Goal: Task Accomplishment & Management: Manage account settings

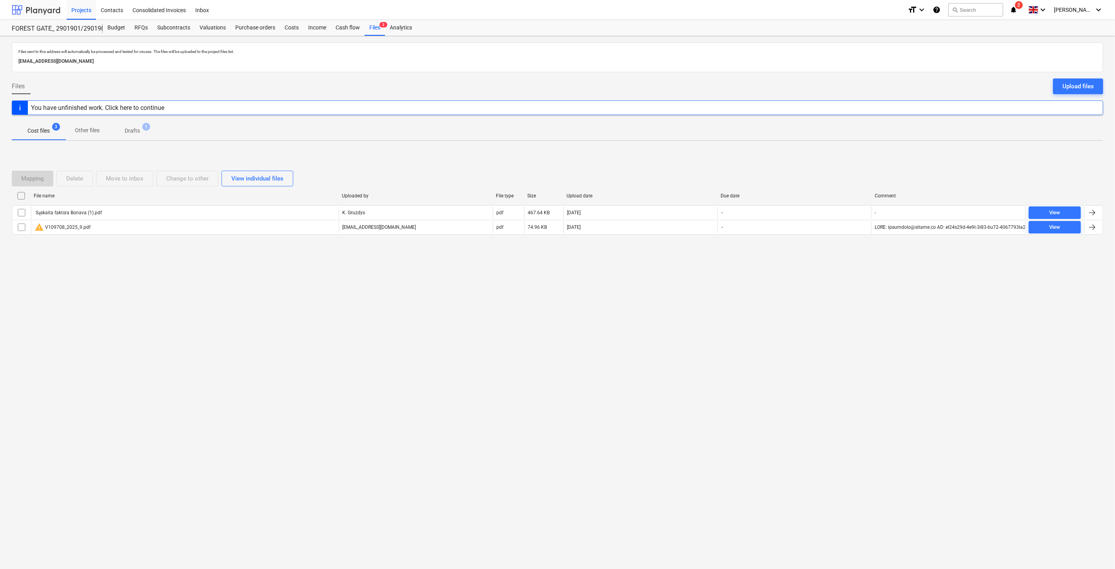
click at [44, 13] on div at bounding box center [36, 10] width 49 height 20
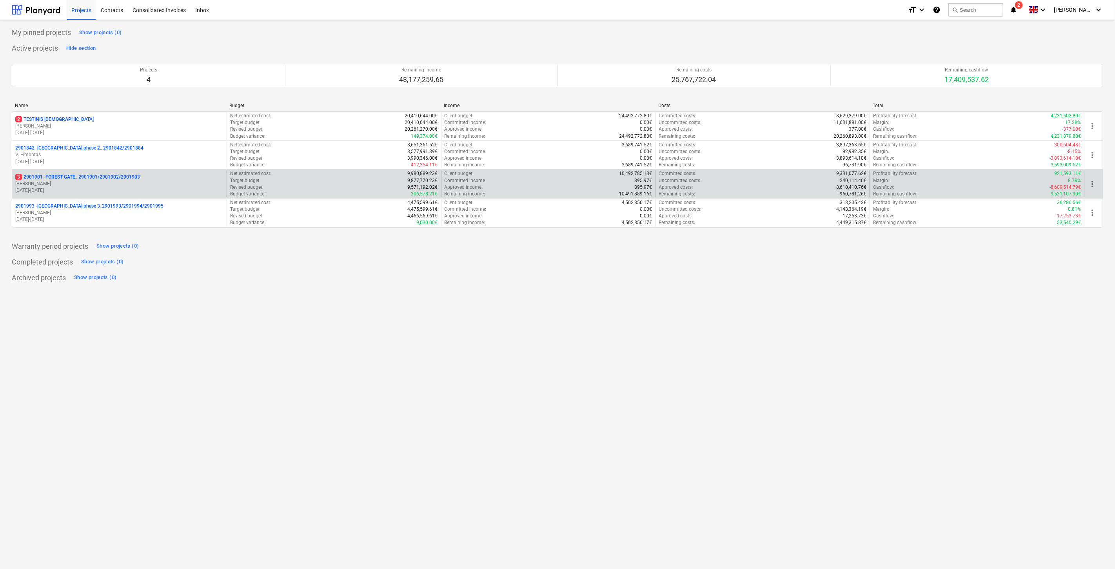
click at [93, 183] on p "[PERSON_NAME]" at bounding box center [119, 183] width 208 height 7
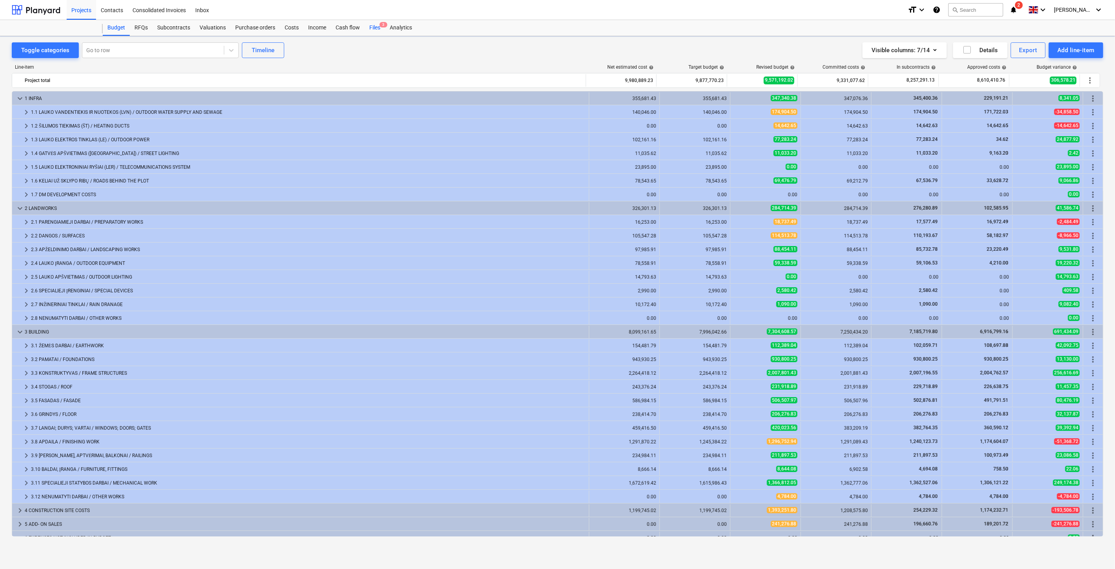
click at [376, 29] on div "Files 3" at bounding box center [375, 28] width 20 height 16
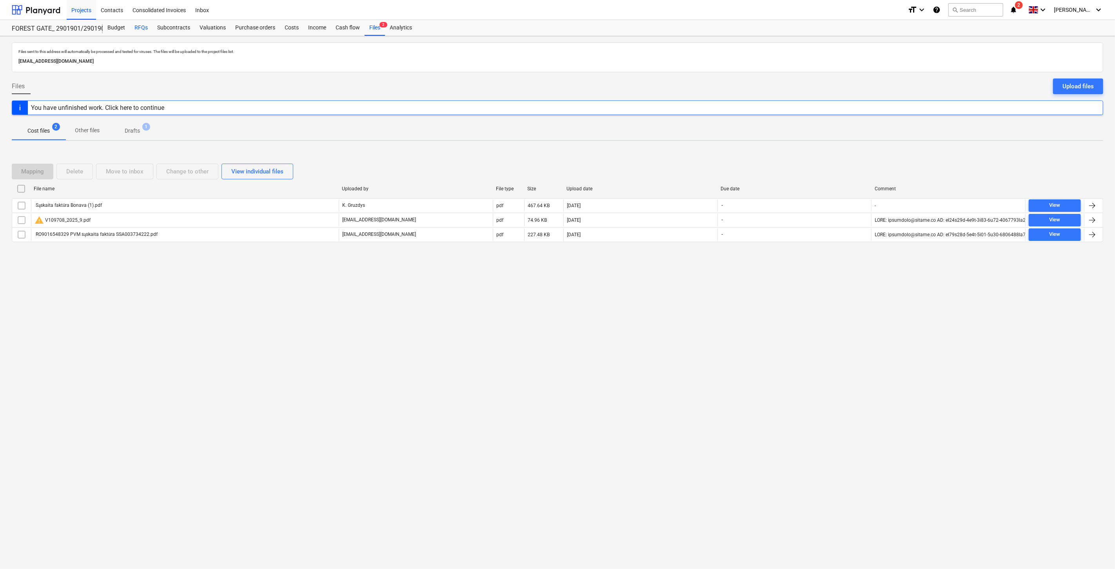
click at [135, 29] on div "RFQs" at bounding box center [141, 28] width 23 height 16
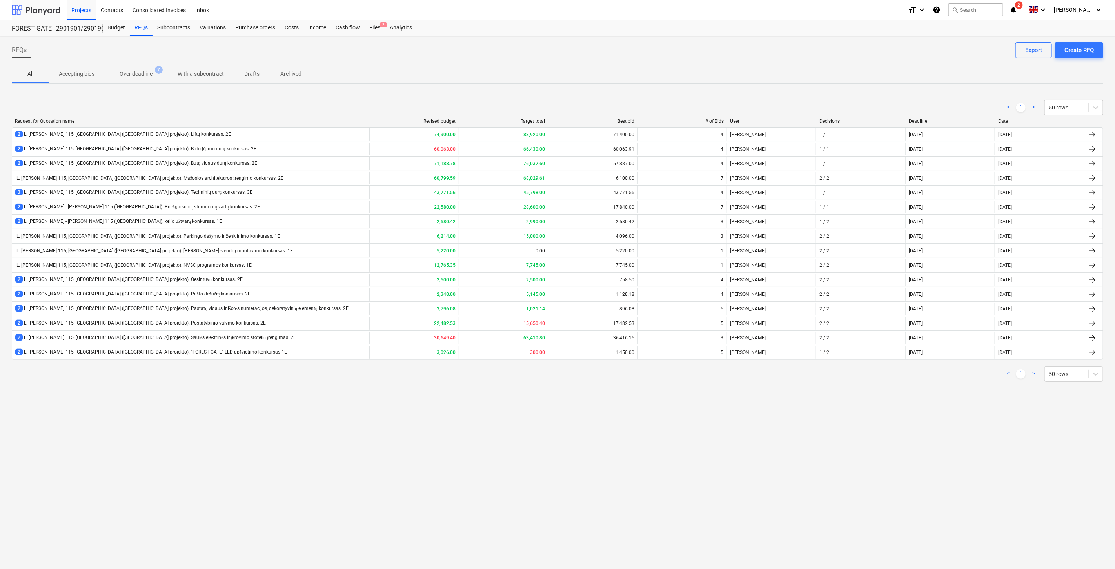
click at [36, 4] on div at bounding box center [36, 10] width 49 height 20
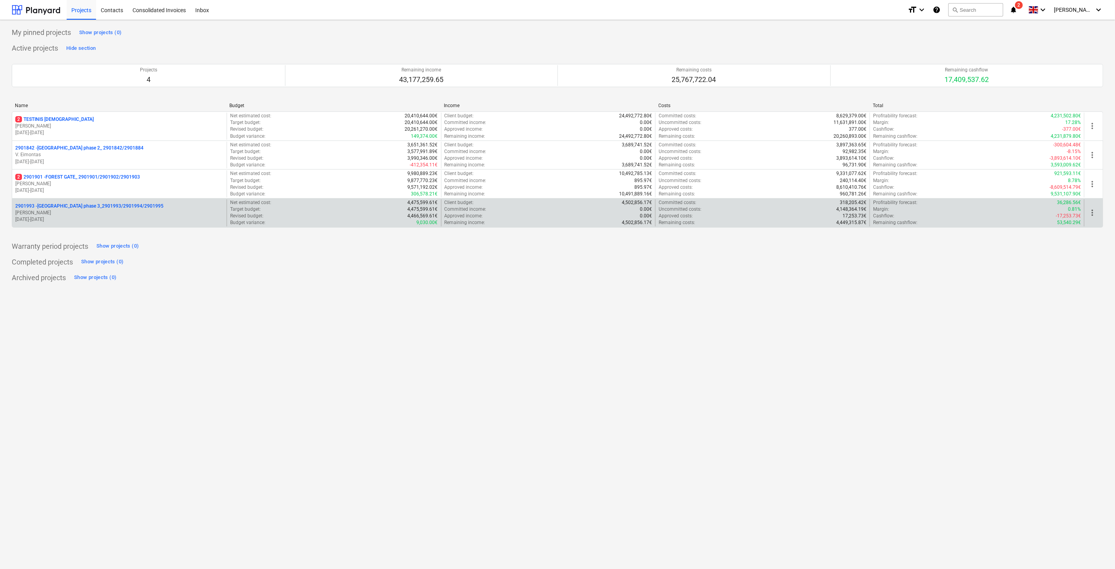
click at [83, 211] on p "[PERSON_NAME]" at bounding box center [119, 212] width 208 height 7
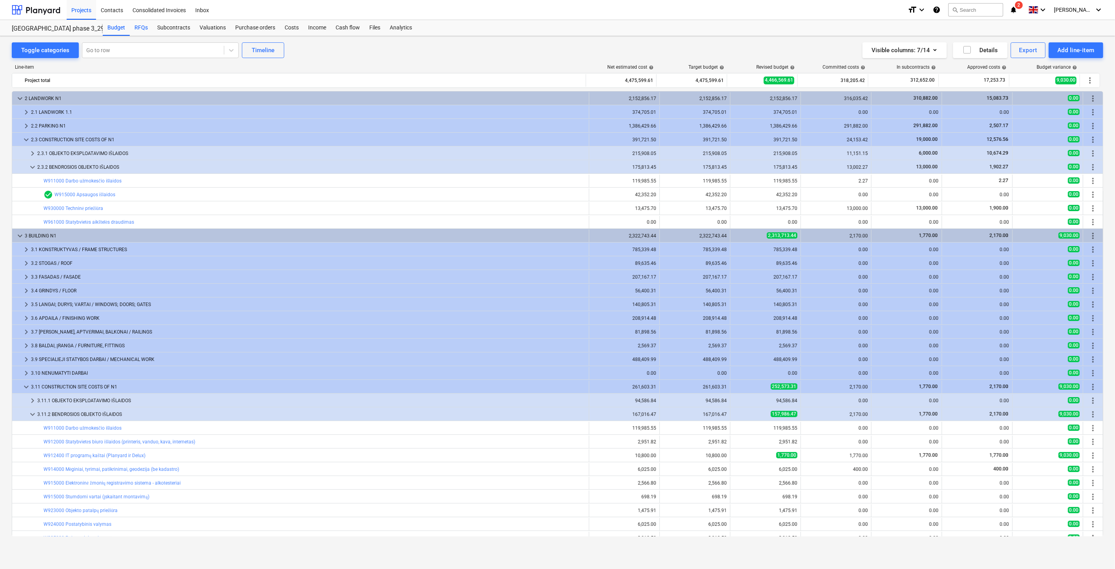
click at [138, 28] on div "RFQs" at bounding box center [141, 28] width 23 height 16
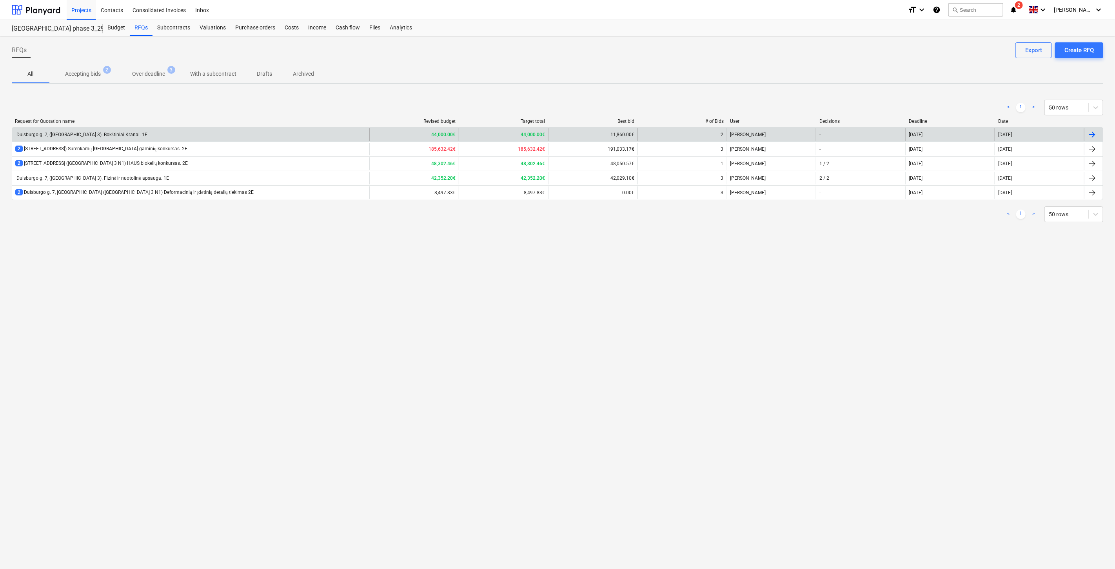
click at [104, 130] on div "Duisburgo g. 7, ([GEOGRAPHIC_DATA] 3). Bokštiniai Kranai. 1E" at bounding box center [190, 134] width 357 height 13
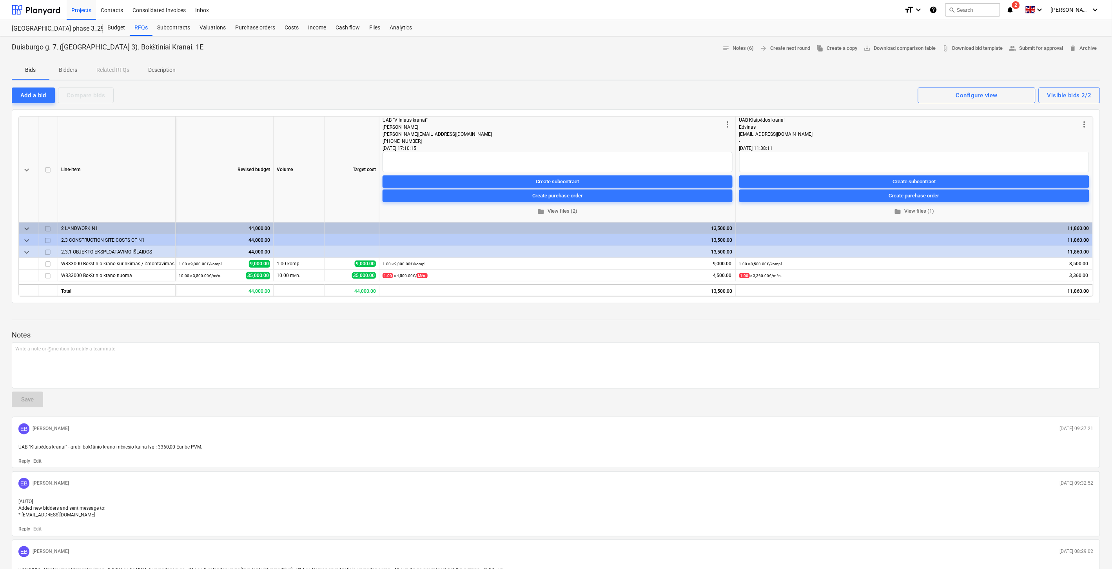
click at [167, 69] on p "Description" at bounding box center [161, 70] width 27 height 8
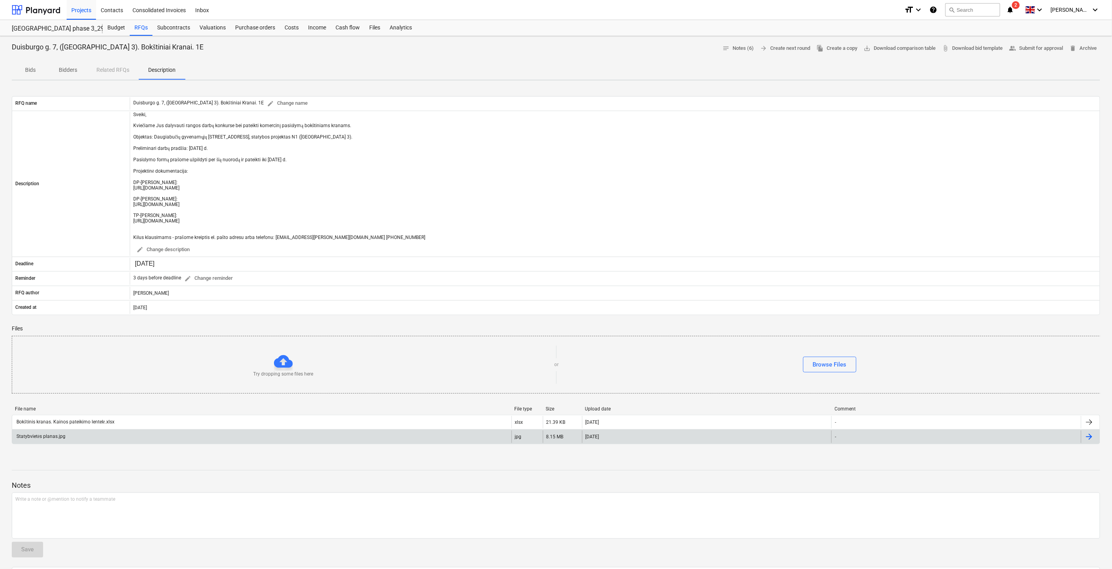
click at [166, 438] on div "Statybvietės planas.jpg" at bounding box center [261, 436] width 499 height 13
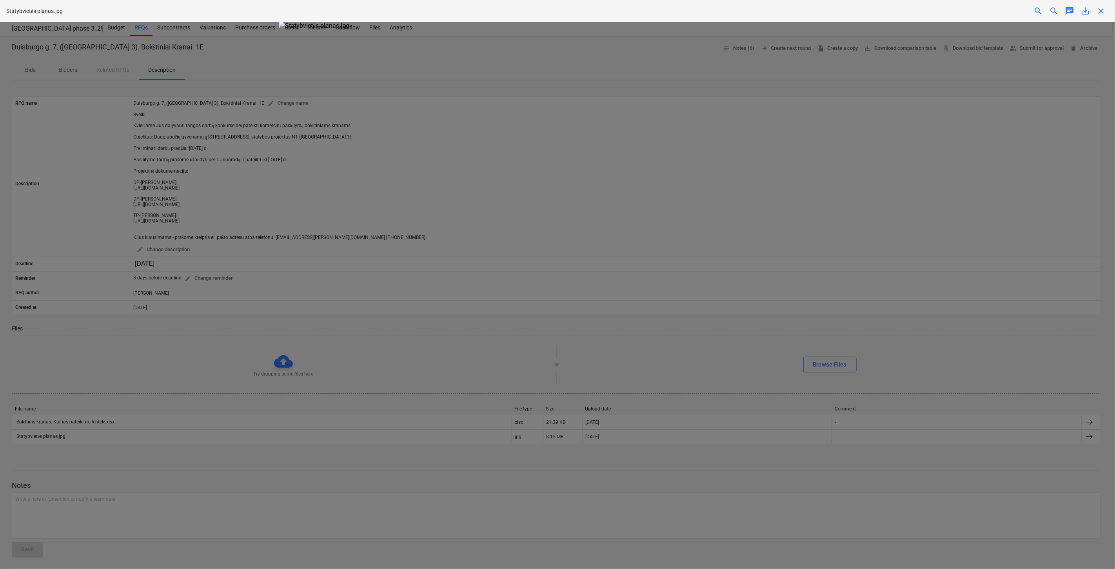
drag, startPoint x: 1025, startPoint y: 146, endPoint x: 1064, endPoint y: 30, distance: 122.9
click at [1025, 144] on div at bounding box center [557, 295] width 1115 height 547
click at [1100, 9] on span "close" at bounding box center [1100, 10] width 9 height 9
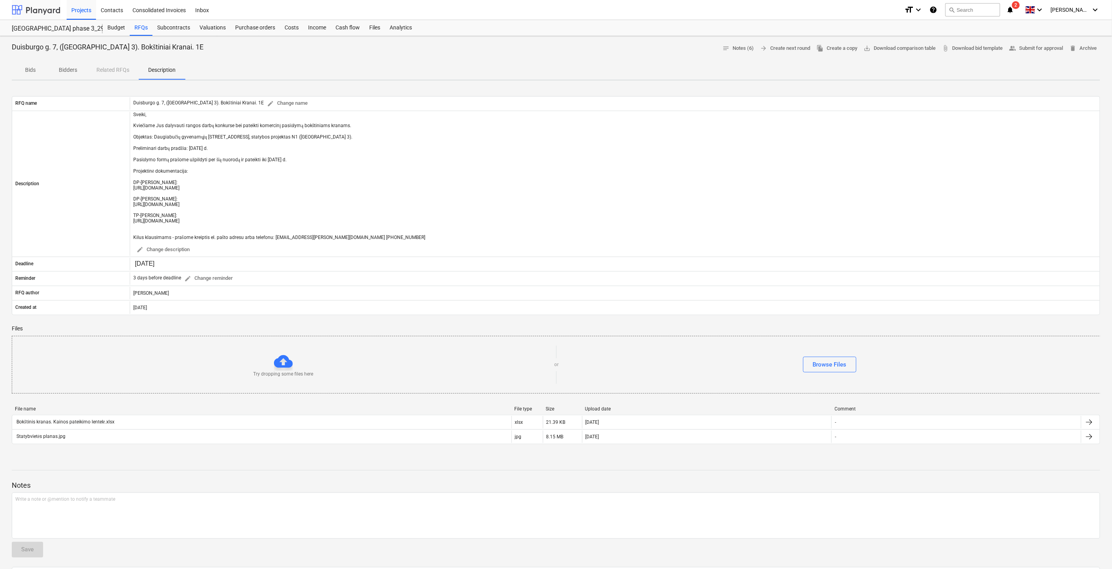
click at [29, 10] on div at bounding box center [36, 10] width 49 height 20
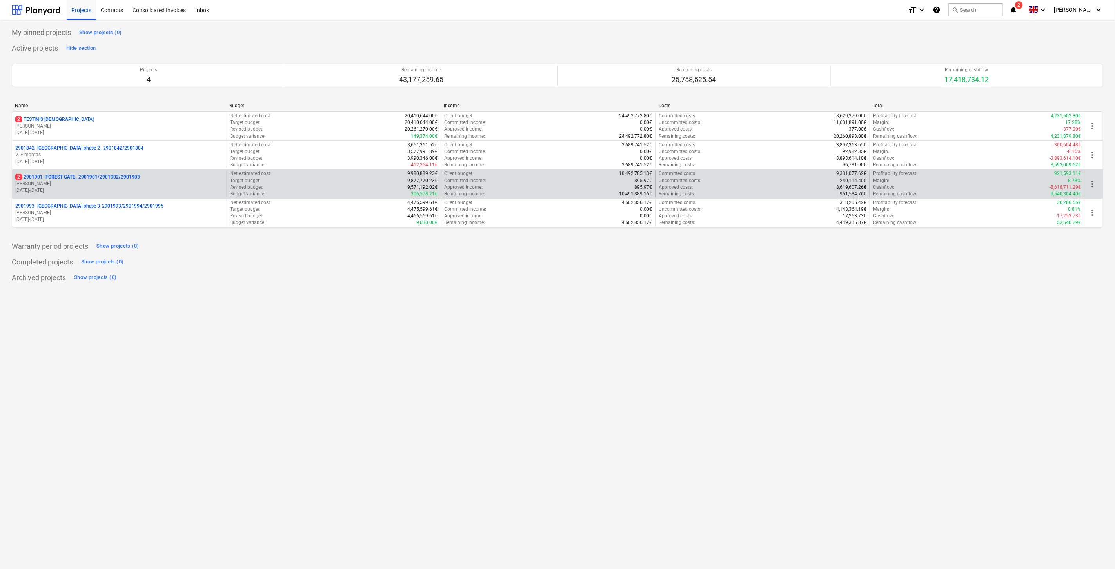
click at [76, 183] on p "[PERSON_NAME]" at bounding box center [119, 183] width 208 height 7
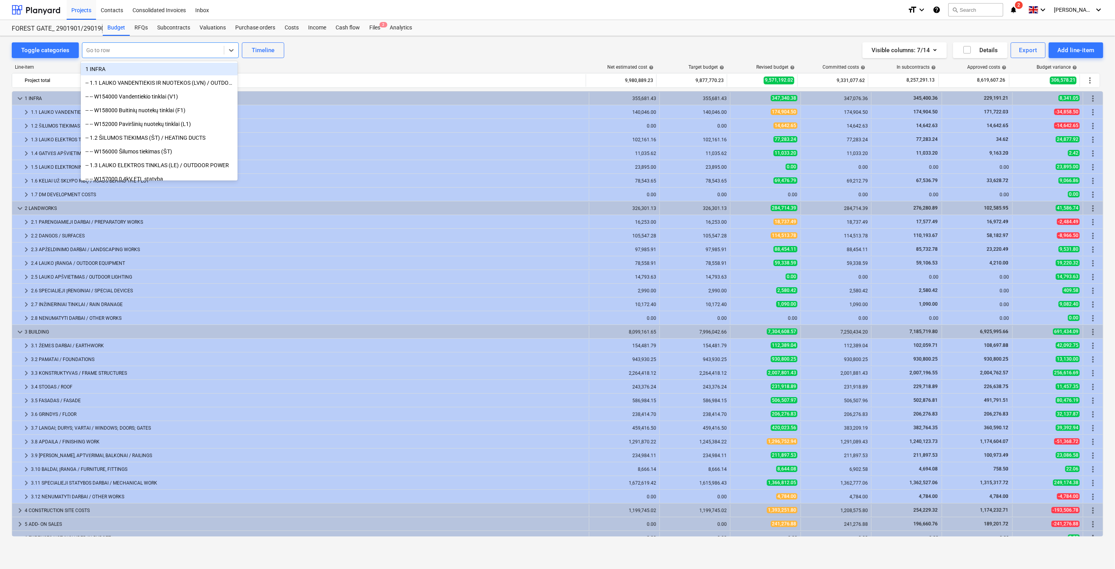
click at [136, 51] on div at bounding box center [153, 50] width 134 height 8
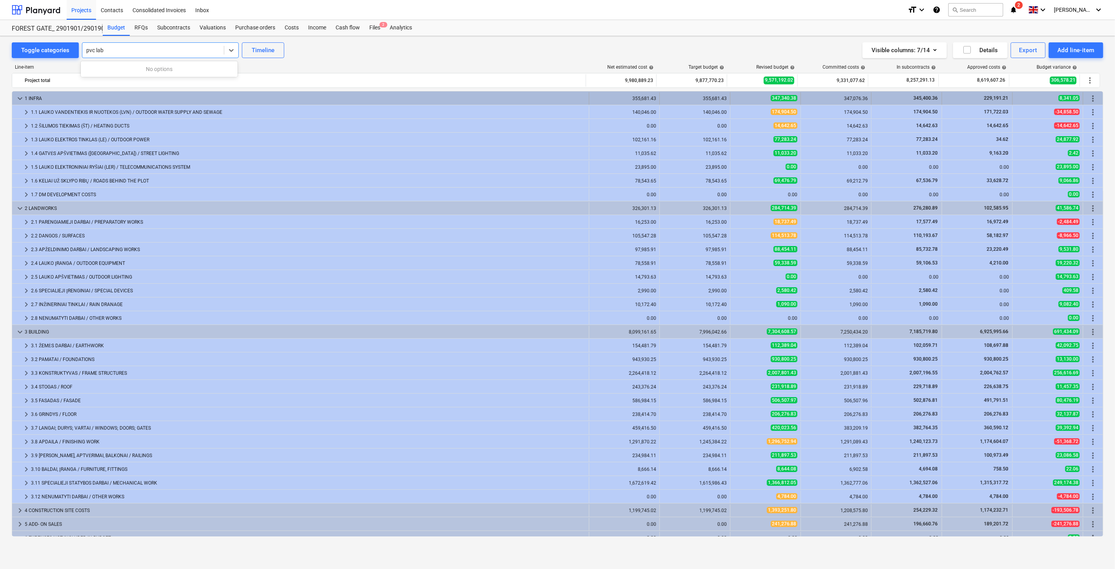
type input "pvc la"
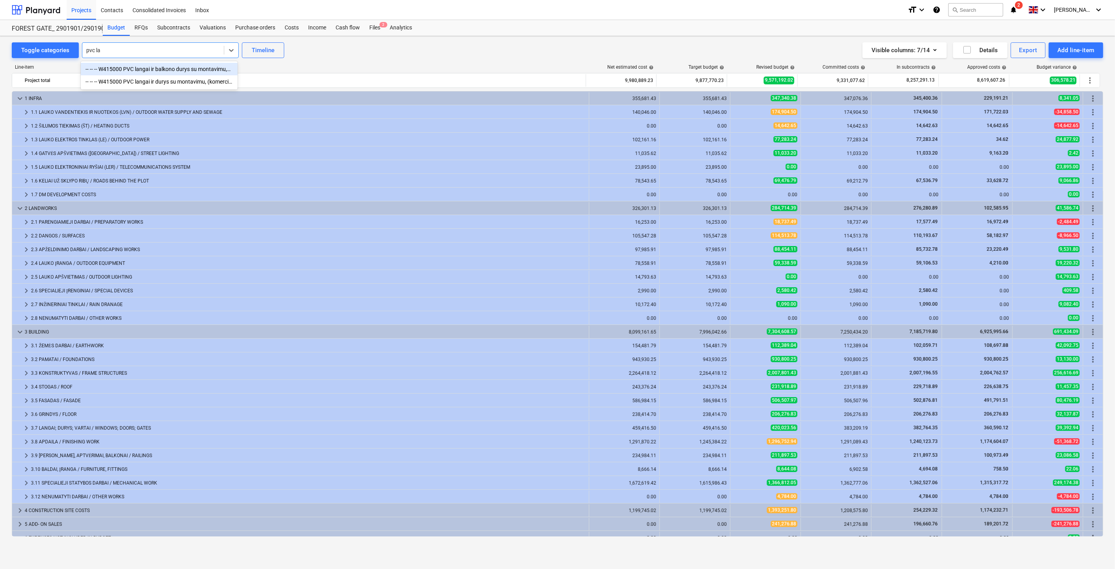
click at [170, 71] on div "-- -- -- W415000 PVC langai ir balkono durys su montavimu,Uw=0,76" at bounding box center [159, 69] width 157 height 13
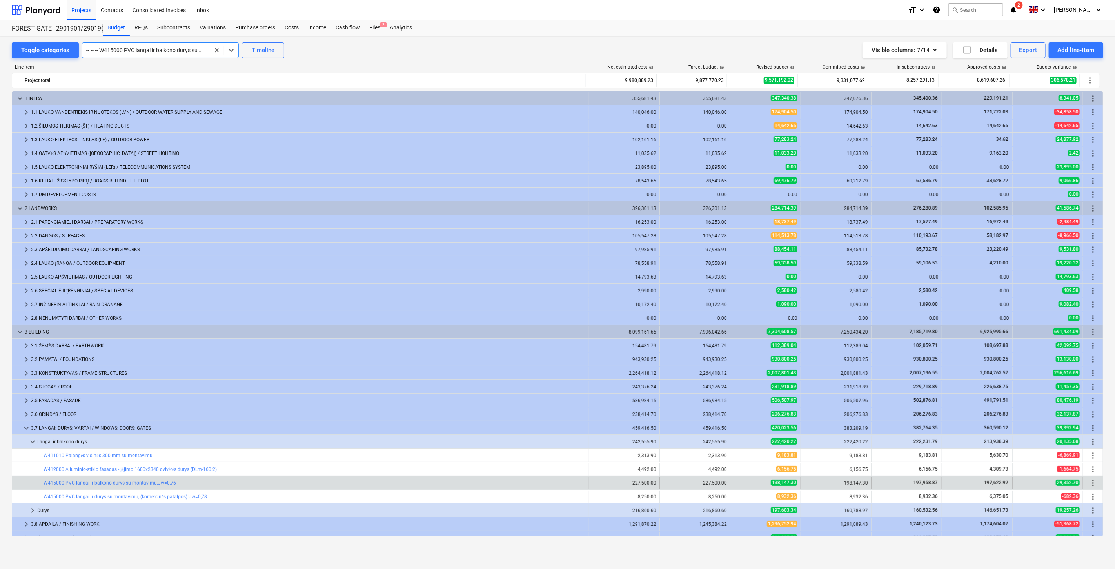
scroll to position [131, 0]
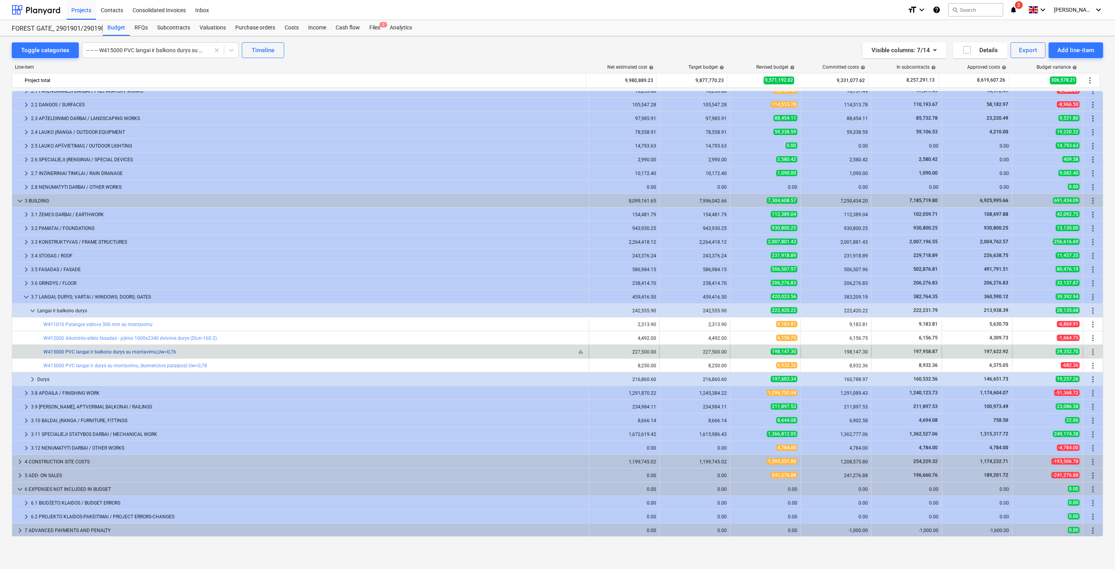
click at [140, 353] on link "W415000 PVC langai ir balkono durys su montavimu,Uw=0,76" at bounding box center [110, 351] width 133 height 5
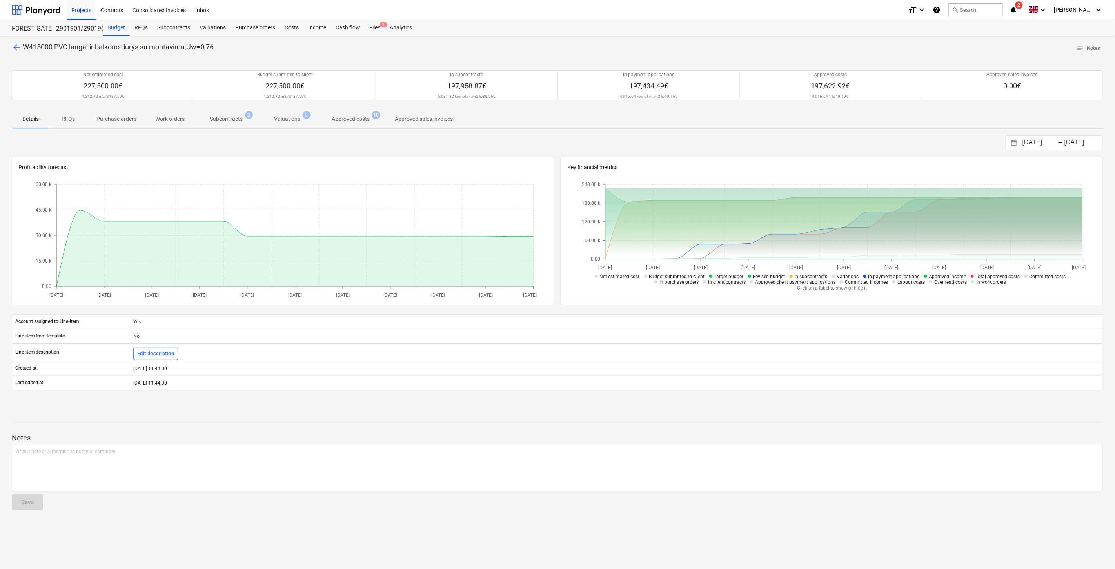
click at [657, 112] on div "Details RFQs Purchase orders Work orders Subcontracts 2 Valuations 9 Approved c…" at bounding box center [558, 118] width 1092 height 19
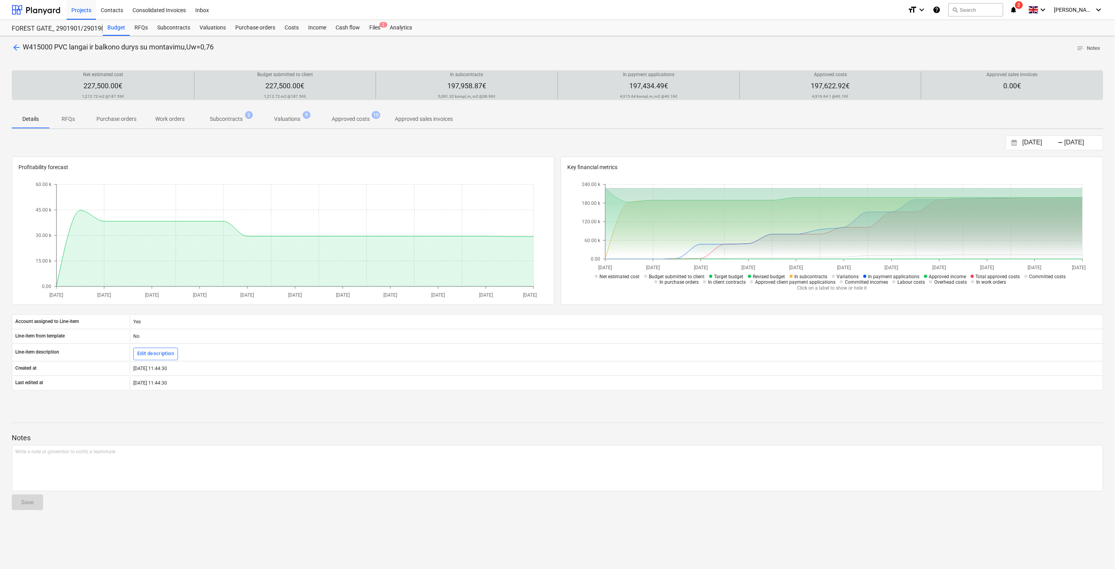
drag, startPoint x: 853, startPoint y: 84, endPoint x: 795, endPoint y: 87, distance: 58.5
click at [794, 85] on div "Approved costs 197,622.92€ 4,916.64 1 @ 40.19€" at bounding box center [830, 84] width 175 height 27
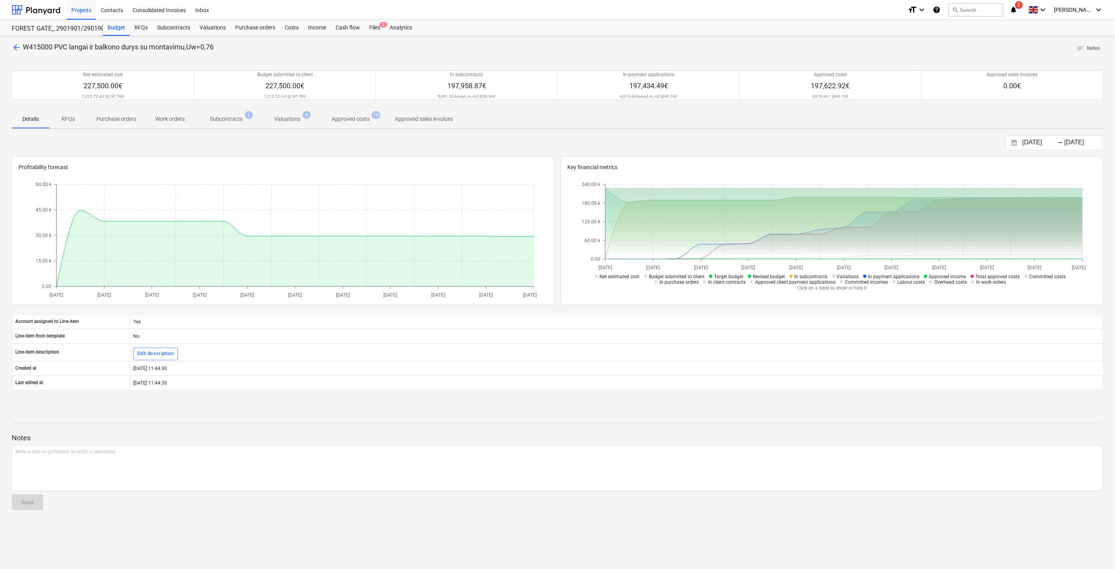
click at [791, 104] on div "Net estimated cost 227,500.00€ 1,212.72 m2 @ 187.59€ Budget submitted to client…" at bounding box center [558, 85] width 1092 height 49
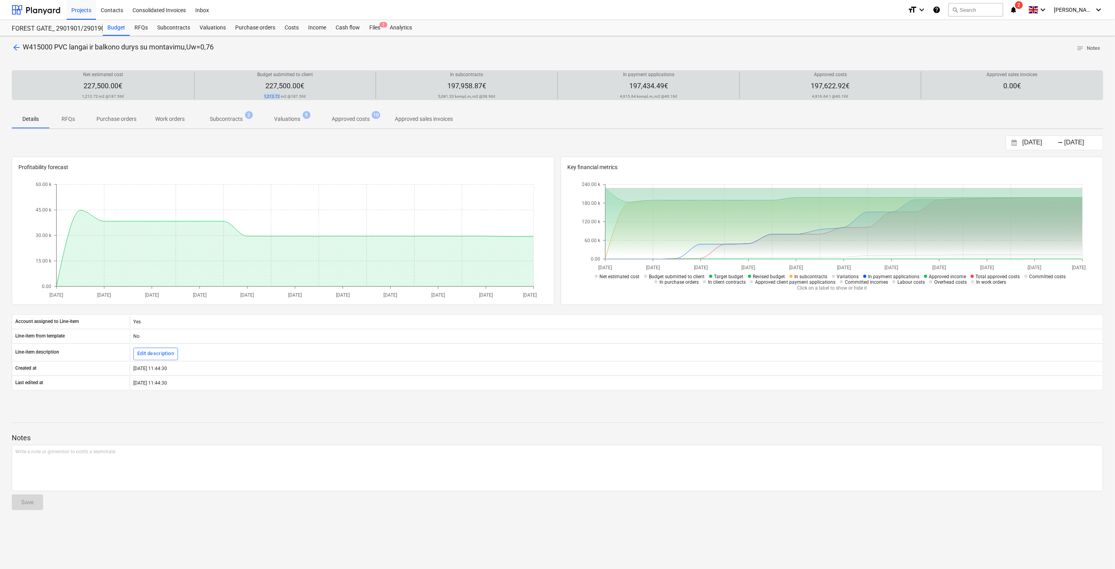
drag, startPoint x: 263, startPoint y: 96, endPoint x: 279, endPoint y: 98, distance: 15.9
click at [279, 98] on div "Budget submitted to client 227,500.00€ 1,212.72 m2 @ 187.59€" at bounding box center [285, 84] width 175 height 27
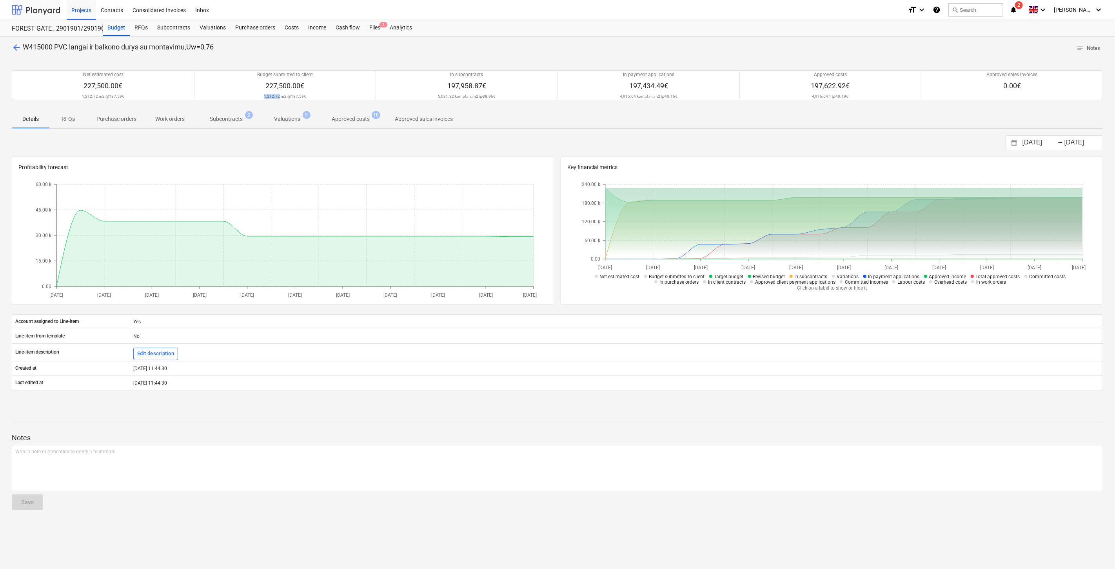
click at [49, 5] on div at bounding box center [36, 10] width 49 height 20
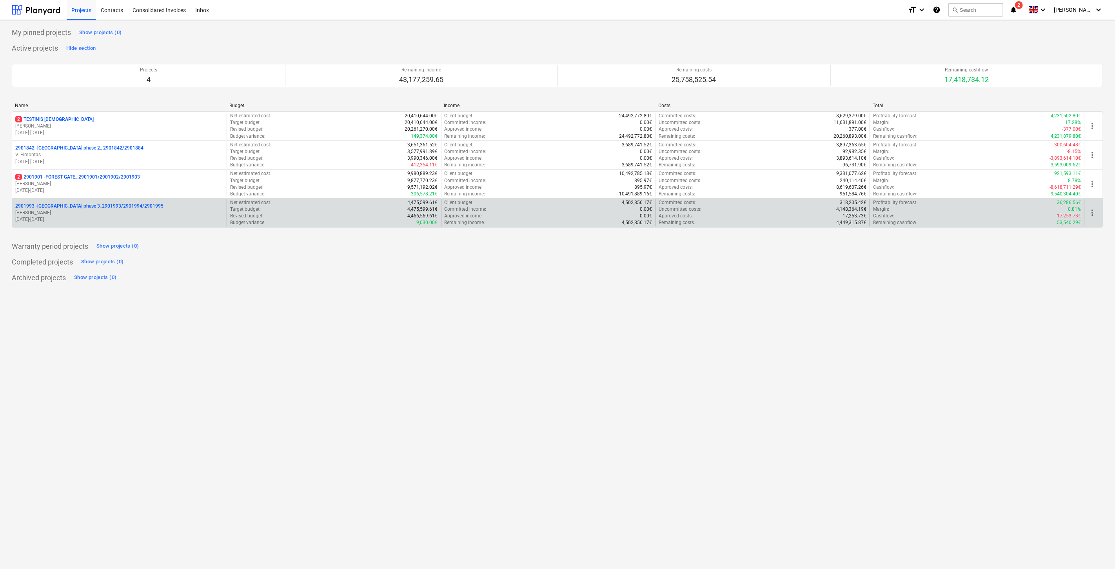
click at [109, 223] on p "[DATE] - [DATE]" at bounding box center [119, 219] width 208 height 7
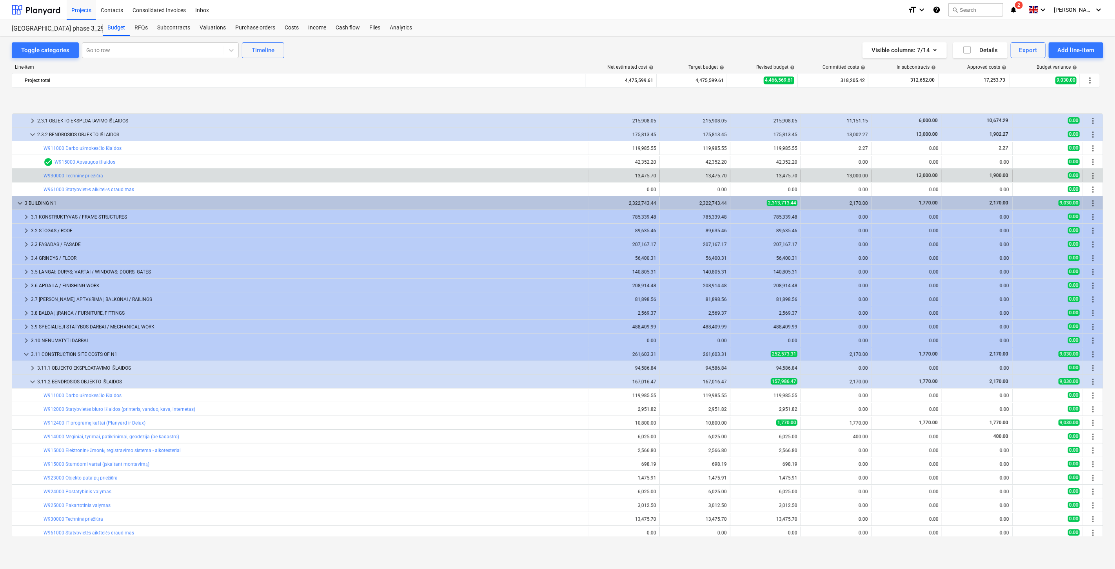
scroll to position [76, 0]
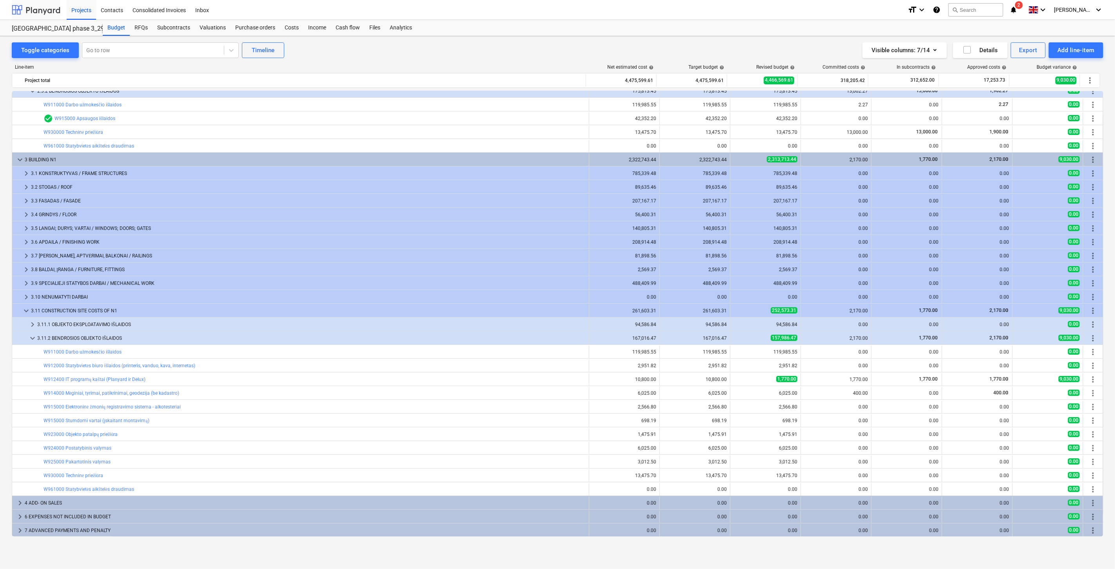
click at [32, 10] on div at bounding box center [36, 10] width 49 height 20
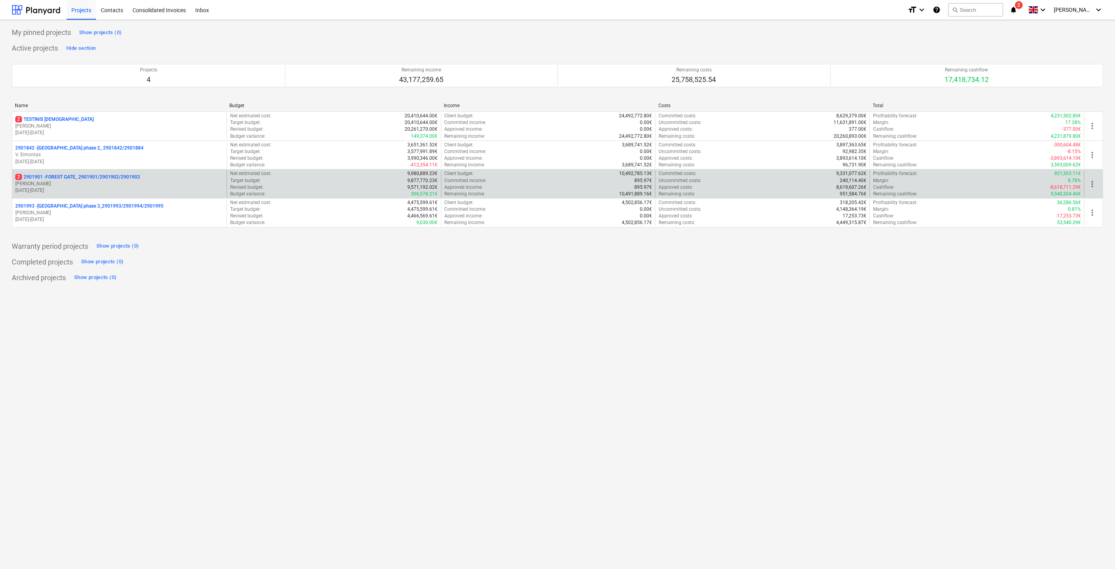
click at [90, 175] on p "2 2901901 - FOREST GATE_ 2901901/2901902/2901903" at bounding box center [77, 177] width 125 height 7
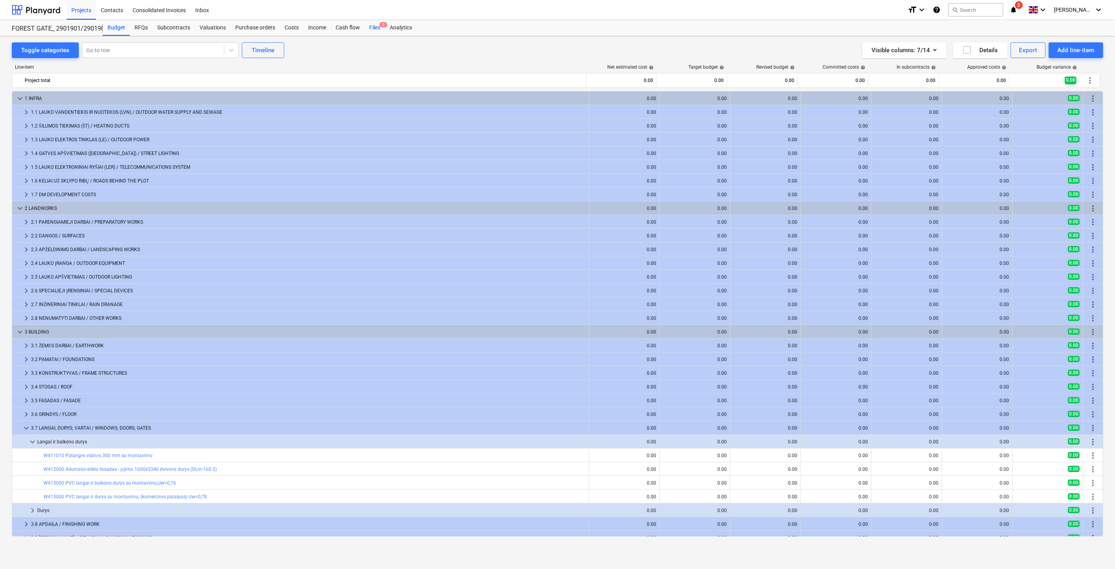
click at [350, 28] on div "Cash flow" at bounding box center [348, 28] width 34 height 16
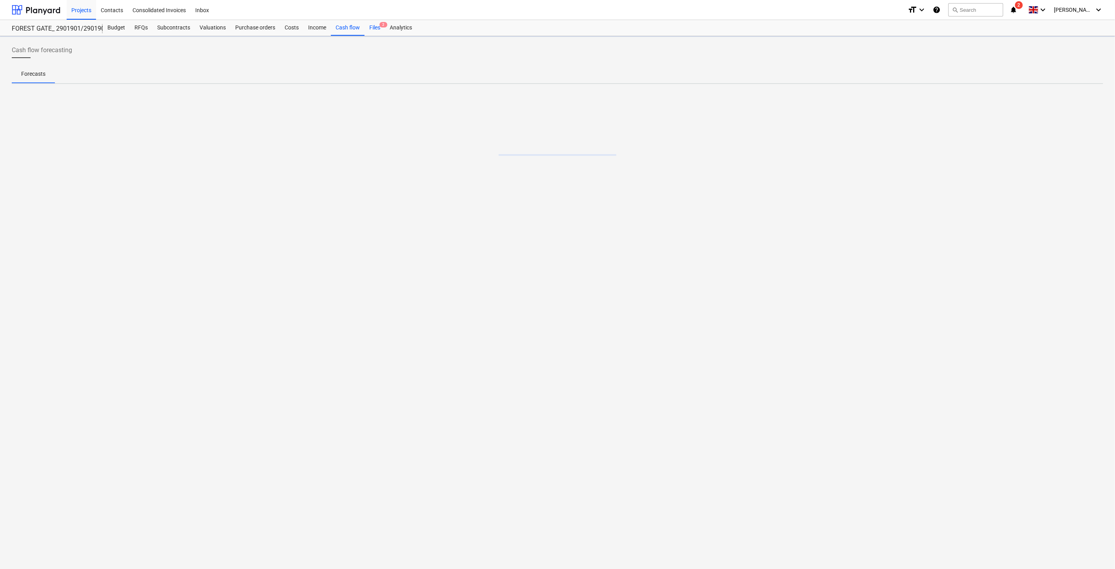
click at [380, 26] on span "2" at bounding box center [384, 24] width 8 height 5
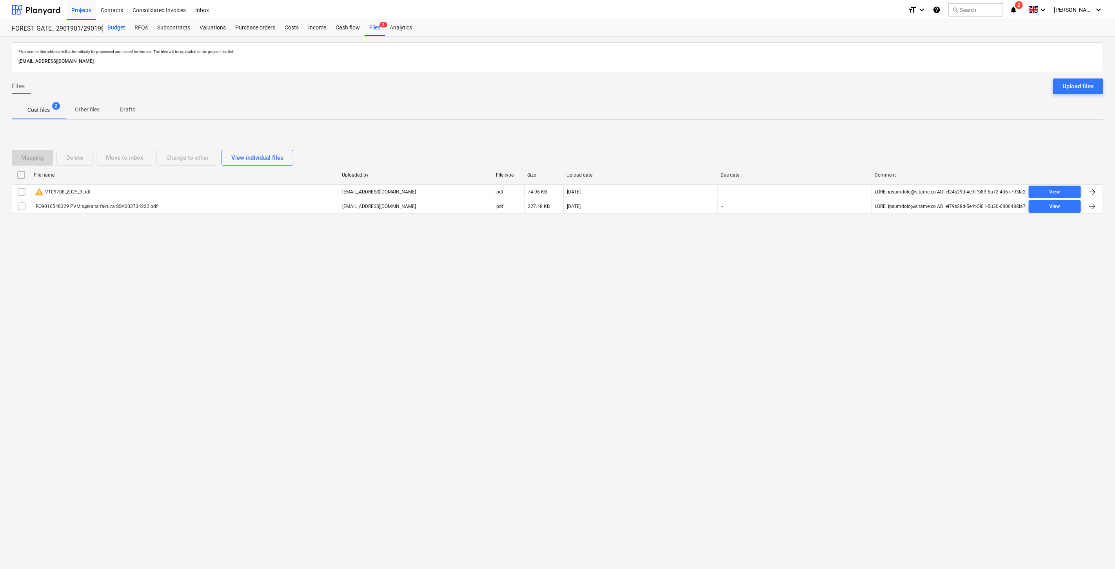
click at [115, 24] on div "Budget" at bounding box center [116, 28] width 27 height 16
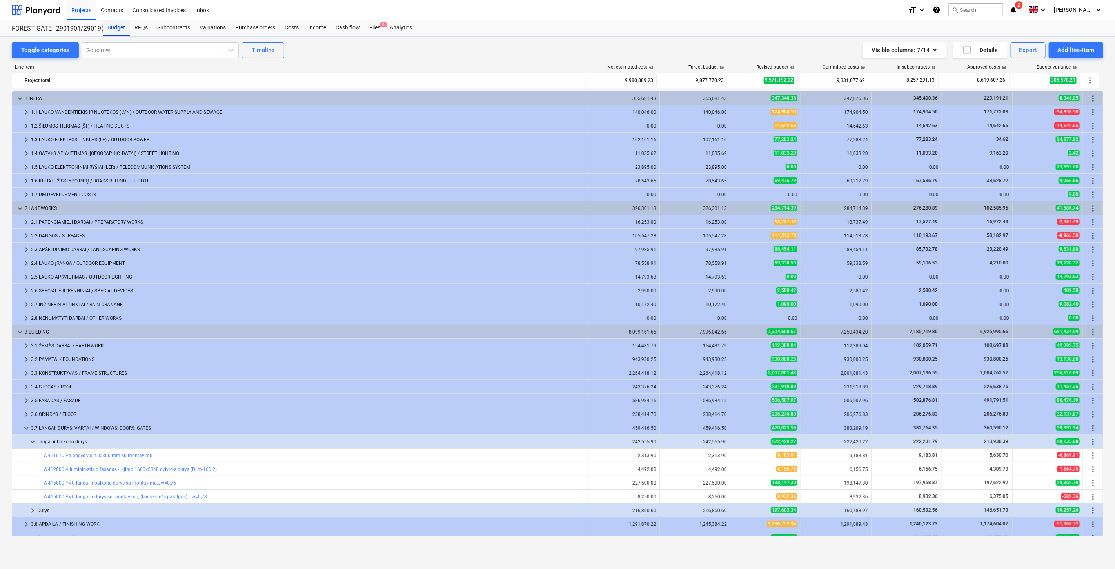
scroll to position [131, 0]
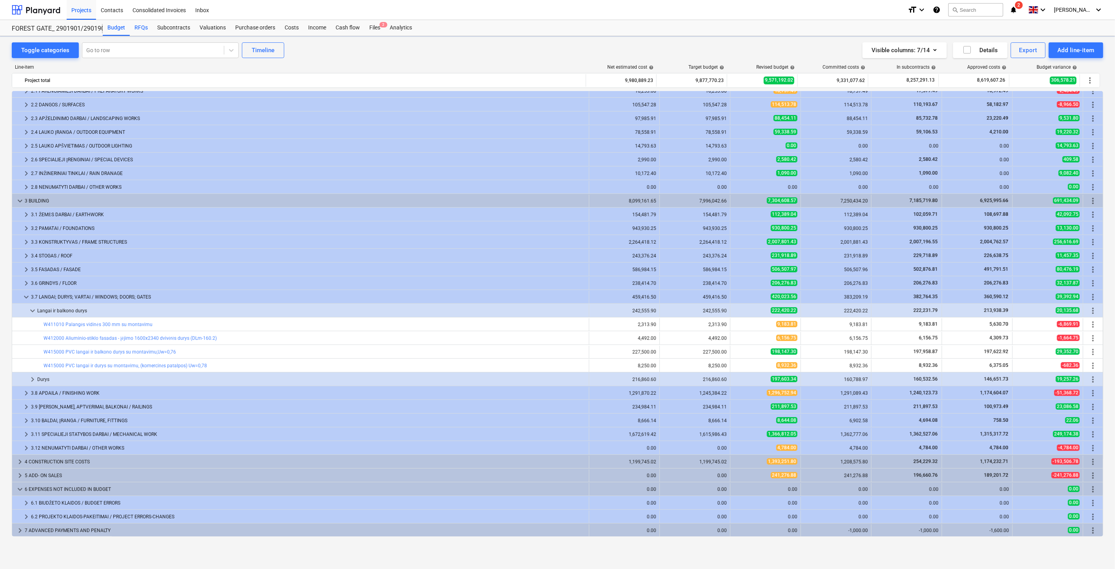
click at [143, 32] on div "RFQs" at bounding box center [141, 28] width 23 height 16
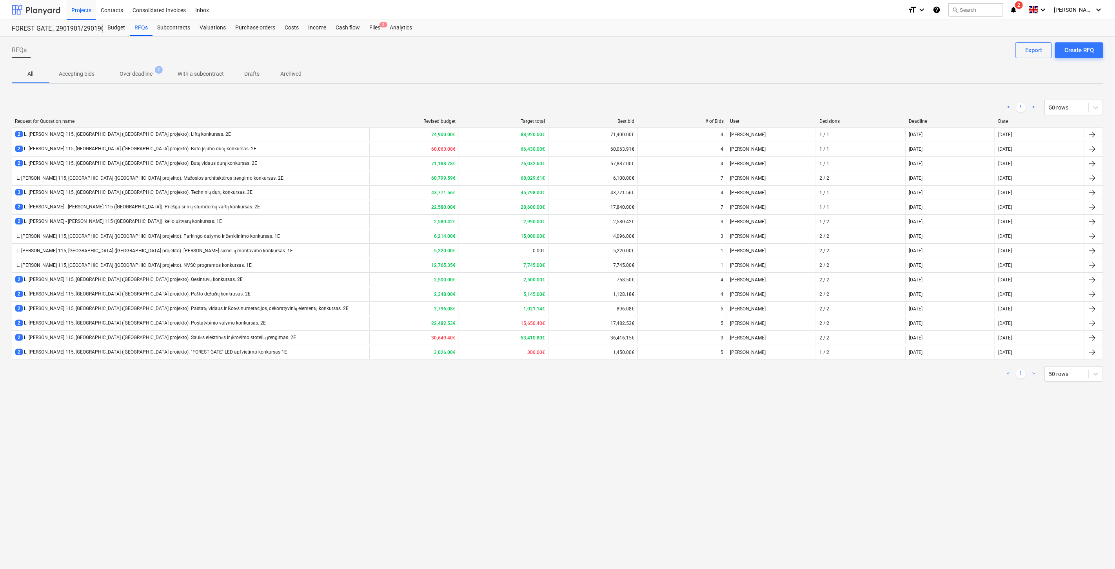
click at [49, 9] on div at bounding box center [36, 10] width 49 height 20
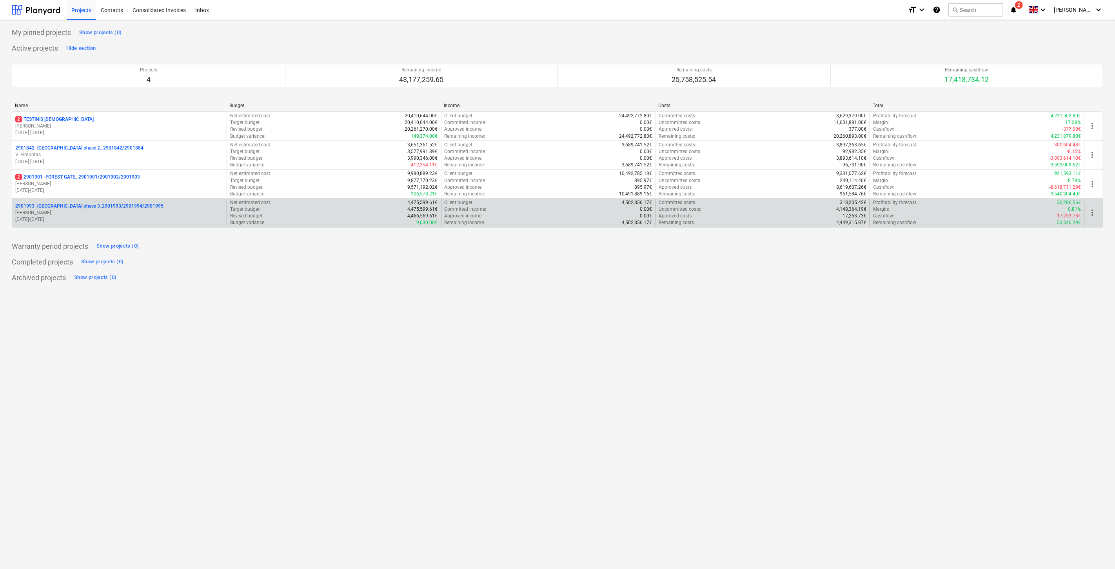
click at [71, 210] on p "[PERSON_NAME]" at bounding box center [119, 212] width 208 height 7
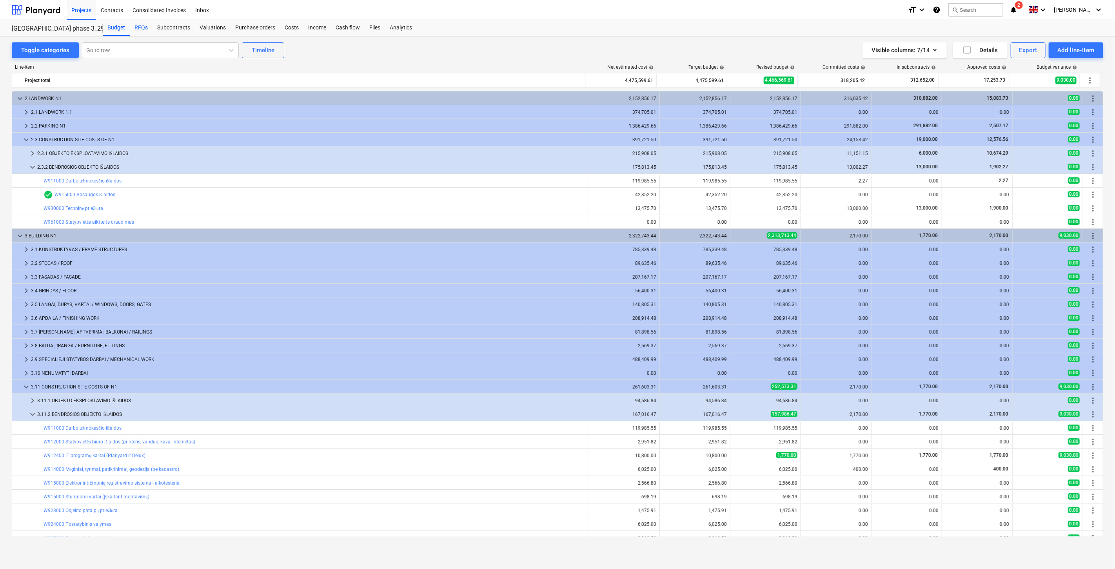
scroll to position [76, 0]
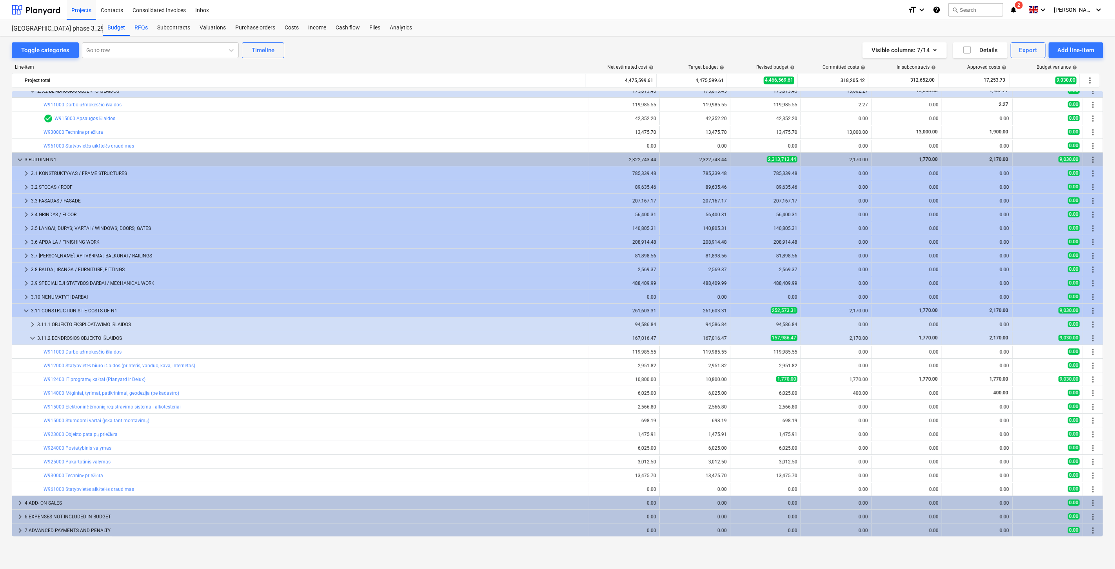
click at [139, 31] on div "RFQs" at bounding box center [141, 28] width 23 height 16
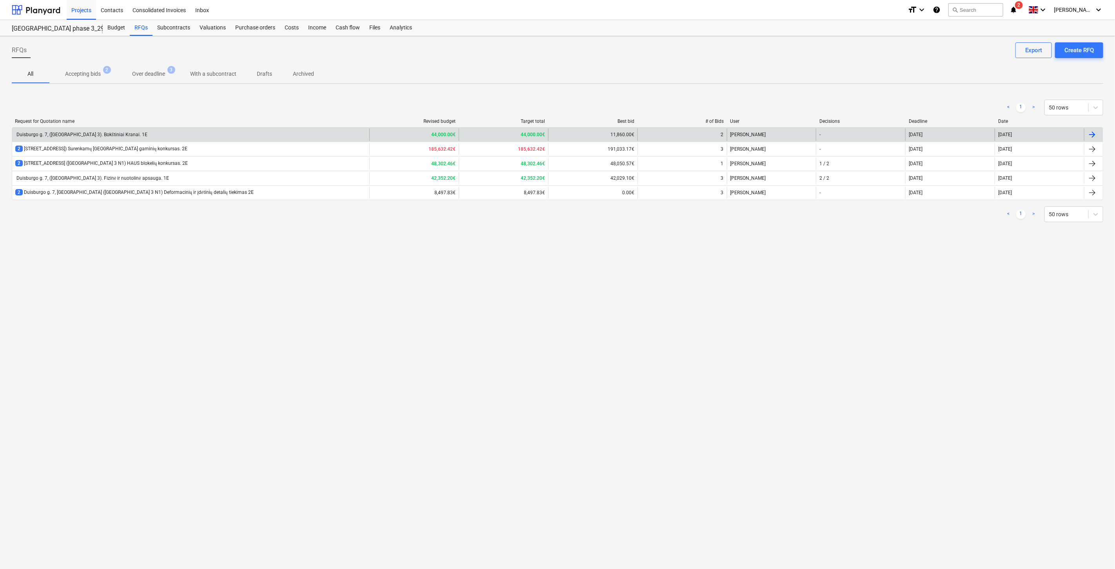
click at [135, 135] on div "Duisburgo g. 7, ([GEOGRAPHIC_DATA] 3). Bokštiniai Kranai. 1E" at bounding box center [190, 134] width 357 height 13
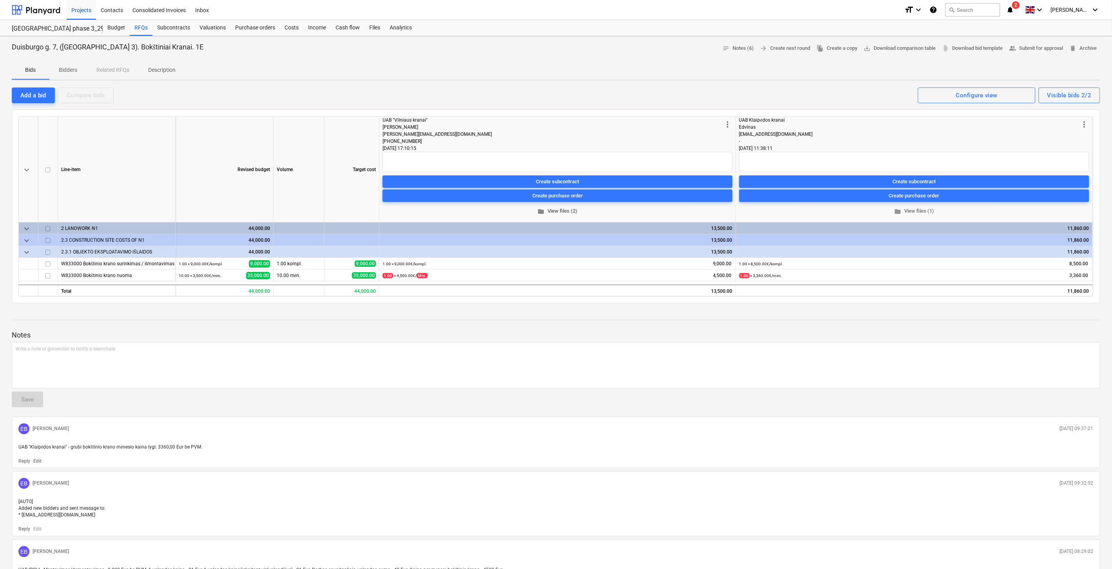
click at [570, 209] on span "folder View files (2)" at bounding box center [558, 211] width 344 height 9
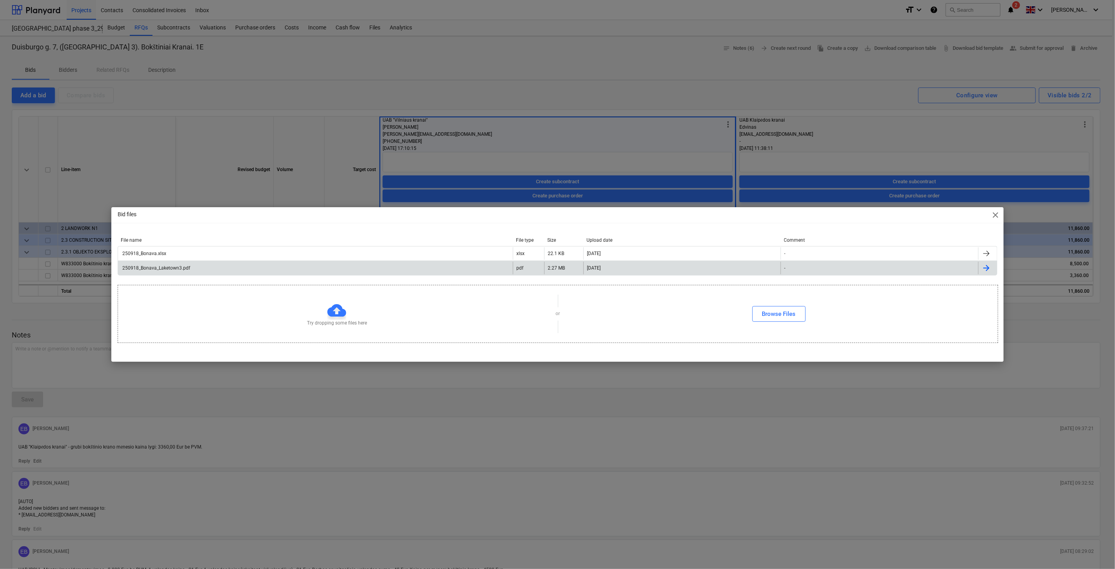
click at [245, 269] on div "250918_Bonava_Laketown3.pdf" at bounding box center [315, 268] width 395 height 13
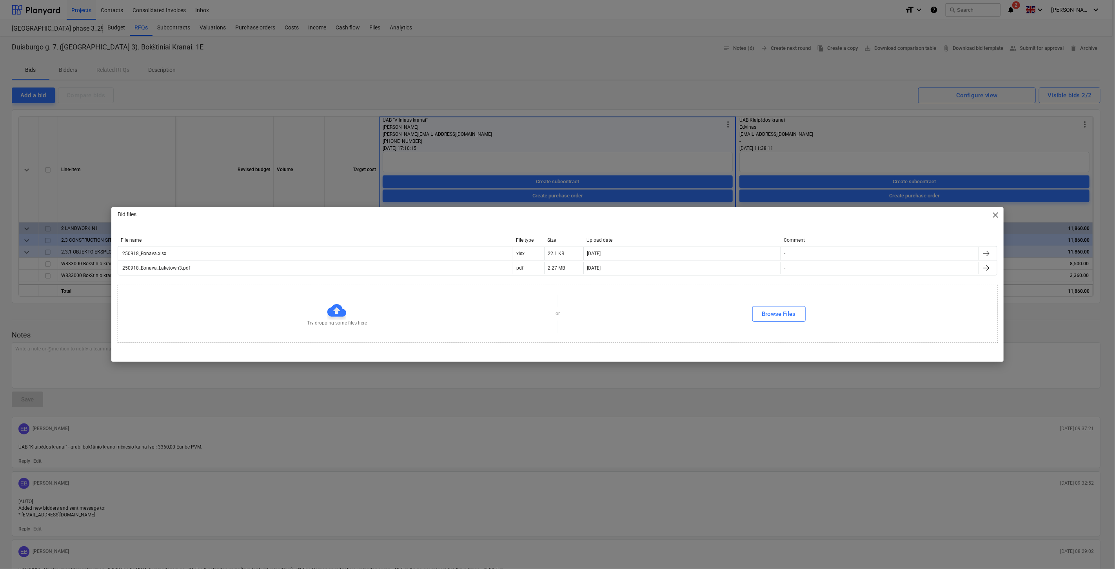
click at [803, 107] on div "Bid files close File name File type Size Upload date Comment 250918_Bonava.xlsx…" at bounding box center [557, 284] width 1115 height 569
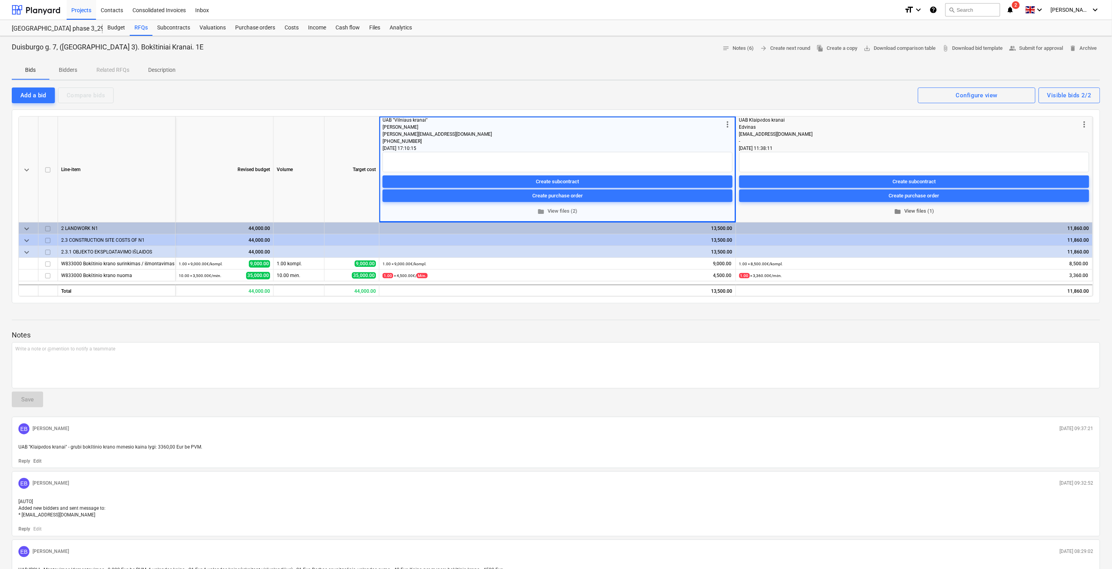
click at [908, 207] on span "folder View files (1)" at bounding box center [915, 211] width 344 height 9
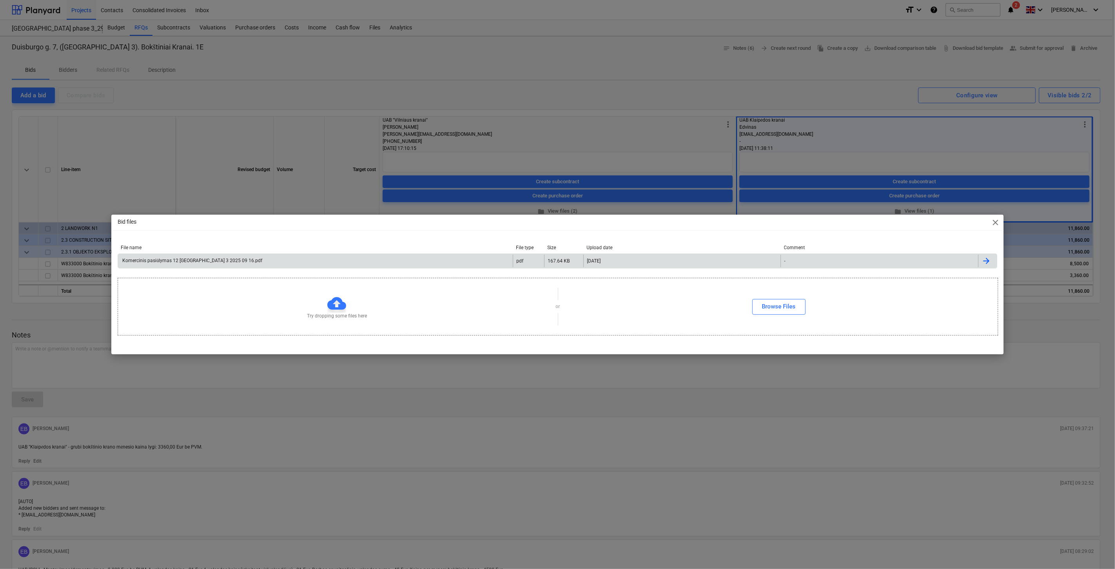
click at [460, 261] on div "Komercinis pasiūlymas 12 [GEOGRAPHIC_DATA] 3 2025 09 16.pdf" at bounding box center [315, 260] width 395 height 13
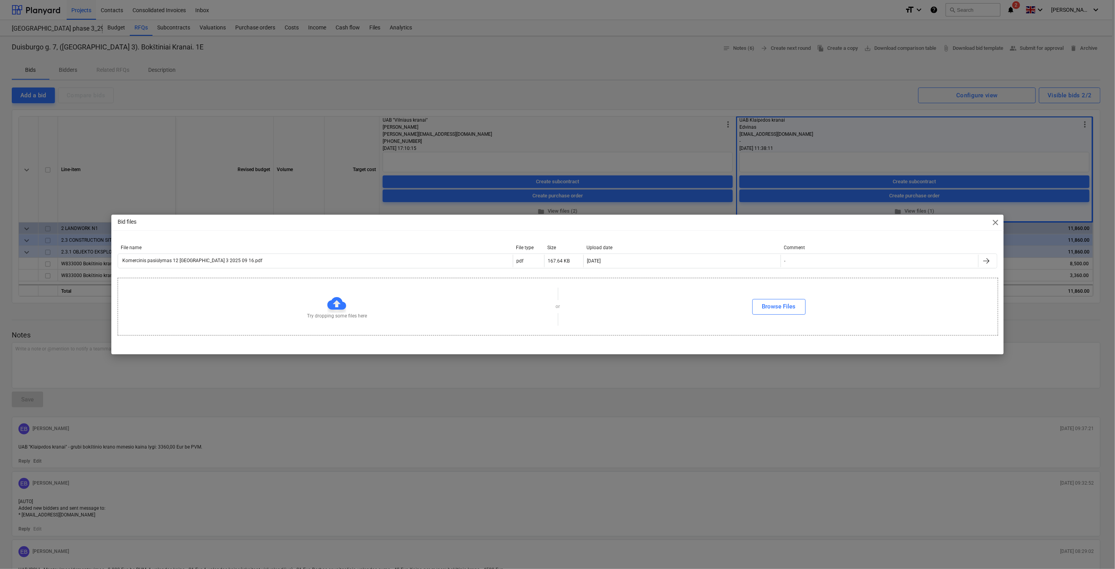
click at [994, 225] on span "close" at bounding box center [995, 222] width 9 height 9
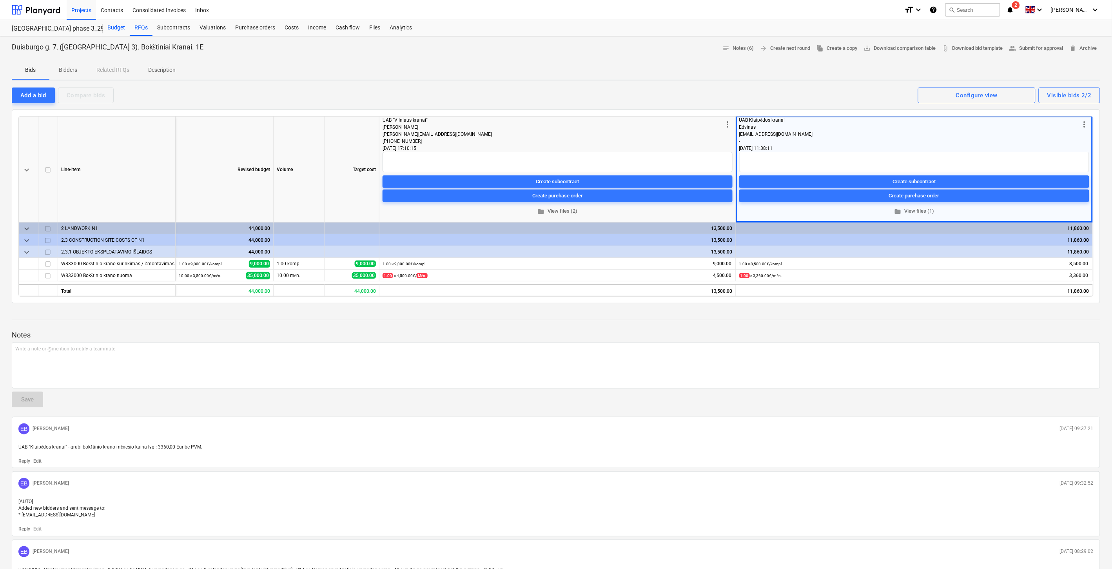
drag, startPoint x: 123, startPoint y: 27, endPoint x: 111, endPoint y: 22, distance: 13.2
click at [123, 27] on div "Budget" at bounding box center [116, 28] width 27 height 16
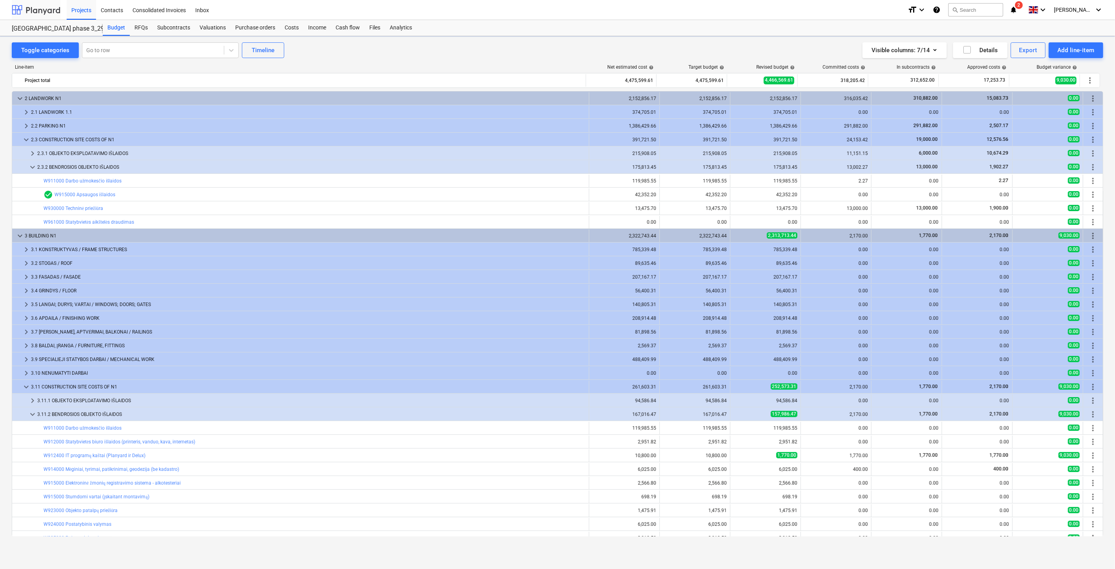
scroll to position [76, 0]
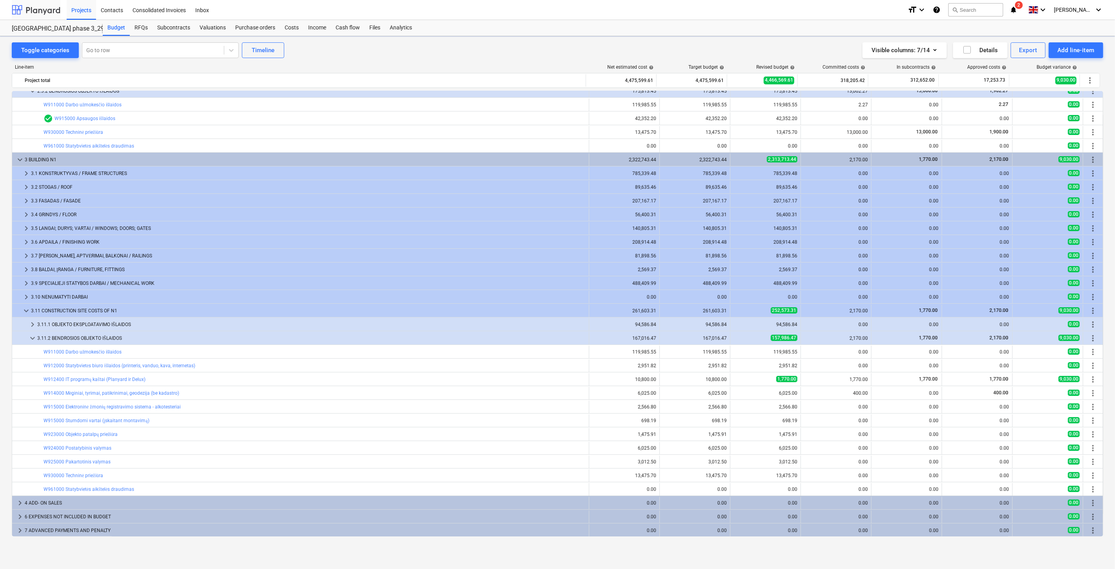
click at [50, 11] on div at bounding box center [36, 10] width 49 height 20
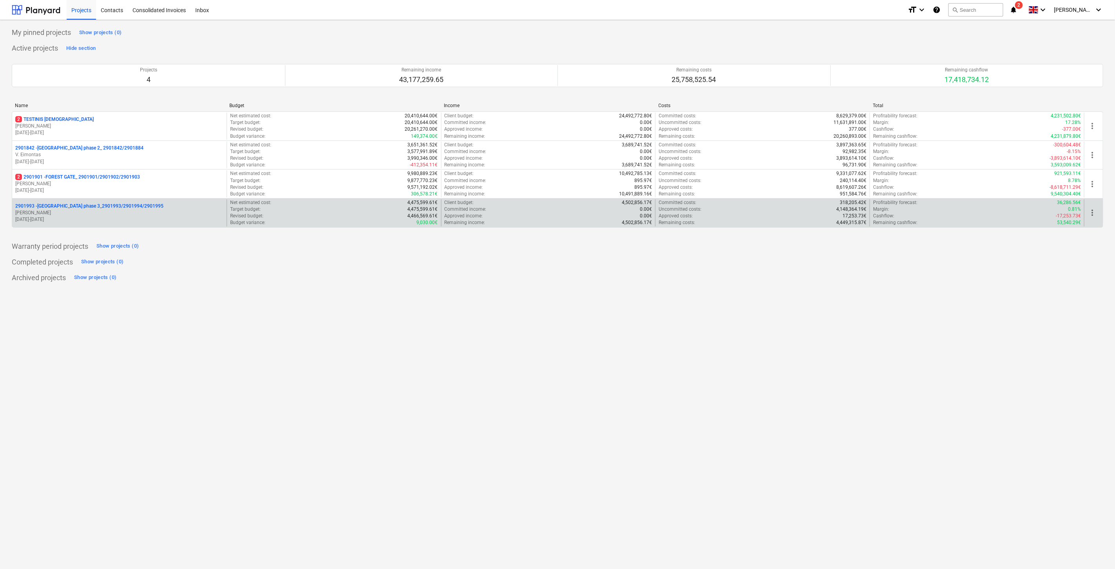
click at [142, 209] on p "2901993 - [GEOGRAPHIC_DATA] phase 3_2901993/2901994/2901995" at bounding box center [89, 206] width 148 height 7
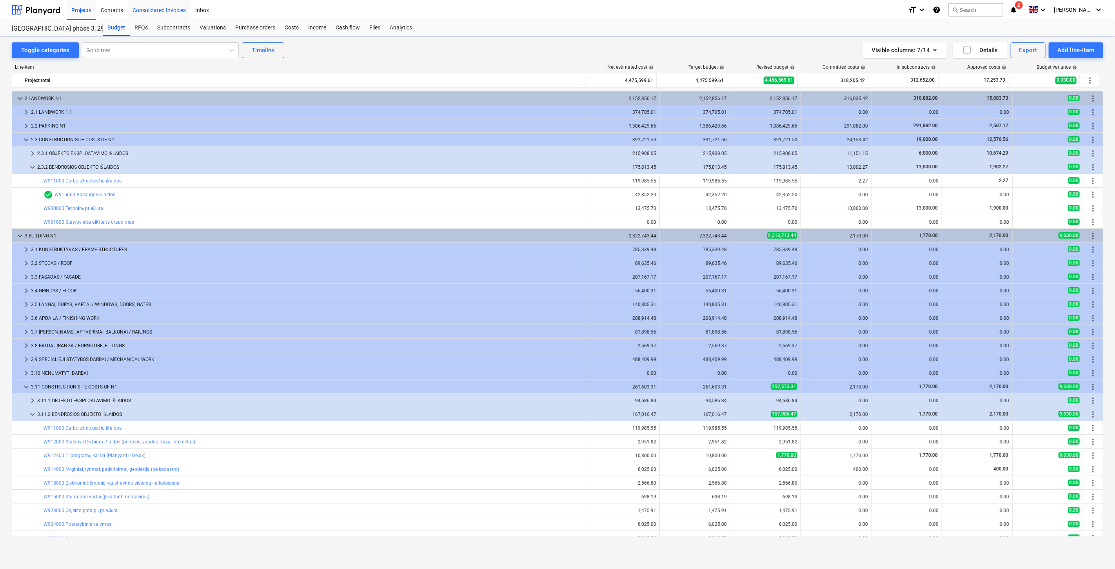
scroll to position [76, 0]
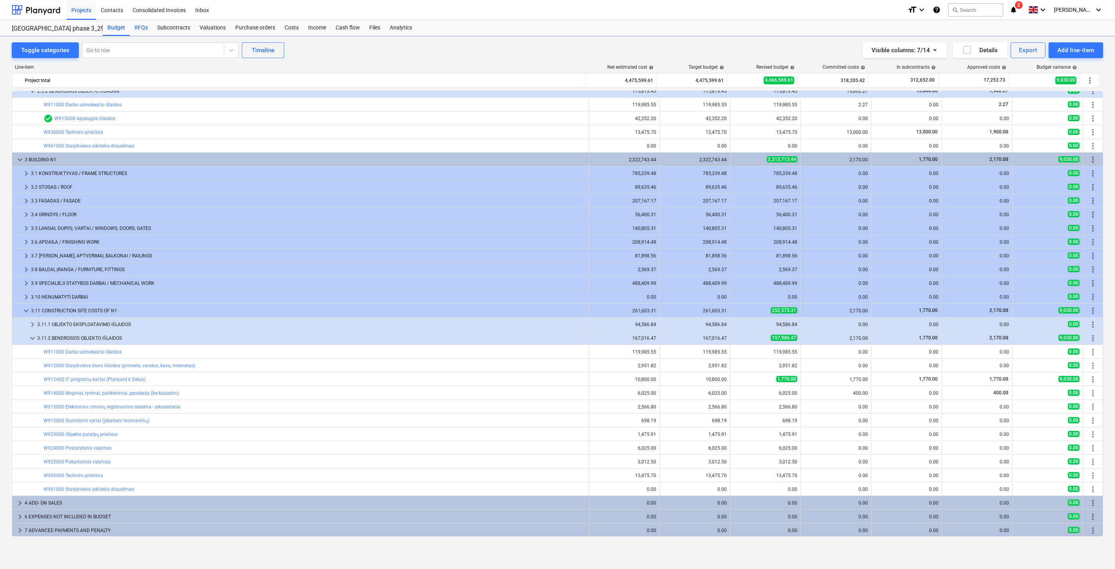
click at [146, 23] on div "RFQs" at bounding box center [141, 28] width 23 height 16
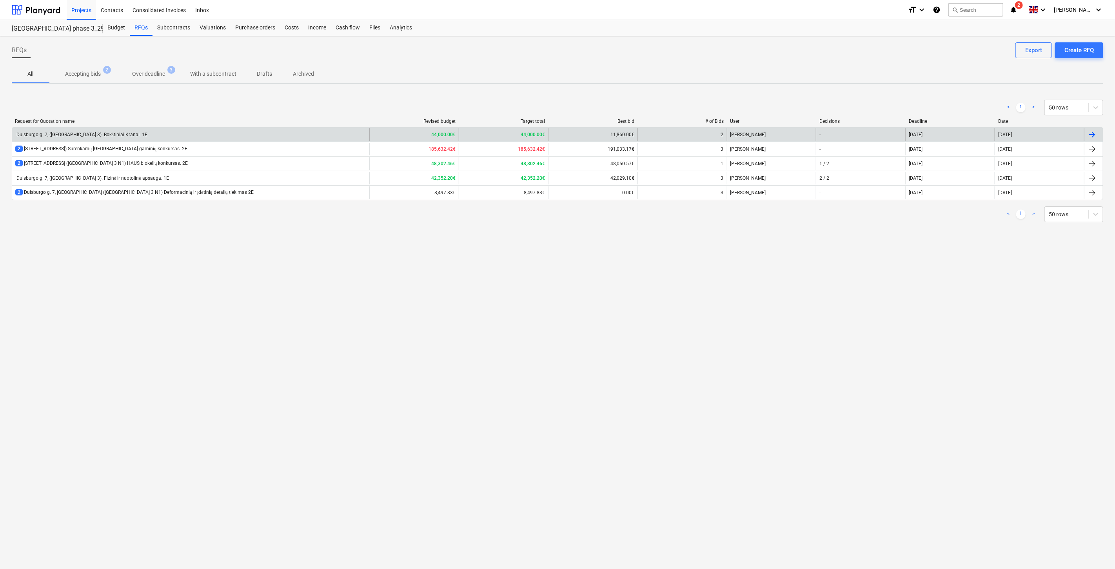
click at [129, 137] on div "Duisburgo g. 7, ([GEOGRAPHIC_DATA] 3). Bokštiniai Kranai. 1E" at bounding box center [190, 134] width 357 height 13
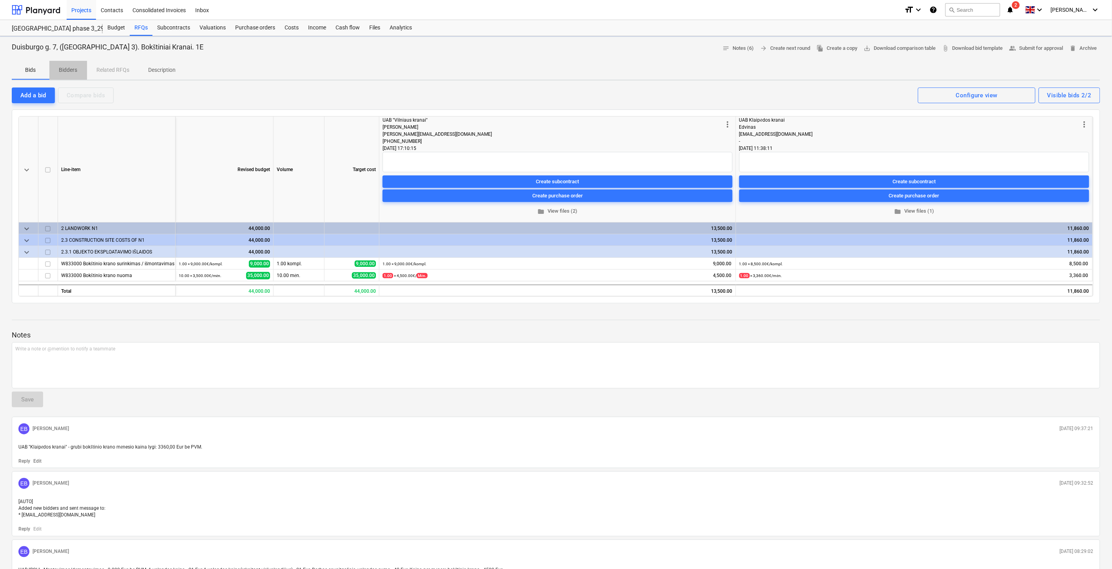
click at [71, 70] on p "Bidders" at bounding box center [68, 70] width 19 height 8
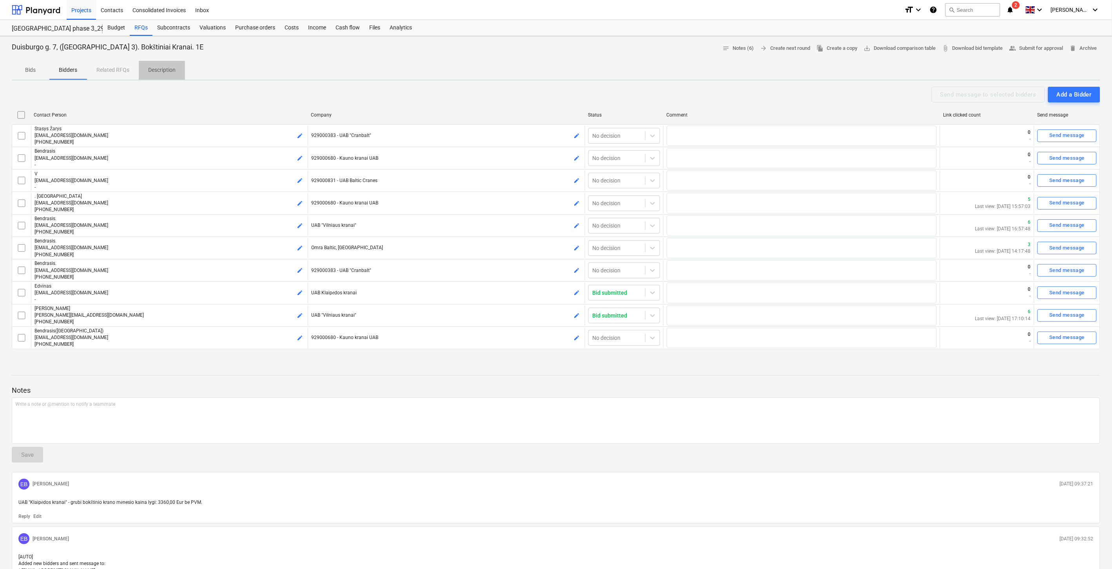
click at [162, 71] on p "Description" at bounding box center [161, 70] width 27 height 8
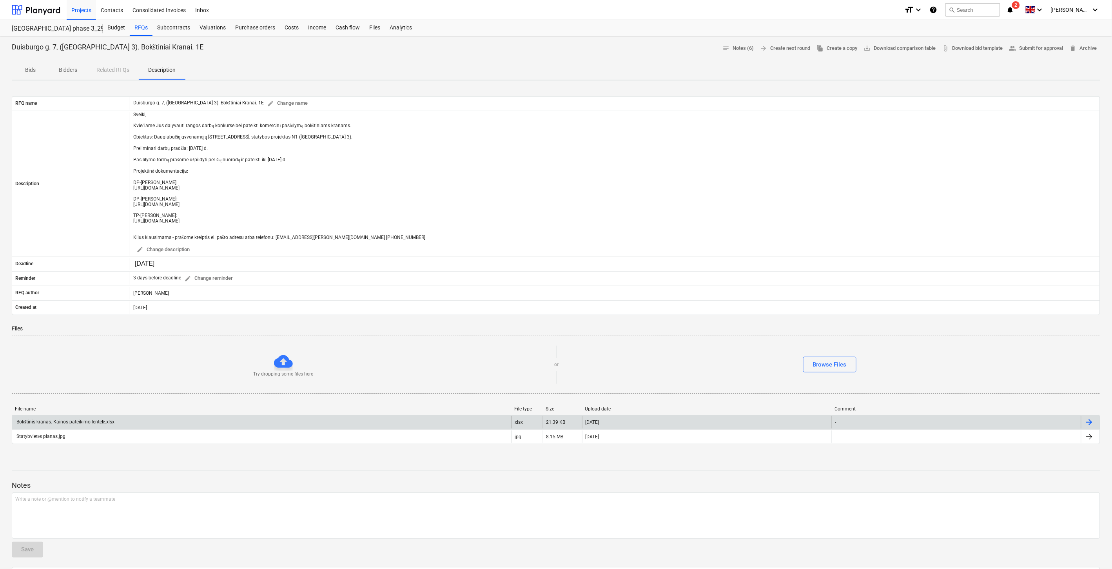
click at [372, 427] on div "Bokštinis kranas. Kainos pateikimo lentelė.xlsx" at bounding box center [261, 422] width 499 height 13
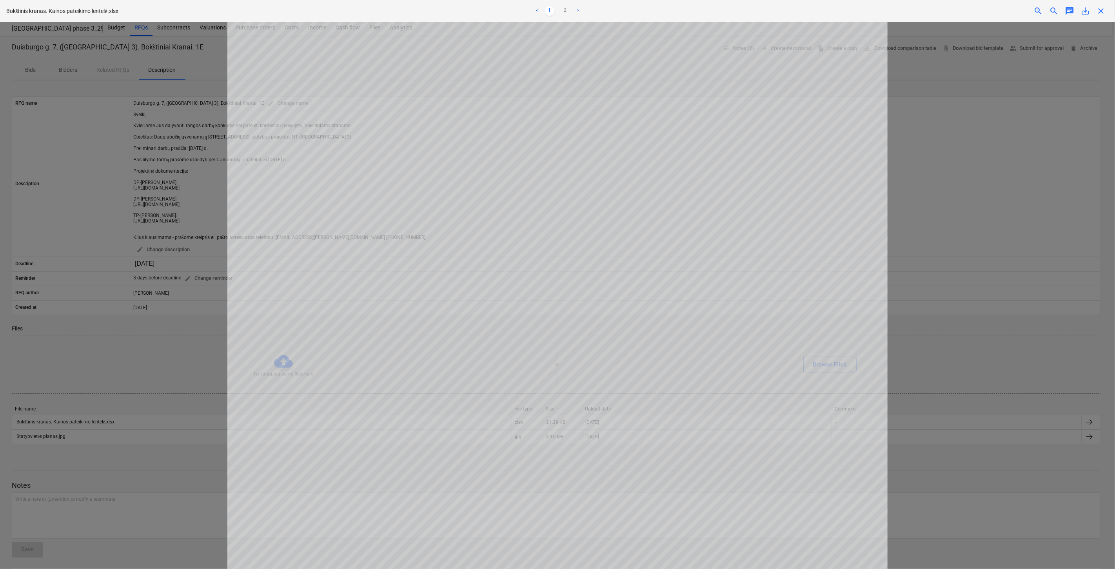
click at [1084, 10] on span "save_alt" at bounding box center [1085, 10] width 9 height 9
drag, startPoint x: 994, startPoint y: 152, endPoint x: 1059, endPoint y: 89, distance: 91.2
click at [995, 150] on div at bounding box center [557, 295] width 1115 height 547
click at [1103, 13] on span "close" at bounding box center [1100, 10] width 9 height 9
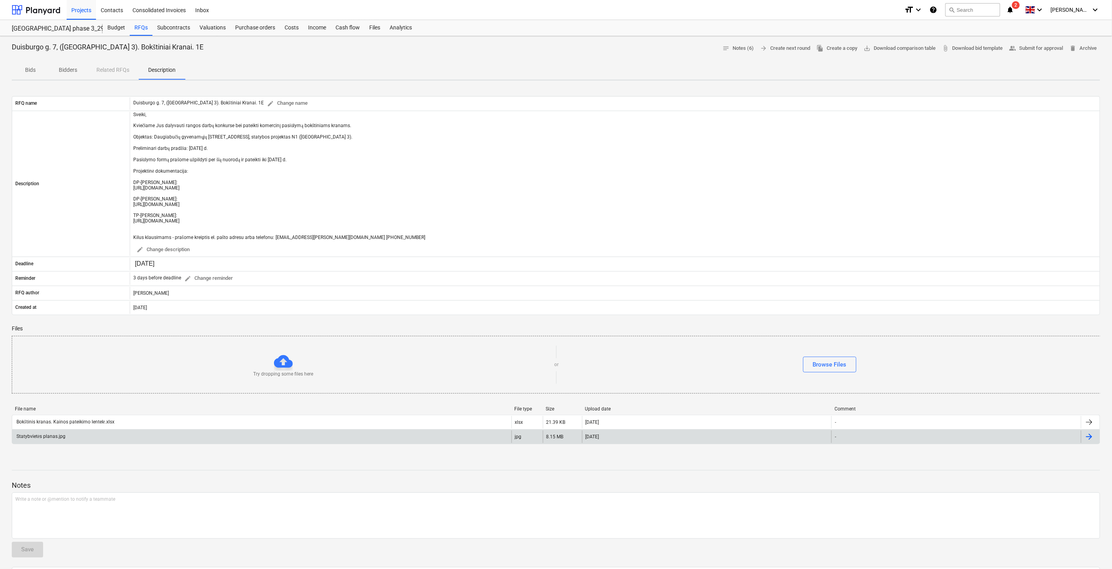
click at [98, 440] on div "Statybvietės planas.jpg" at bounding box center [261, 436] width 499 height 13
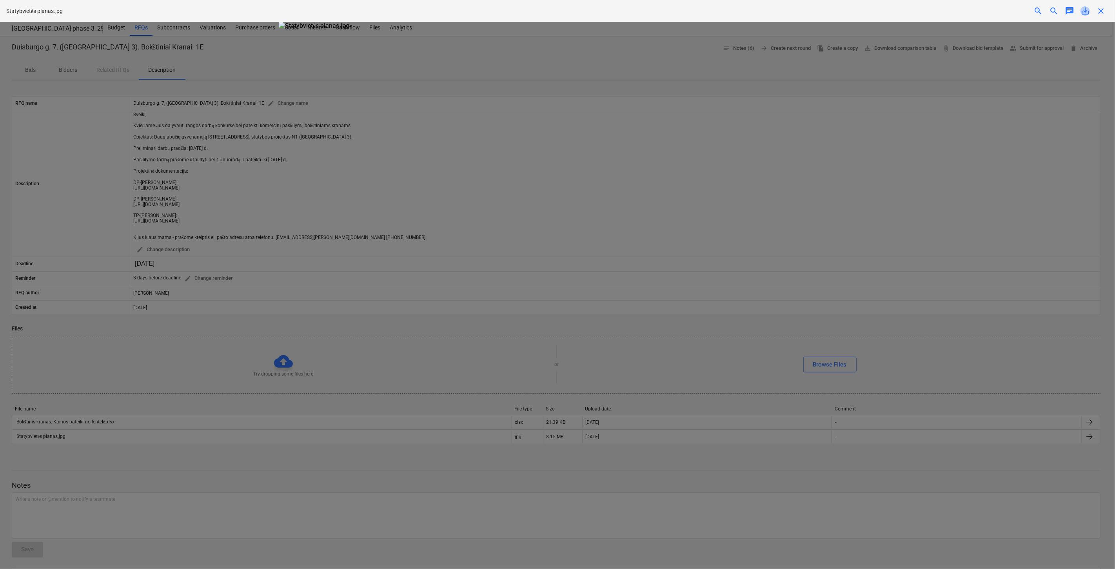
click at [1085, 11] on span "save_alt" at bounding box center [1085, 10] width 9 height 9
click at [213, 128] on div at bounding box center [557, 295] width 1115 height 547
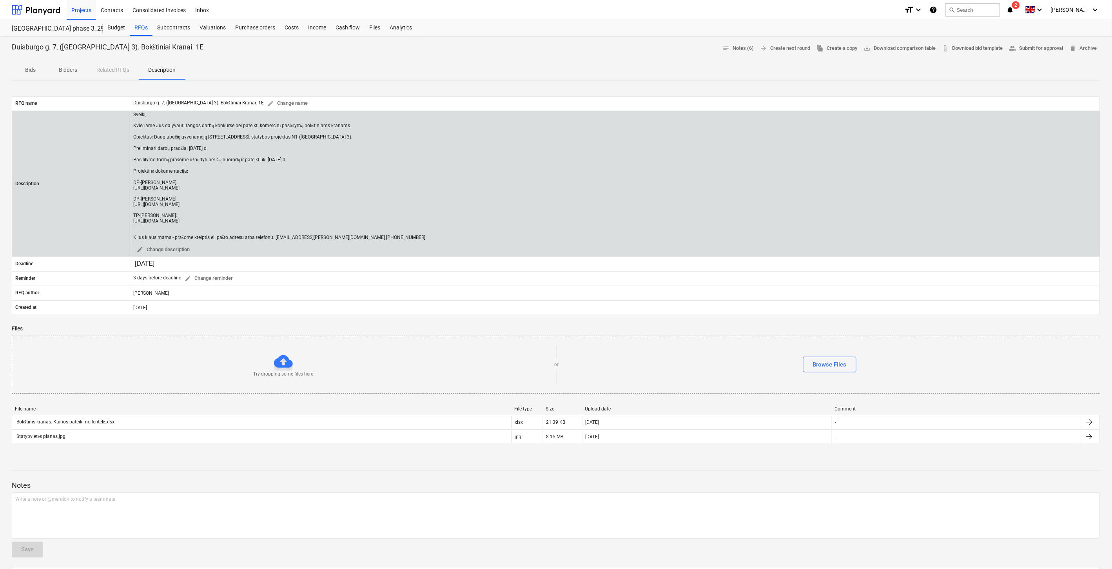
drag, startPoint x: 307, startPoint y: 221, endPoint x: 135, endPoint y: 180, distance: 177.2
click at [131, 181] on div "Sveiki, Kviečiame Jus dalyvauti rangos darbų konkurse bei pateikti komercinį pa…" at bounding box center [615, 184] width 970 height 144
copy div "DP-[PERSON_NAME]: [URL][DOMAIN_NAME] DP-[PERSON_NAME]: [URL][DOMAIN_NAME] TP-[P…"
click at [532, 191] on div "Sveiki, Kviečiame Jus dalyvauti rangos darbų konkurse bei pateikti komercinį pa…" at bounding box center [615, 184] width 970 height 144
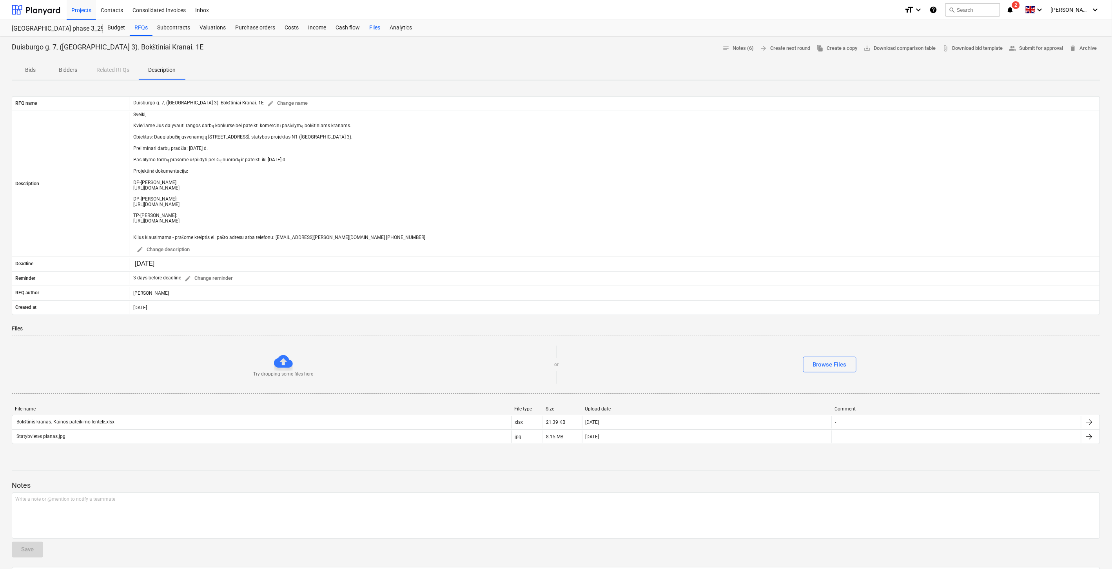
click at [374, 26] on div "Files" at bounding box center [375, 28] width 20 height 16
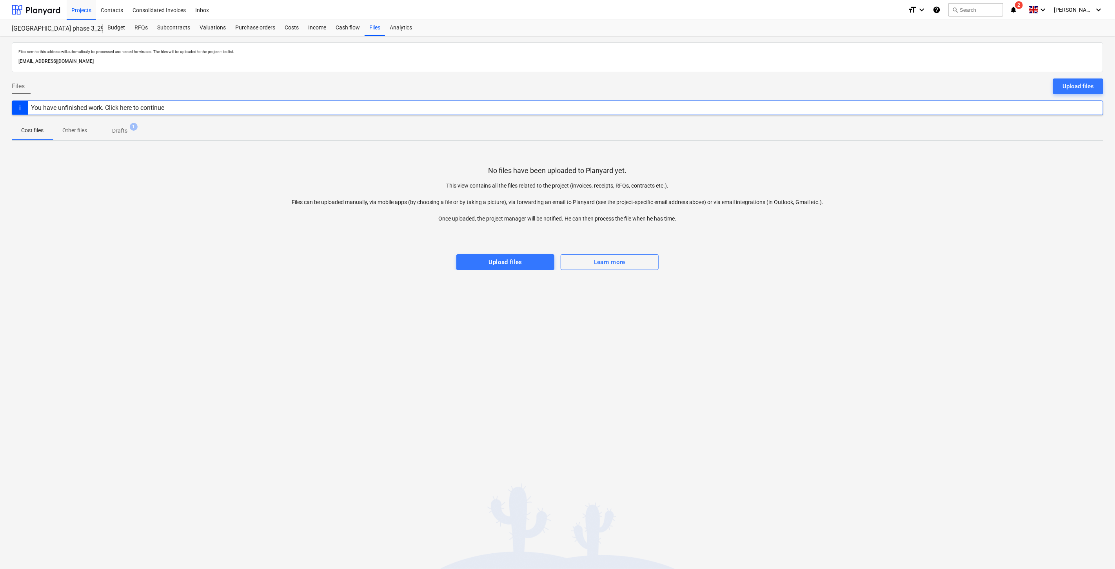
drag, startPoint x: 932, startPoint y: 212, endPoint x: 938, endPoint y: 209, distance: 6.9
click at [938, 209] on div "No files have been uploaded to Planyard yet. This view contains all the files r…" at bounding box center [558, 208] width 1092 height 123
click at [984, 178] on div "No files have been uploaded to Planyard yet. This view contains all the files r…" at bounding box center [558, 208] width 1092 height 123
click at [45, 9] on div at bounding box center [36, 10] width 49 height 20
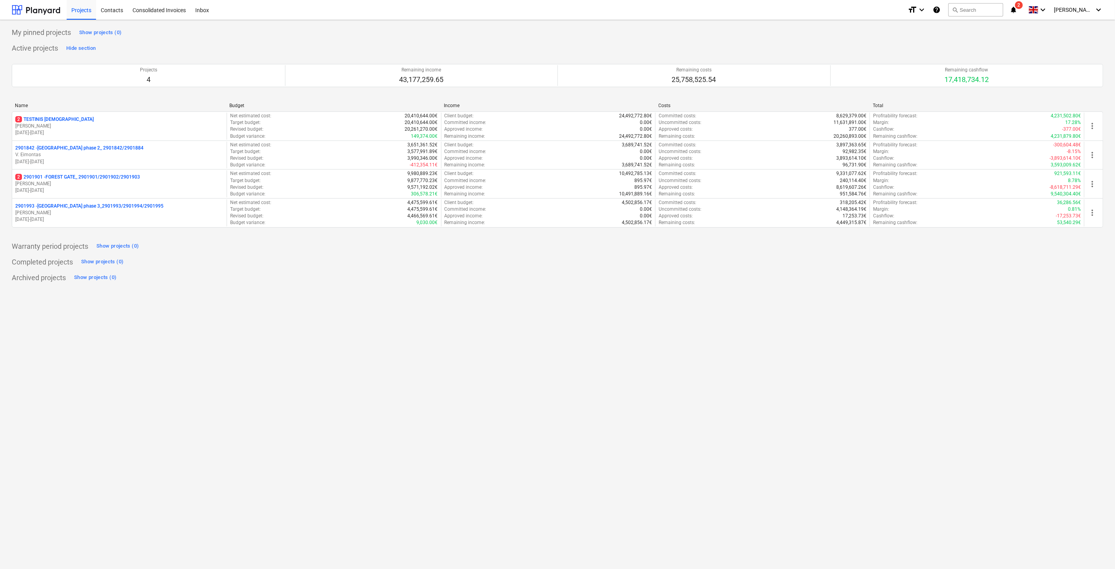
click at [101, 183] on p "[PERSON_NAME]" at bounding box center [119, 183] width 208 height 7
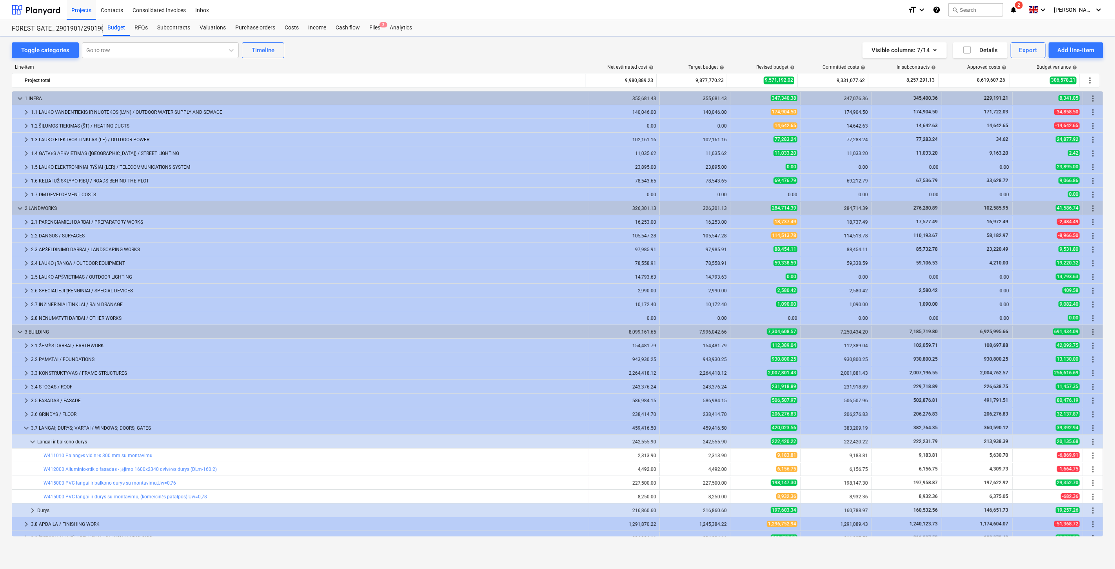
scroll to position [131, 0]
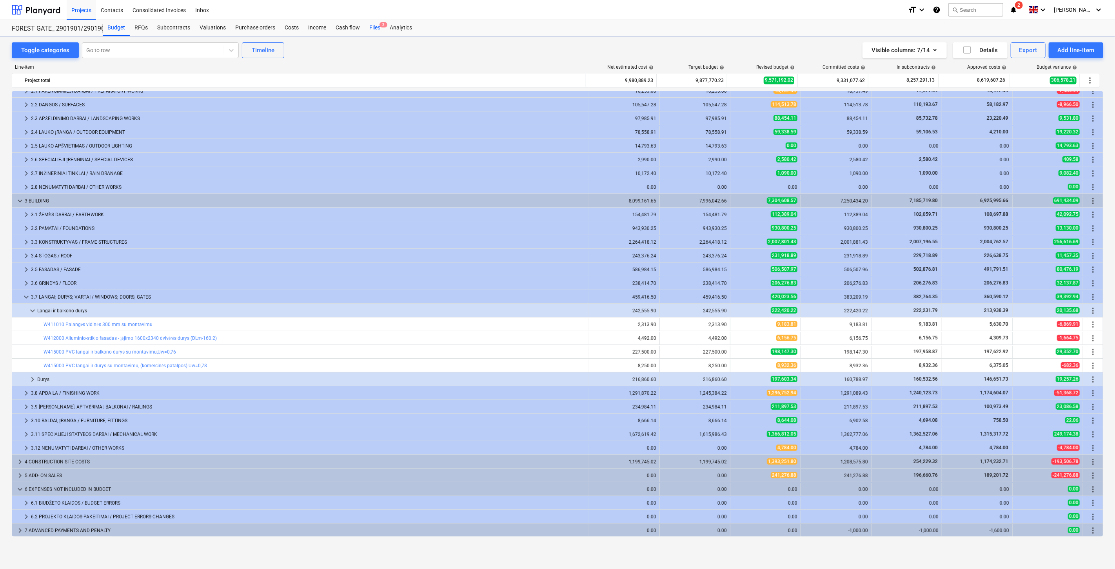
click at [379, 29] on div "Files 2" at bounding box center [375, 28] width 20 height 16
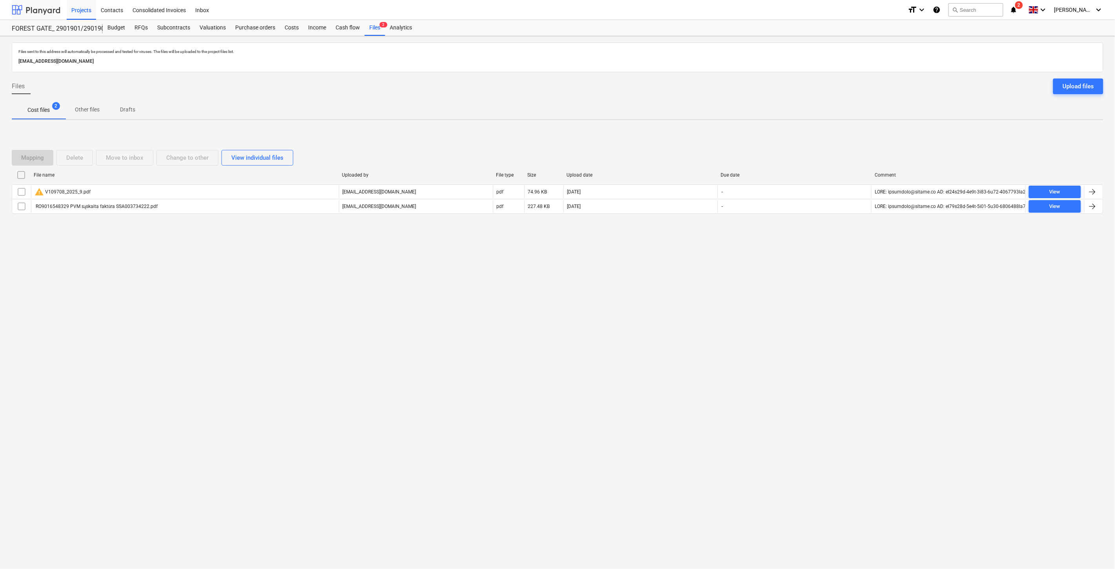
click at [39, 12] on div at bounding box center [36, 10] width 49 height 20
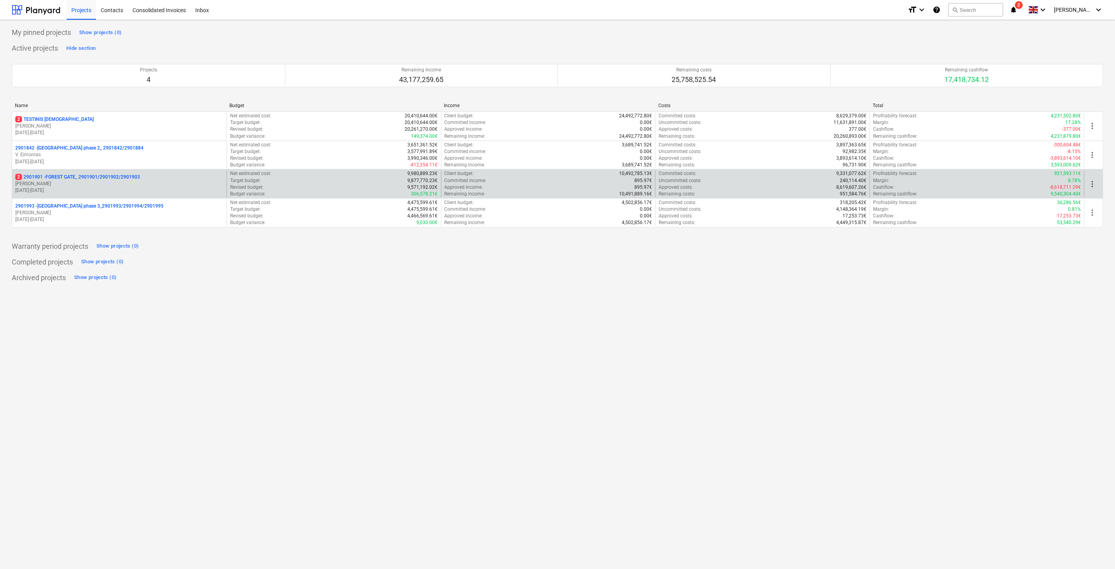
click at [87, 185] on p "[PERSON_NAME]" at bounding box center [119, 183] width 208 height 7
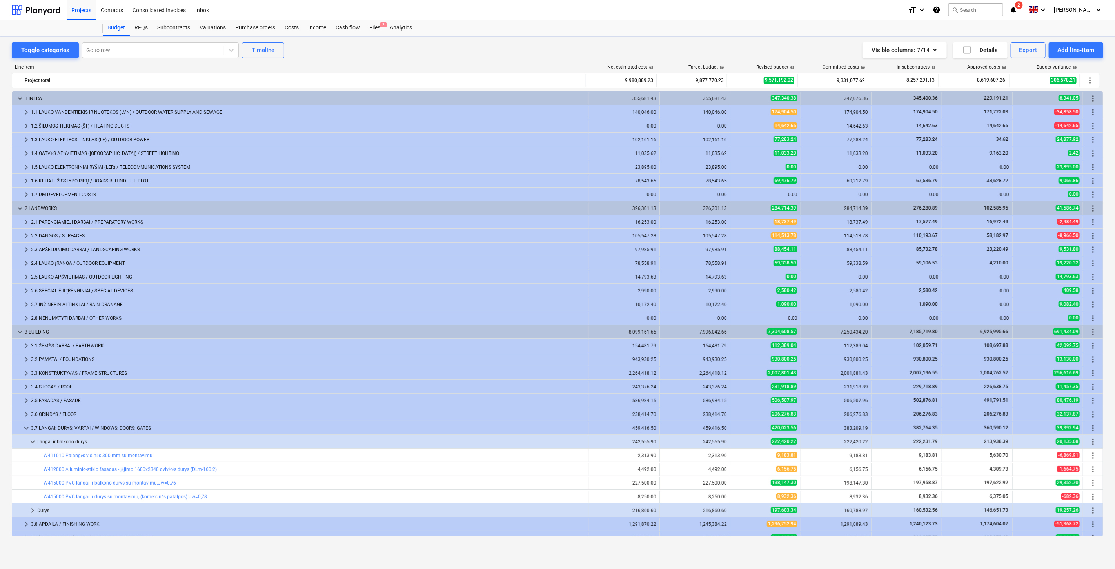
scroll to position [131, 0]
click at [374, 28] on div "Files 2" at bounding box center [375, 28] width 20 height 16
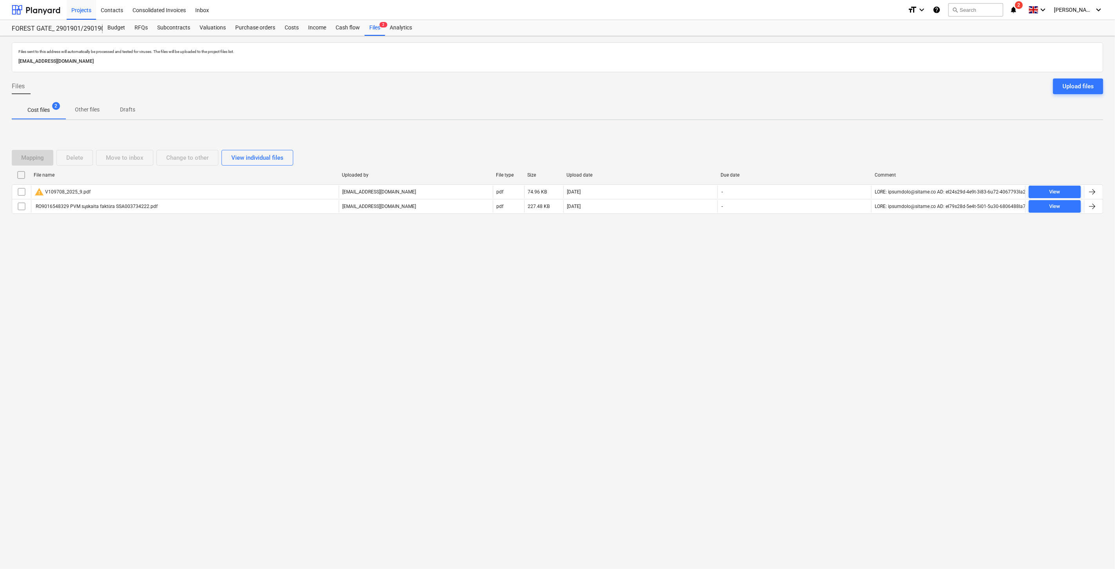
drag, startPoint x: 580, startPoint y: 344, endPoint x: 201, endPoint y: 181, distance: 413.1
click at [580, 343] on div "Files sent to this address will automatically be processed and tested for virus…" at bounding box center [557, 302] width 1115 height 532
drag, startPoint x: 466, startPoint y: 94, endPoint x: 450, endPoint y: 94, distance: 15.7
click at [460, 94] on div "Files Upload files" at bounding box center [558, 89] width 1092 height 22
click at [37, 11] on div at bounding box center [36, 10] width 49 height 20
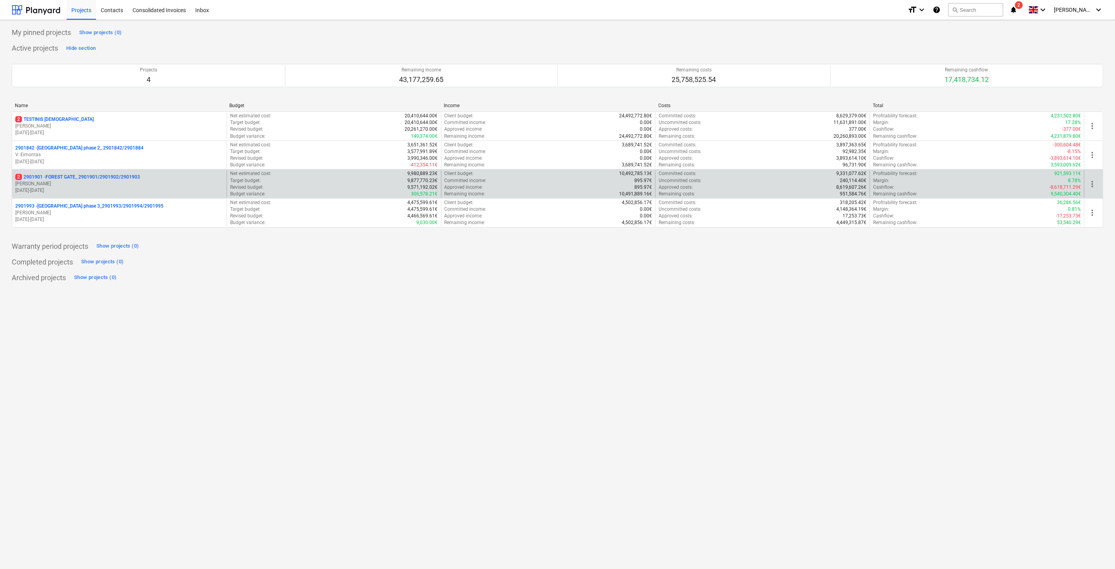
click at [80, 185] on p "[PERSON_NAME]" at bounding box center [119, 183] width 208 height 7
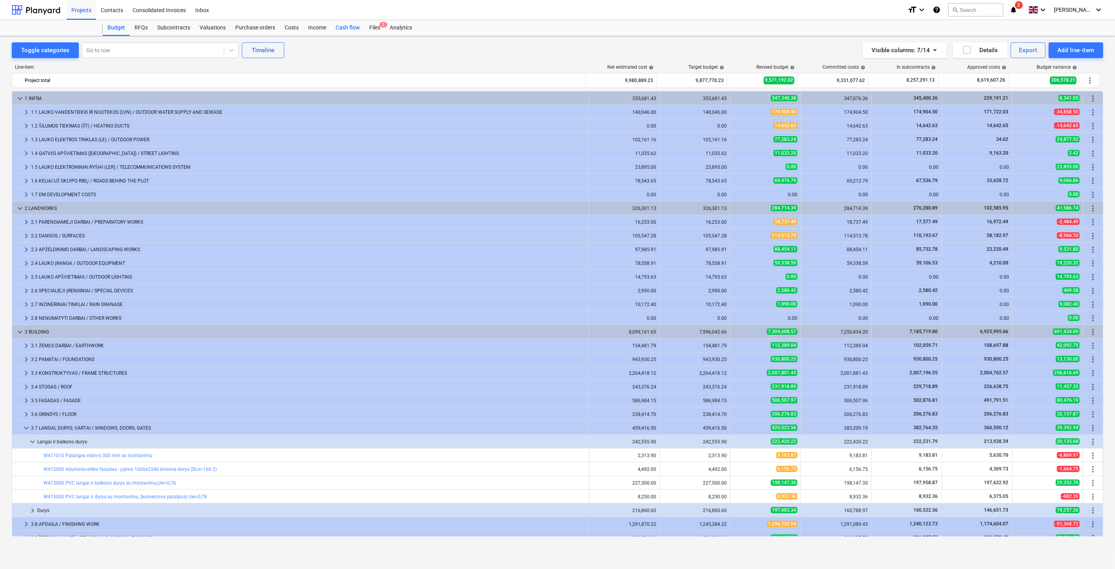
scroll to position [131, 0]
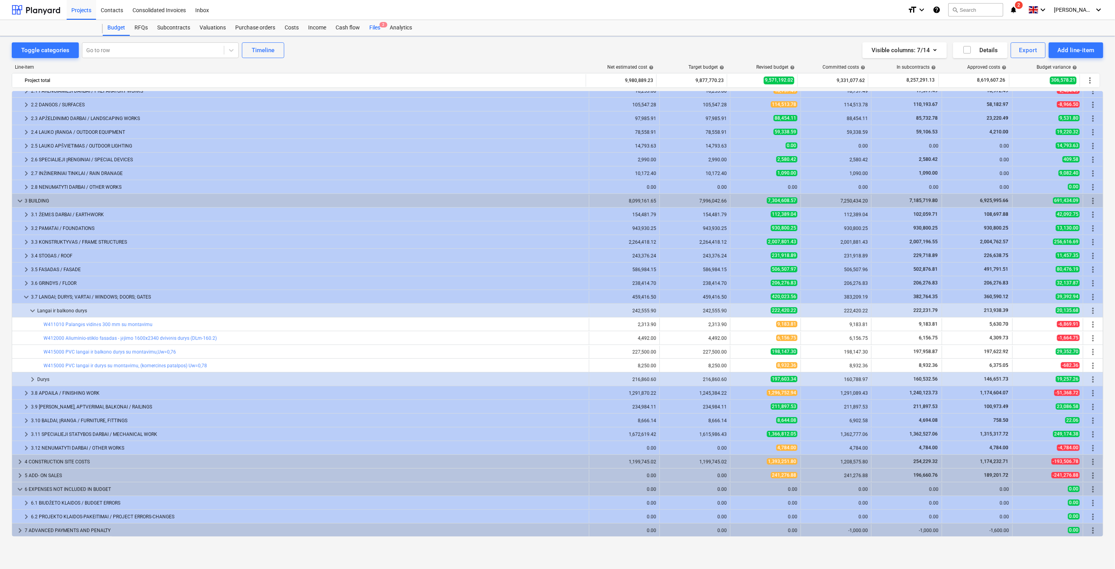
click at [374, 27] on div "Files 2" at bounding box center [375, 28] width 20 height 16
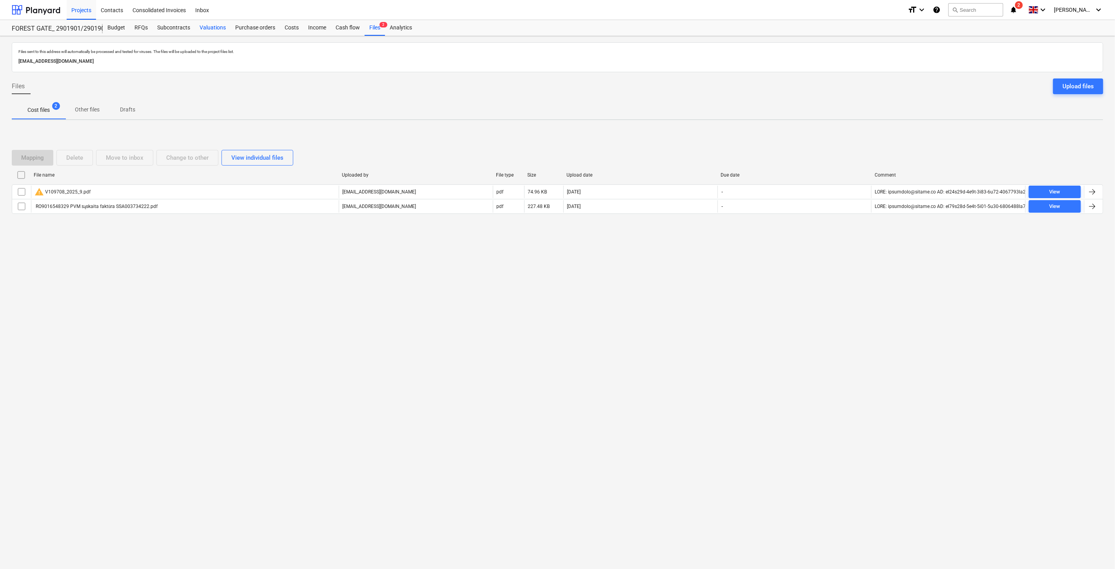
click at [224, 28] on div "Valuations" at bounding box center [213, 28] width 36 height 16
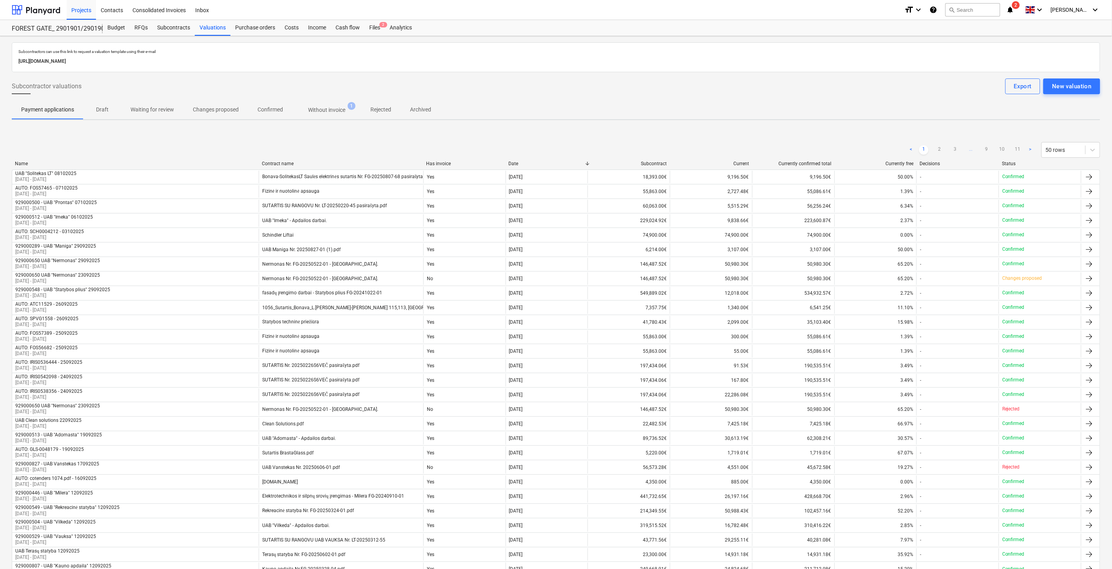
click at [335, 109] on p "Without invoice" at bounding box center [326, 110] width 37 height 8
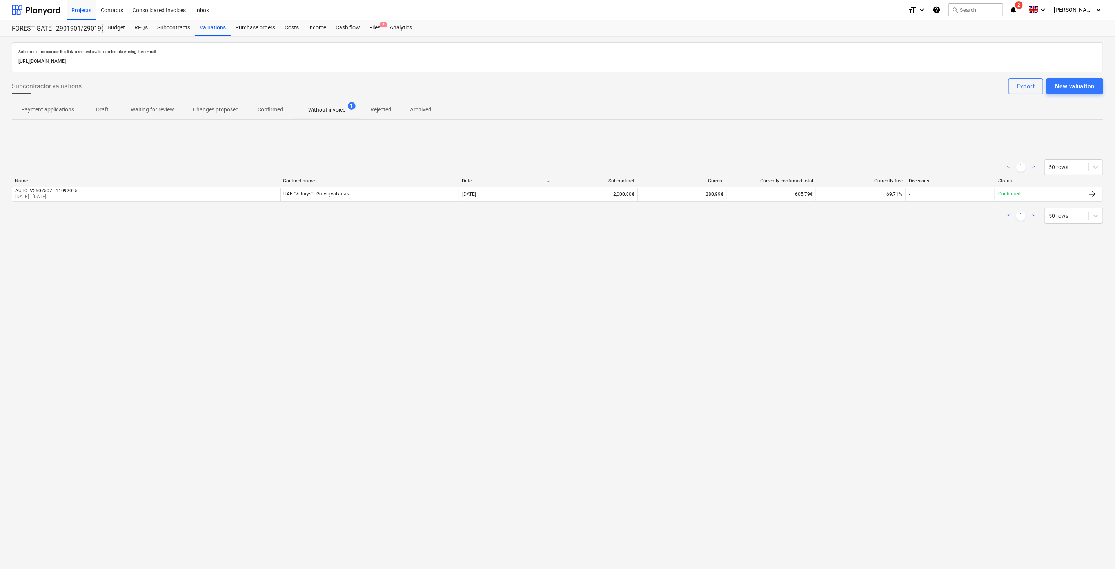
click at [255, 113] on span "Confirmed" at bounding box center [270, 109] width 44 height 13
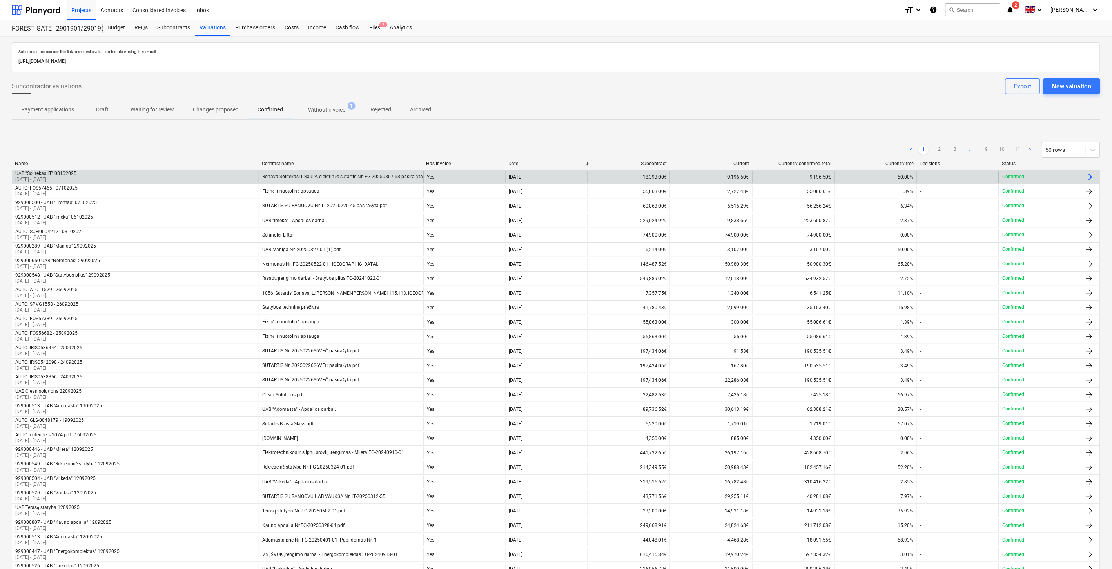
click at [217, 174] on div "UAB "Solitekas LT" 08102025 [DATE] - [DATE]" at bounding box center [135, 177] width 247 height 13
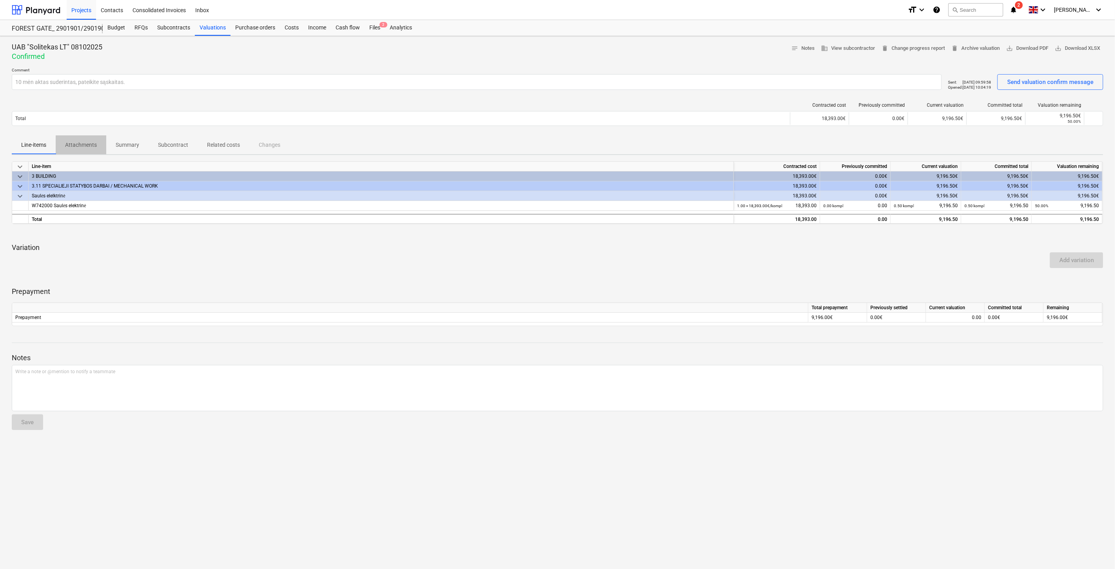
click at [85, 147] on p "Attachments" at bounding box center [81, 145] width 32 height 8
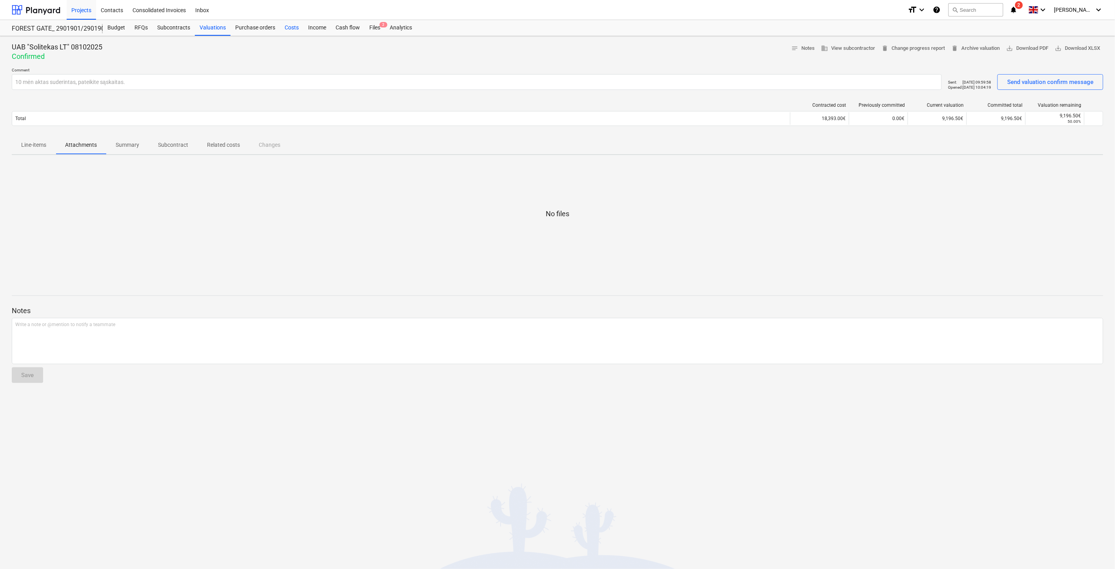
click at [285, 29] on div "Costs" at bounding box center [292, 28] width 24 height 16
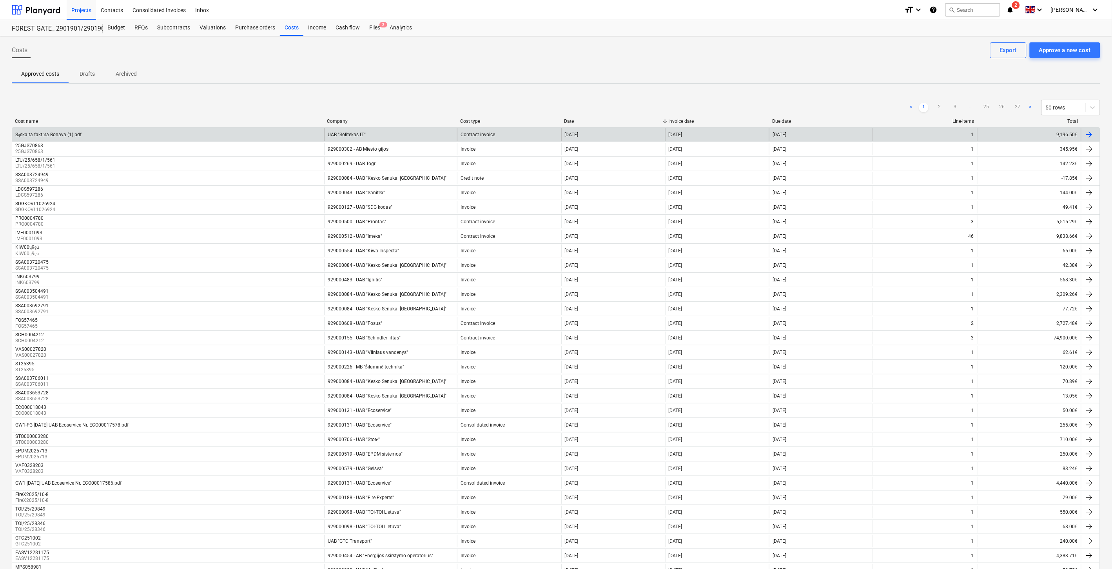
click at [271, 135] on div "Sąskaita faktūra Bonava (1).pdf" at bounding box center [168, 134] width 312 height 13
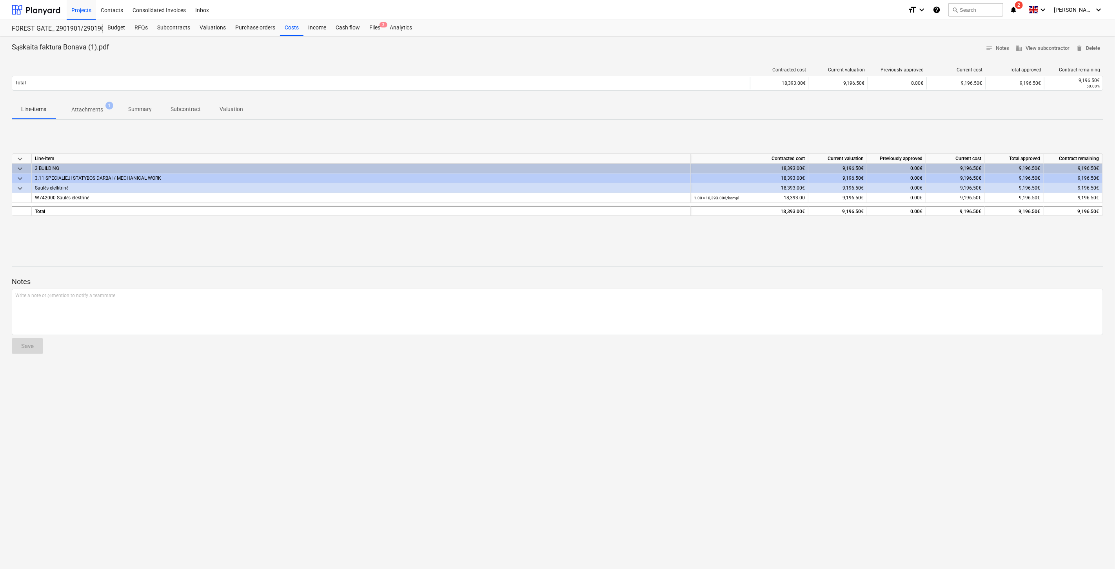
click at [93, 109] on p "Attachments" at bounding box center [87, 109] width 32 height 8
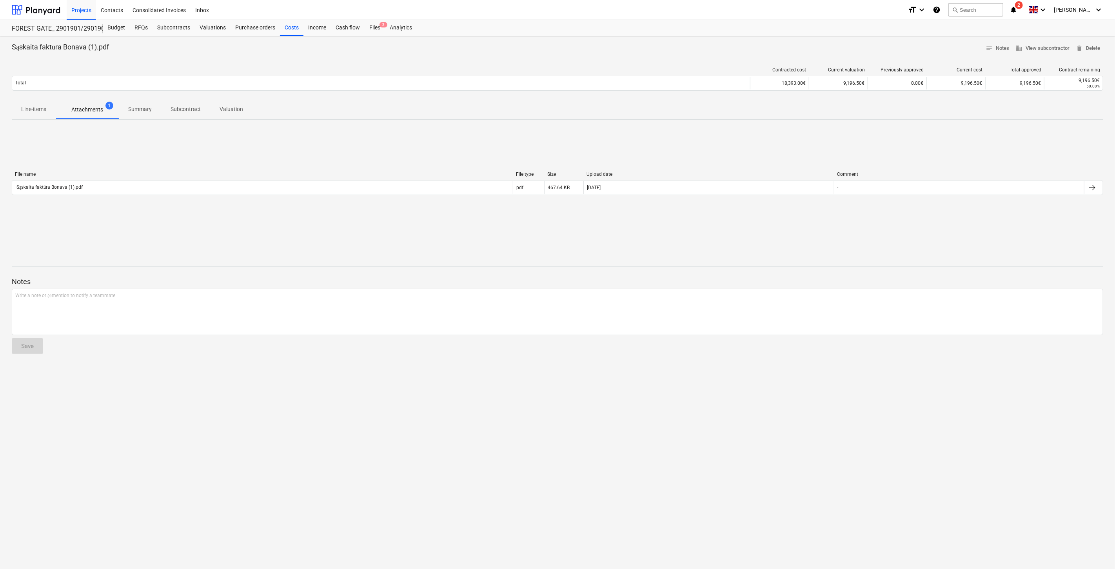
click at [150, 195] on div "File name File type Size Upload date Comment Sąskaita faktūra Bonava (1).pdf pd…" at bounding box center [558, 184] width 1092 height 27
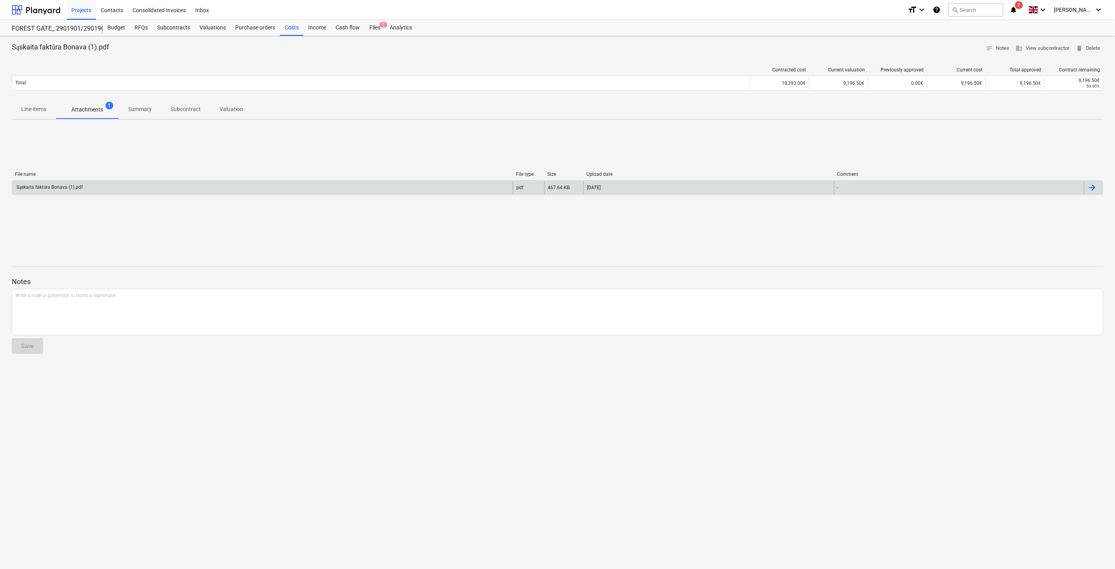
click at [148, 190] on div "Sąskaita faktūra Bonava (1).pdf" at bounding box center [262, 187] width 501 height 13
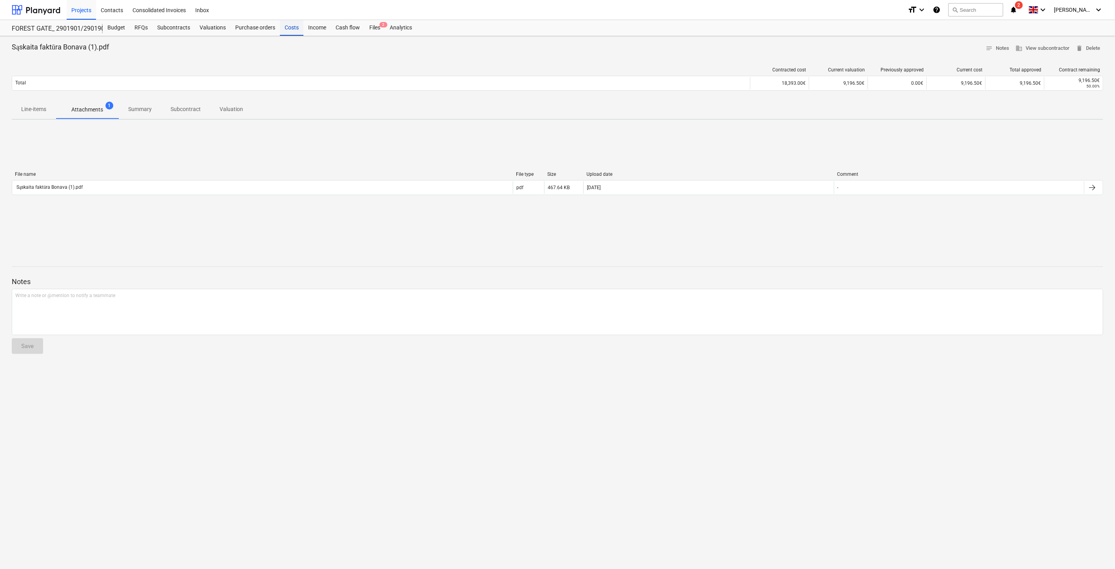
click at [294, 26] on div "Costs" at bounding box center [292, 28] width 24 height 16
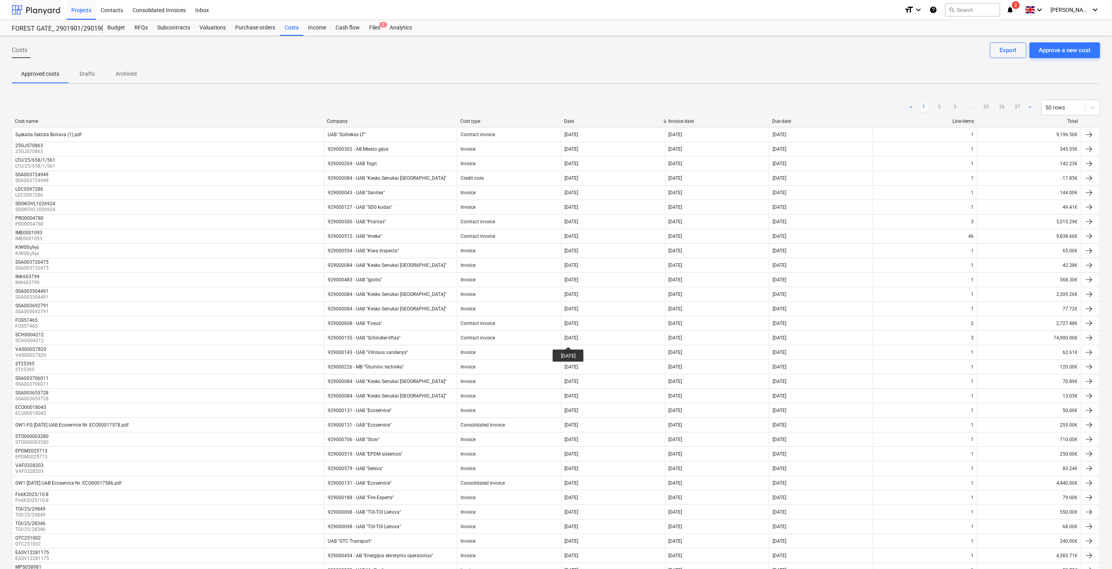
drag, startPoint x: 48, startPoint y: 11, endPoint x: 50, endPoint y: 16, distance: 6.2
click at [48, 11] on div at bounding box center [36, 10] width 49 height 20
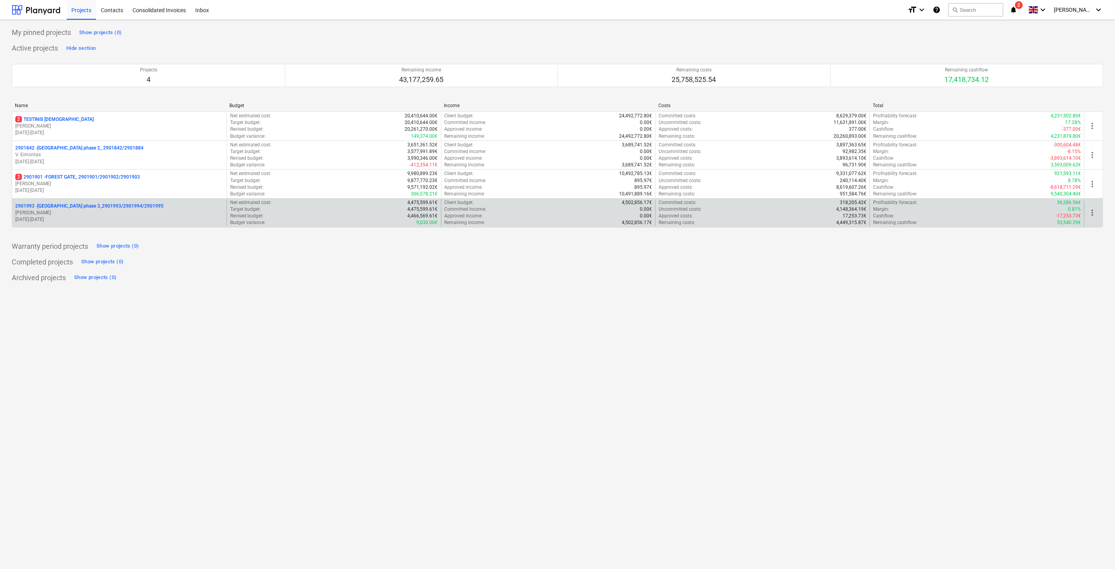
click at [81, 210] on p "[PERSON_NAME]" at bounding box center [119, 212] width 208 height 7
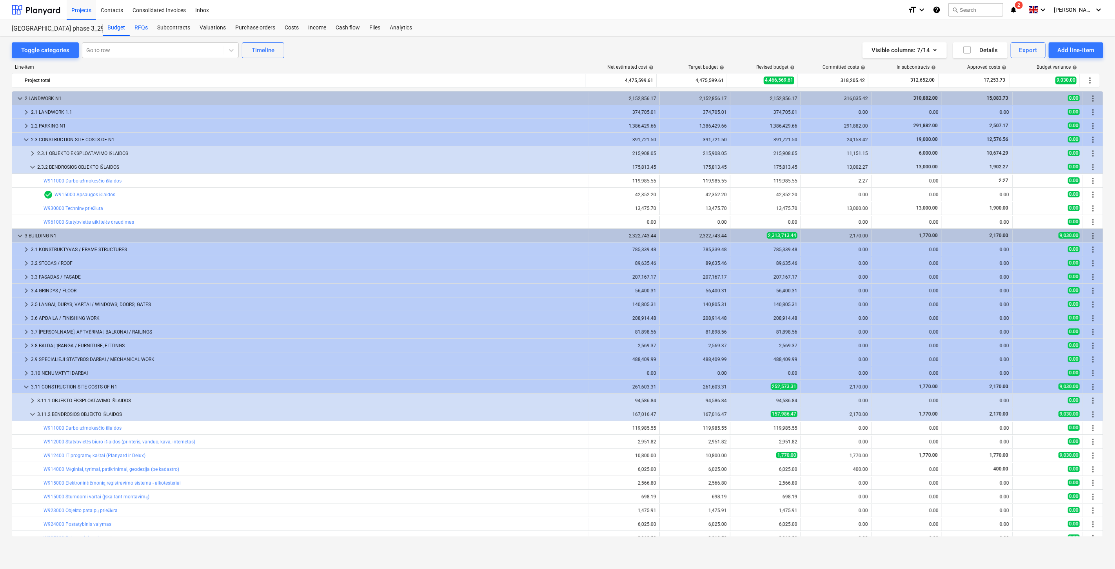
click at [146, 27] on div "RFQs" at bounding box center [141, 28] width 23 height 16
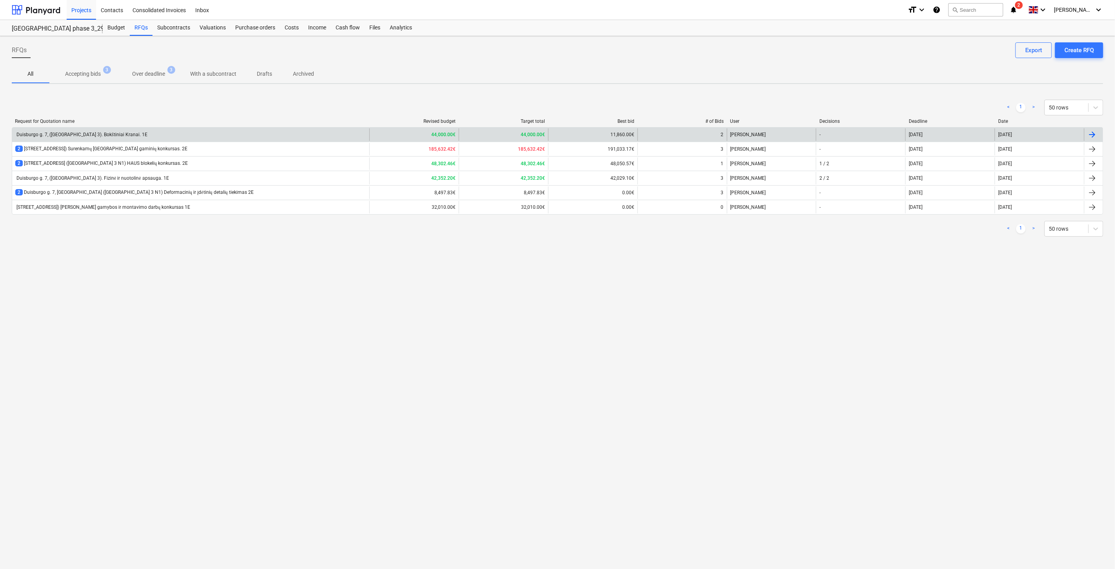
click at [191, 131] on div "Duisburgo g. 7, ([GEOGRAPHIC_DATA] 3). Bokštiniai Kranai. 1E" at bounding box center [190, 134] width 357 height 13
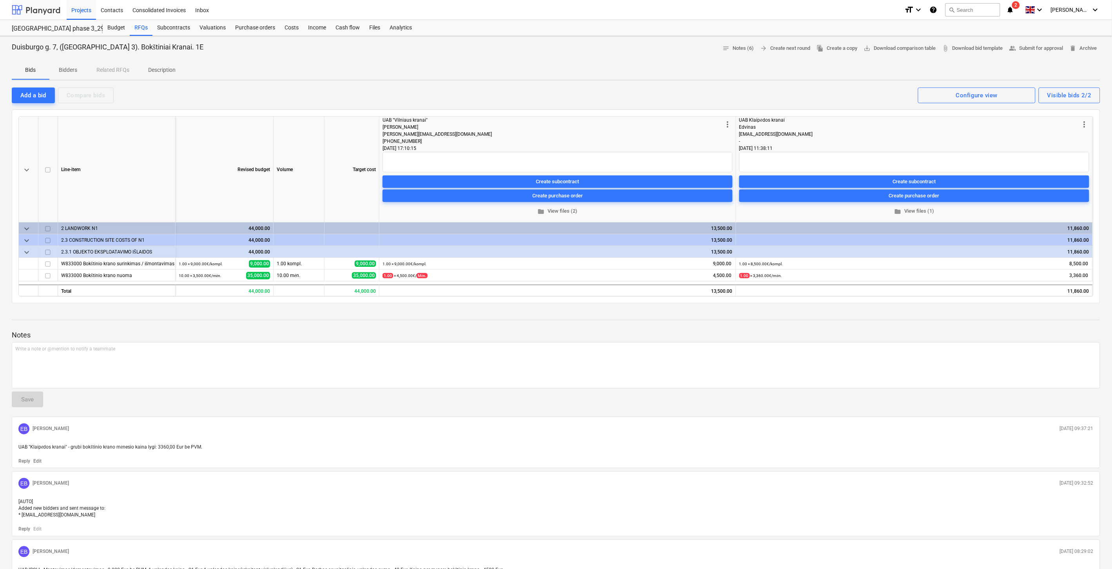
click at [29, 5] on div at bounding box center [36, 10] width 49 height 20
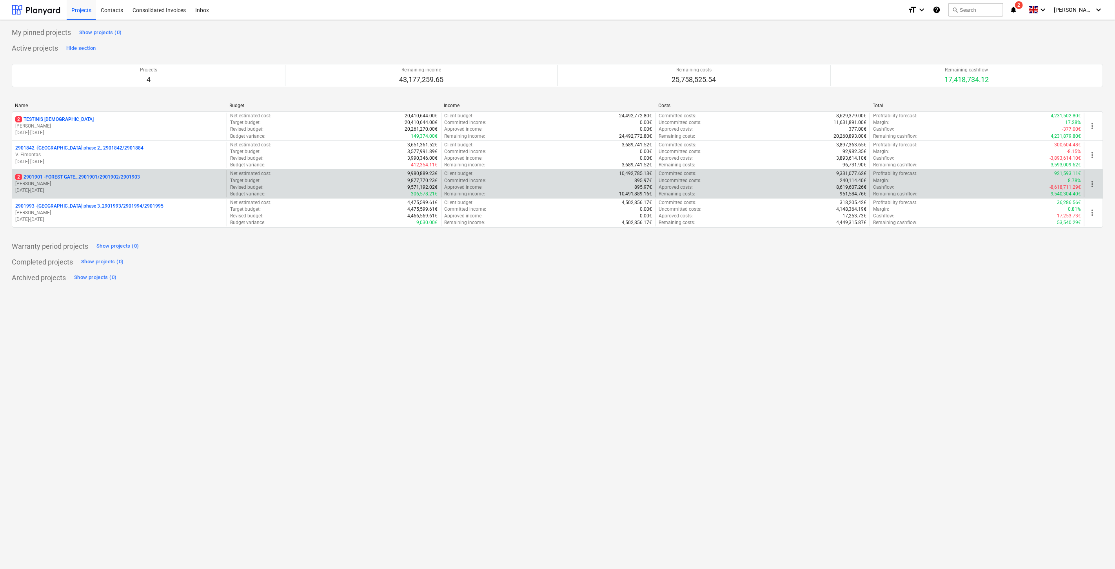
click at [95, 175] on p "2 2901901 - FOREST GATE_ 2901901/2901902/2901903" at bounding box center [77, 177] width 125 height 7
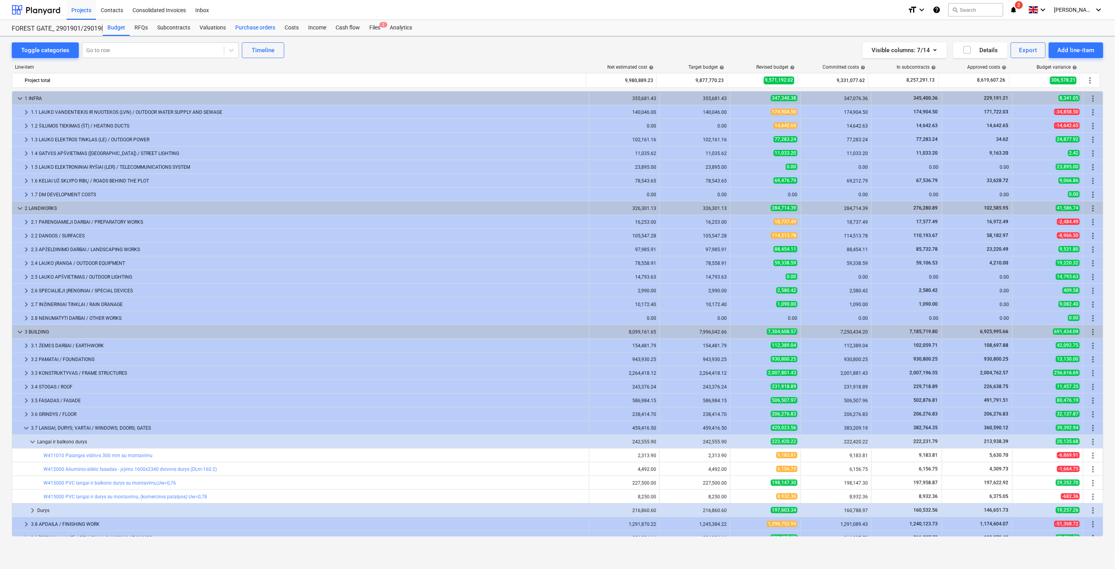
click at [288, 28] on div "Costs" at bounding box center [292, 28] width 24 height 16
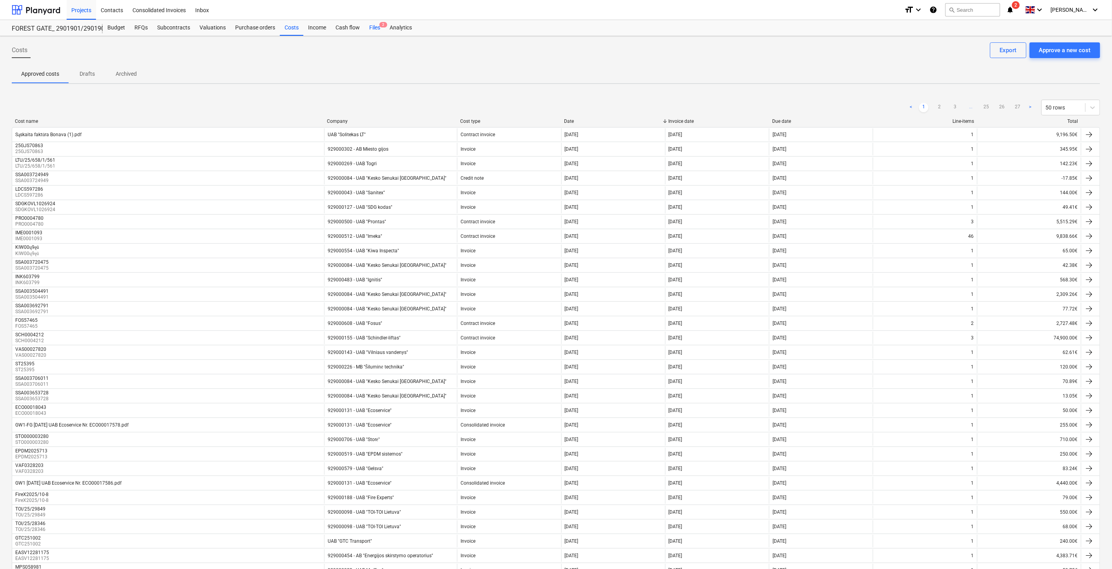
click at [369, 24] on div "Files 2" at bounding box center [375, 28] width 20 height 16
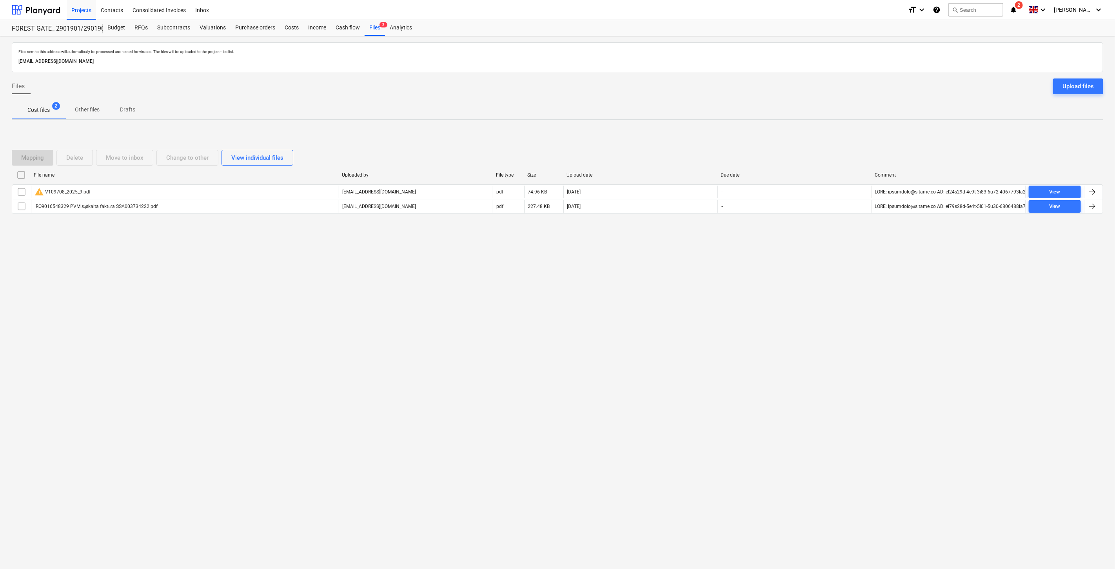
click at [806, 154] on div "Mapping Delete Move to inbox Change to other View individual files" at bounding box center [558, 158] width 1092 height 16
click at [828, 136] on div "Mapping Delete Move to inbox Change to other View individual files File name Up…" at bounding box center [558, 185] width 1092 height 118
drag, startPoint x: 811, startPoint y: 277, endPoint x: 819, endPoint y: 265, distance: 14.8
click at [811, 277] on div "Files sent to this address will automatically be processed and tested for virus…" at bounding box center [557, 302] width 1115 height 532
click at [820, 263] on div "Files sent to this address will automatically be processed and tested for virus…" at bounding box center [557, 302] width 1115 height 532
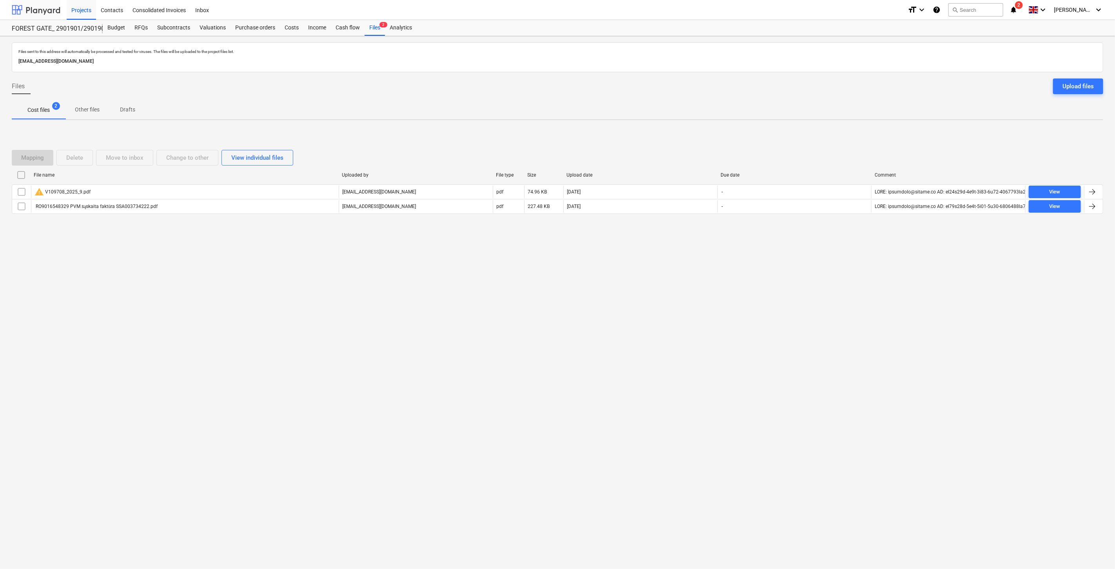
click at [43, 15] on div at bounding box center [36, 10] width 49 height 20
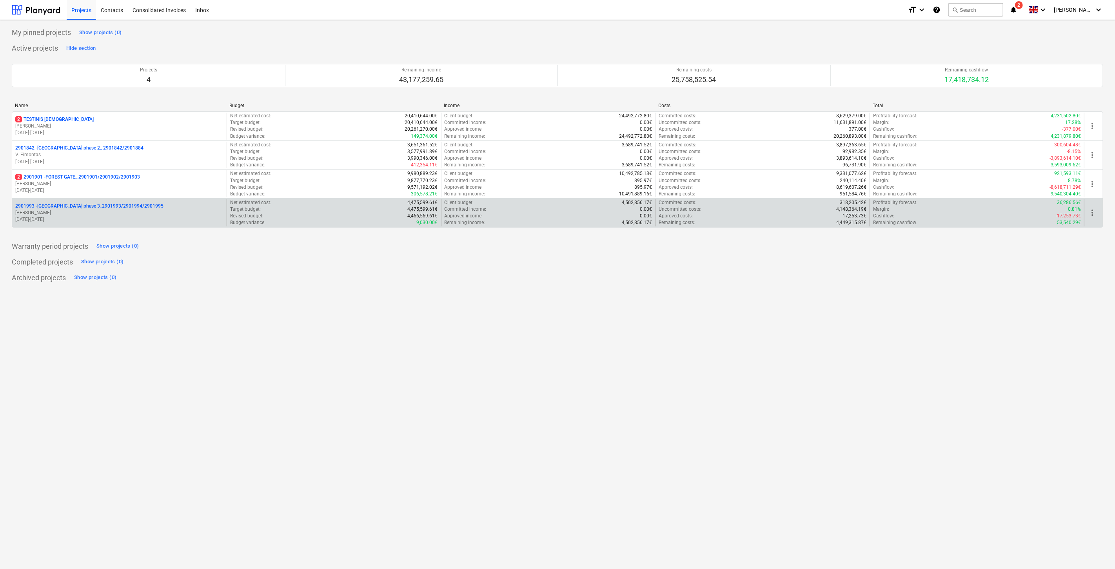
click at [97, 209] on p "2901993 - [GEOGRAPHIC_DATA] phase 3_2901993/2901994/2901995" at bounding box center [89, 206] width 148 height 7
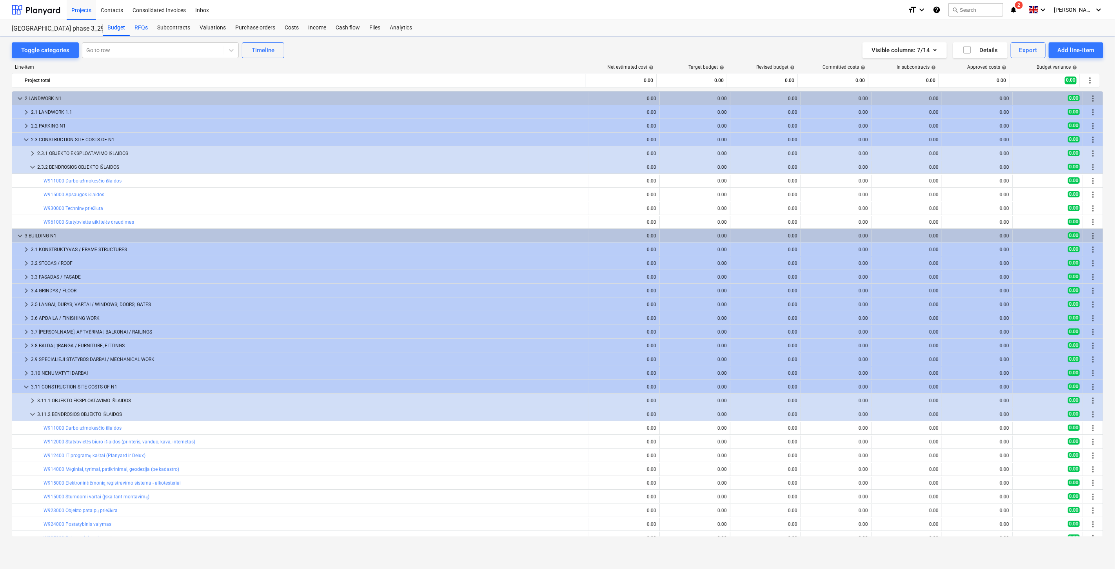
click at [142, 26] on div "RFQs" at bounding box center [141, 28] width 23 height 16
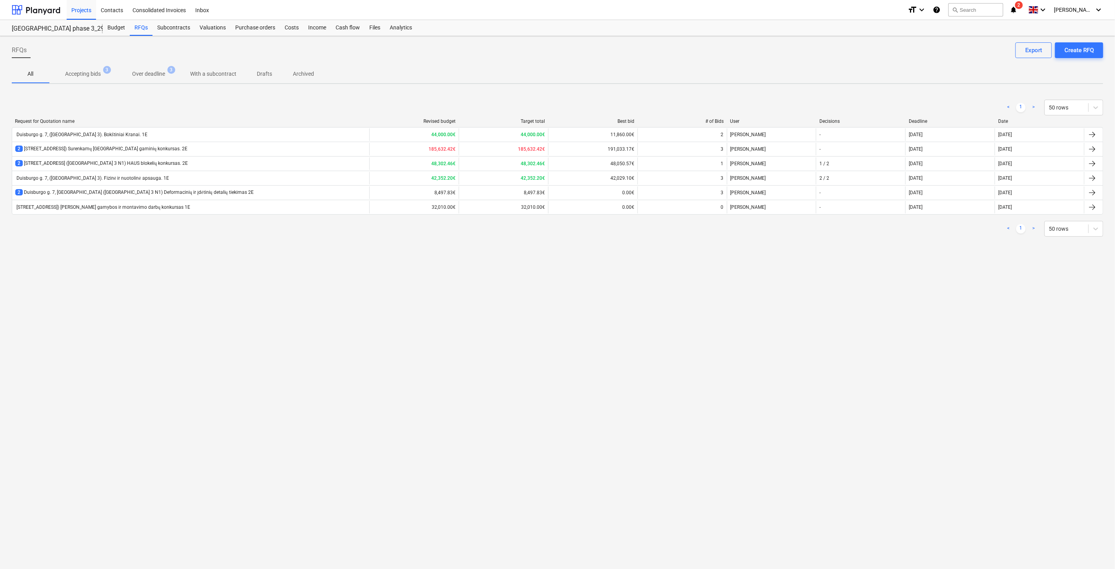
click at [91, 78] on span "Accepting bids 3" at bounding box center [82, 74] width 67 height 14
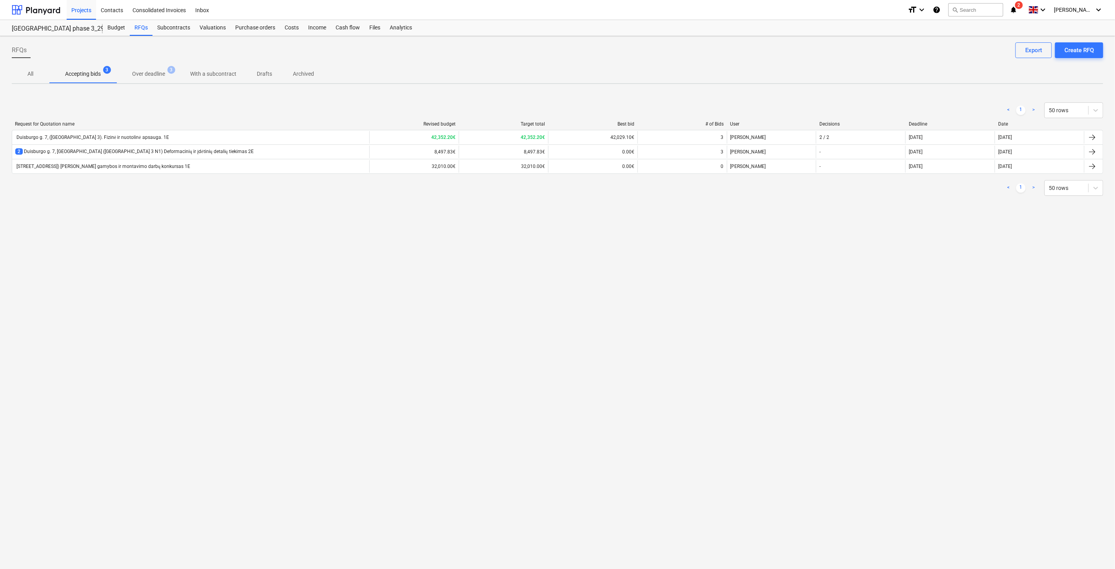
drag, startPoint x: 29, startPoint y: 75, endPoint x: 67, endPoint y: 92, distance: 41.6
click at [30, 75] on p "All" at bounding box center [30, 74] width 19 height 8
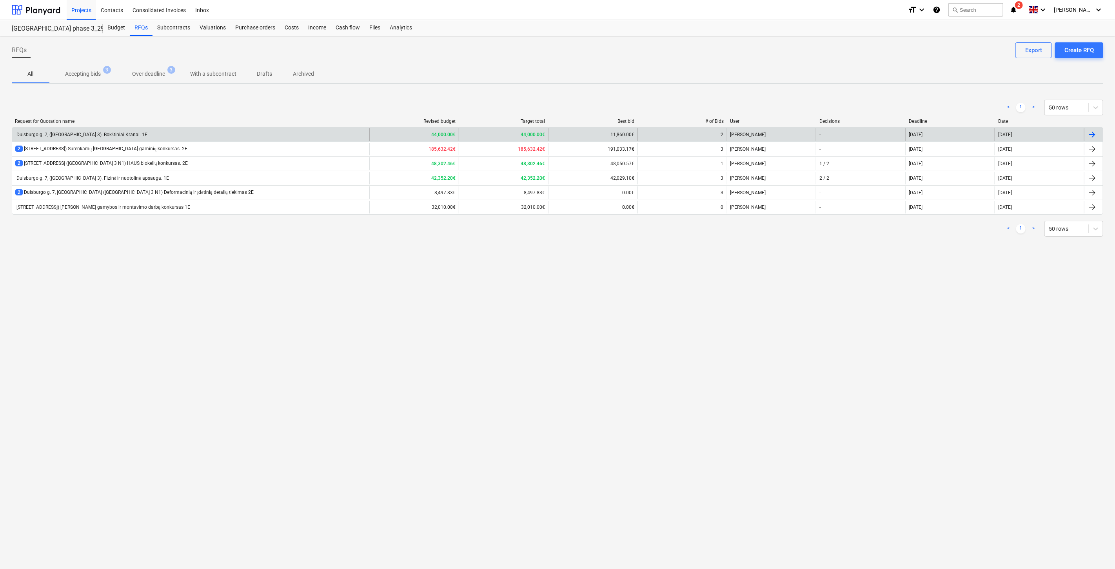
click at [154, 133] on div "Duisburgo g. 7, ([GEOGRAPHIC_DATA] 3). Bokštiniai Kranai. 1E" at bounding box center [190, 134] width 357 height 13
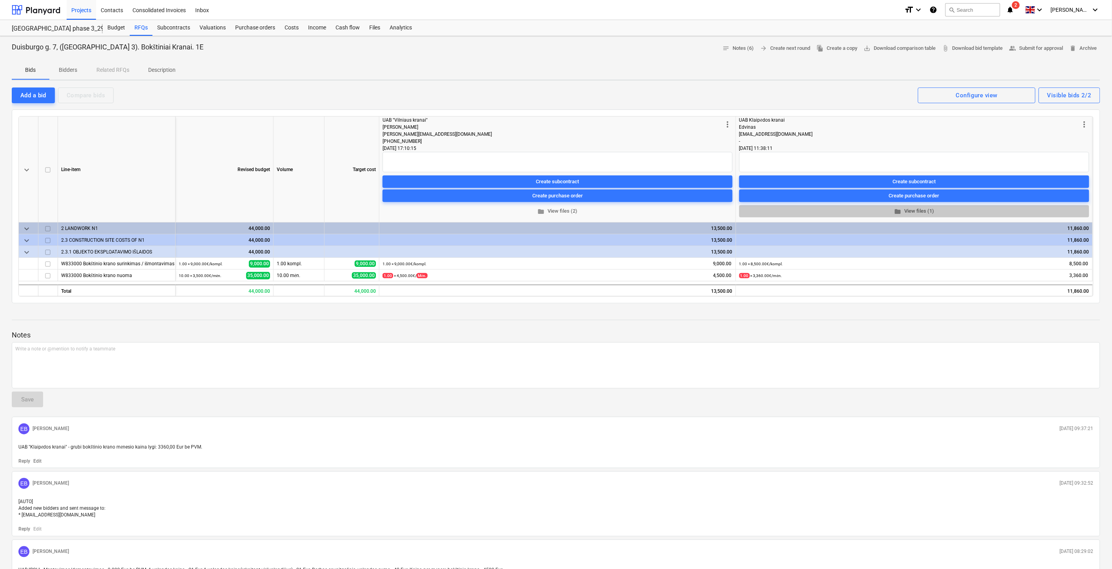
click at [925, 210] on span "folder View files (1)" at bounding box center [915, 211] width 344 height 9
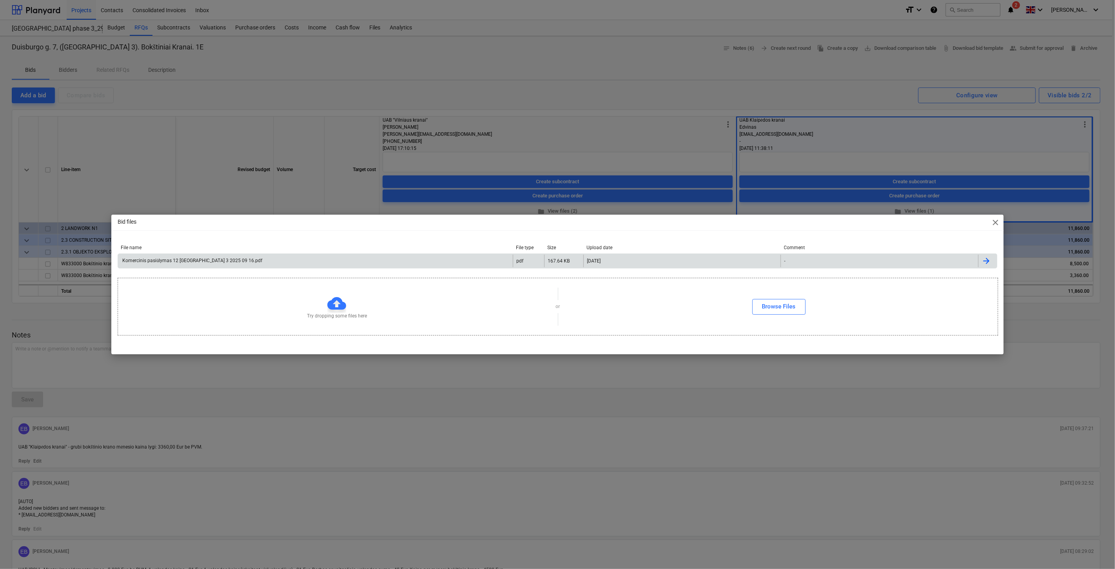
click at [476, 258] on div "Komercinis pasiūlymas 12 [GEOGRAPHIC_DATA] 3 2025 09 16.pdf" at bounding box center [315, 260] width 395 height 13
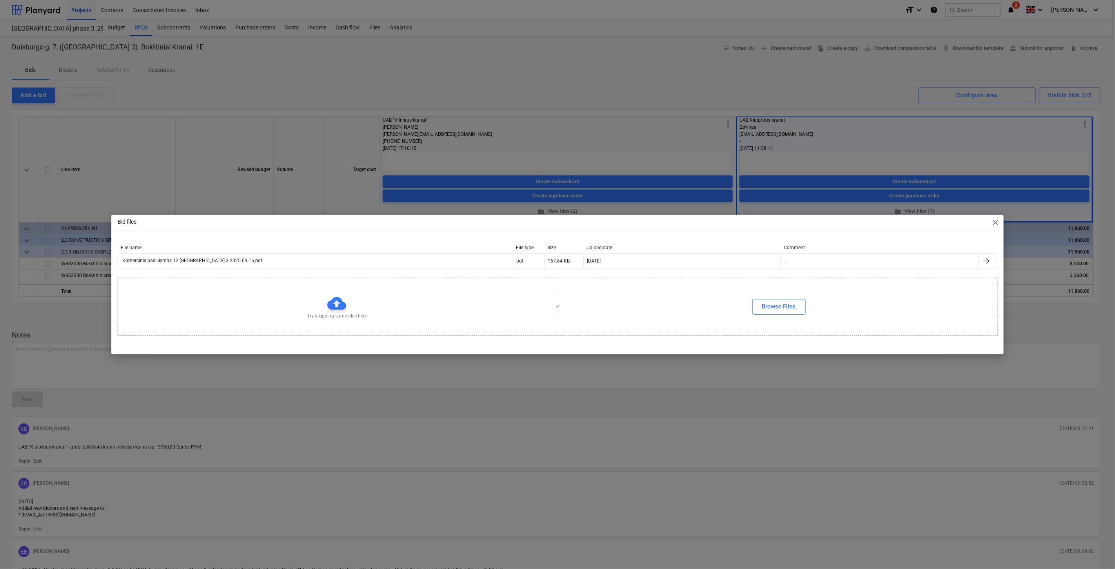
click at [994, 222] on span "close" at bounding box center [995, 222] width 9 height 9
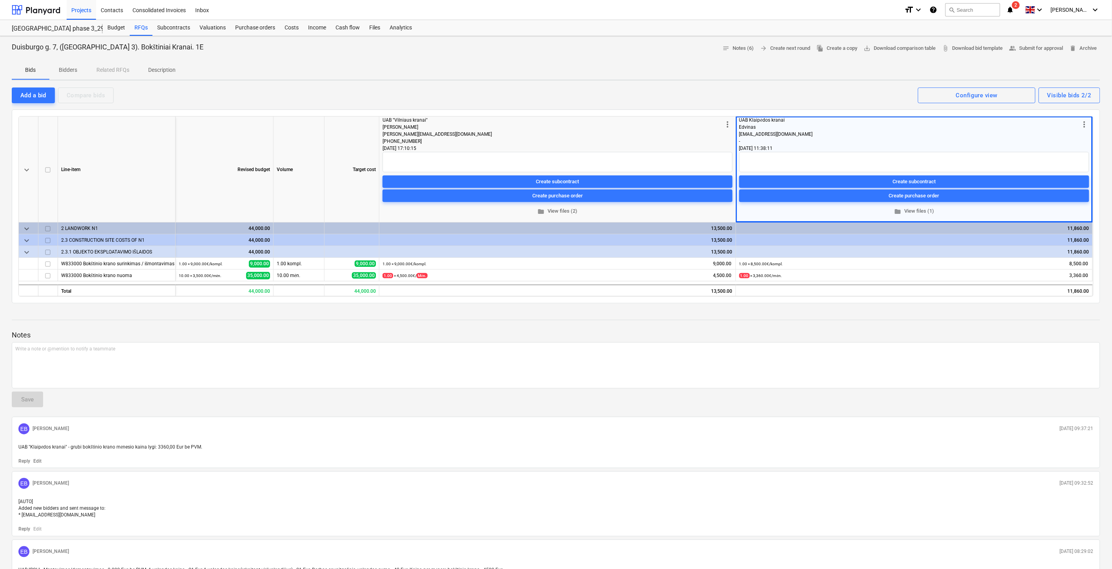
click at [891, 329] on div at bounding box center [556, 327] width 1089 height 6
click at [897, 326] on div at bounding box center [556, 327] width 1089 height 6
drag, startPoint x: 904, startPoint y: 323, endPoint x: 925, endPoint y: 316, distance: 22.1
click at [905, 324] on div at bounding box center [556, 327] width 1089 height 6
click at [925, 316] on div "Notes Write a note or @mention to notify a teammate ﻿ Save EB [PERSON_NAME] [DA…" at bounding box center [556, 535] width 1089 height 452
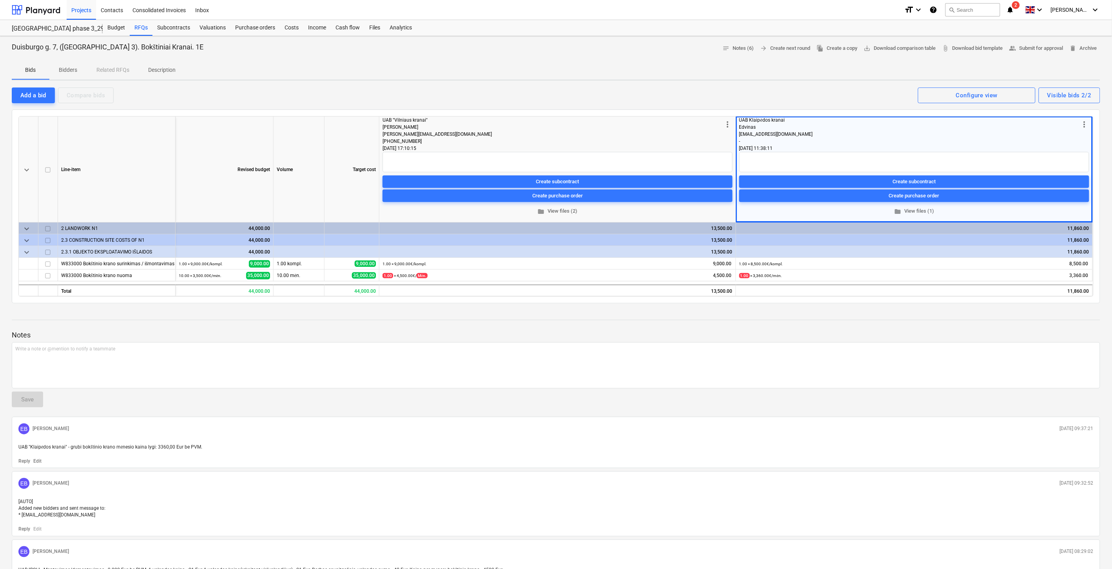
drag, startPoint x: 845, startPoint y: 324, endPoint x: 851, endPoint y: 323, distance: 5.6
click at [845, 324] on div at bounding box center [556, 327] width 1089 height 6
drag, startPoint x: 860, startPoint y: 322, endPoint x: 886, endPoint y: 320, distance: 26.4
click at [860, 322] on div "Notes Write a note or @mention to notify a teammate ﻿ Save EB [PERSON_NAME] [DA…" at bounding box center [556, 535] width 1089 height 452
drag, startPoint x: 887, startPoint y: 320, endPoint x: 911, endPoint y: 318, distance: 23.6
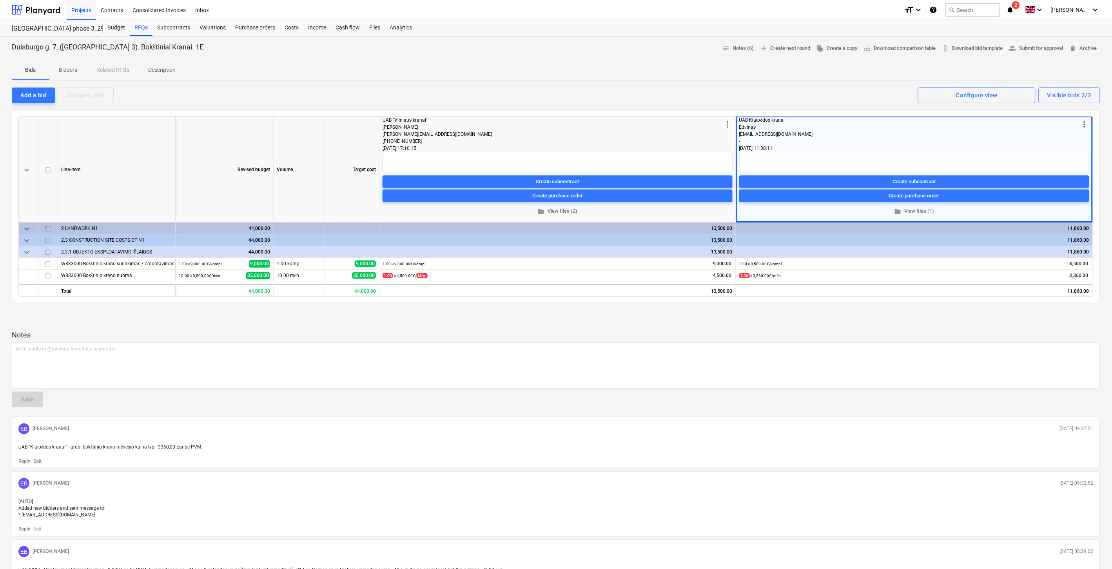
click at [888, 320] on div "Notes Write a note or @mention to notify a teammate ﻿ Save EB [PERSON_NAME] [DA…" at bounding box center [556, 535] width 1089 height 452
click at [911, 318] on div "Notes Write a note or @mention to notify a teammate ﻿ Save EB [PERSON_NAME] [DA…" at bounding box center [556, 535] width 1089 height 452
drag, startPoint x: 974, startPoint y: 320, endPoint x: 999, endPoint y: 313, distance: 25.3
click at [975, 320] on div "Notes Write a note or @mention to notify a teammate ﻿ Save EB [PERSON_NAME] [DA…" at bounding box center [556, 535] width 1089 height 452
click at [999, 313] on div at bounding box center [556, 312] width 1089 height 6
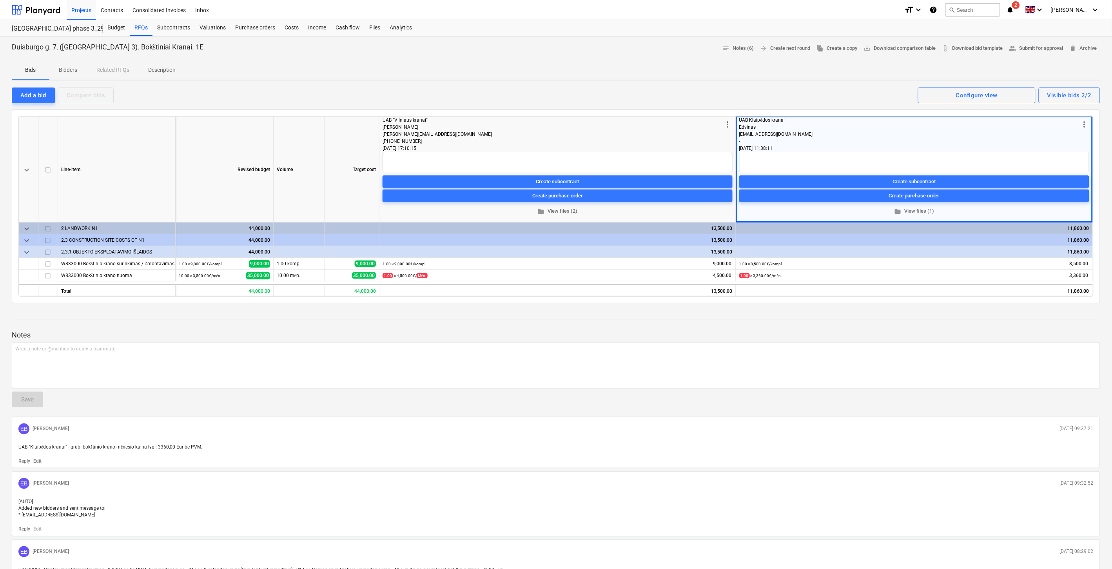
click at [730, 91] on div "Add a bid Compare bids Visible bids 2/2 Configure view" at bounding box center [556, 95] width 1089 height 16
click at [33, 96] on div "Add a bid" at bounding box center [33, 95] width 26 height 10
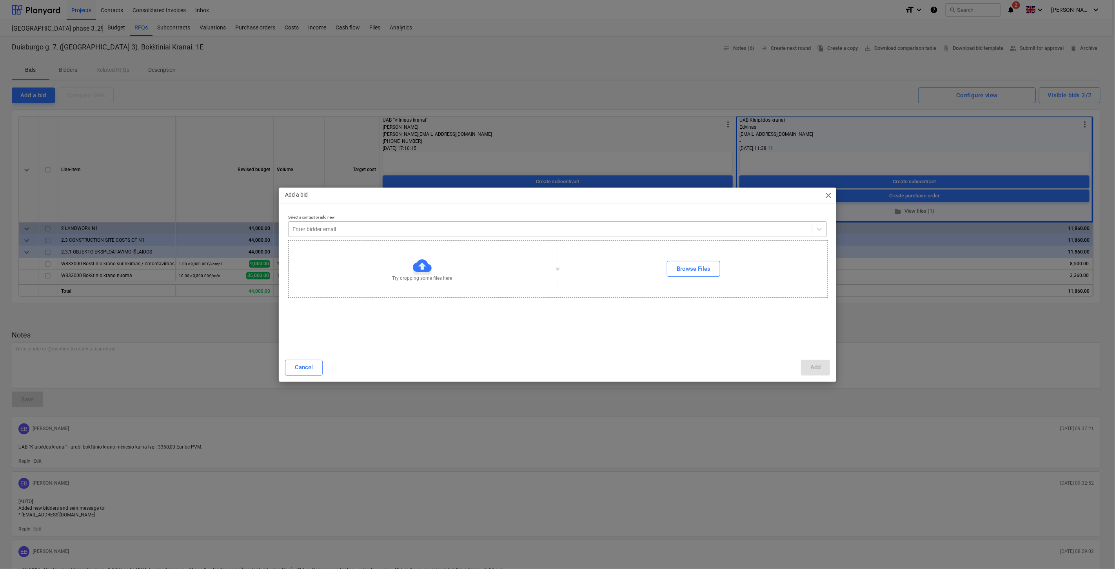
click at [500, 229] on div at bounding box center [550, 229] width 516 height 8
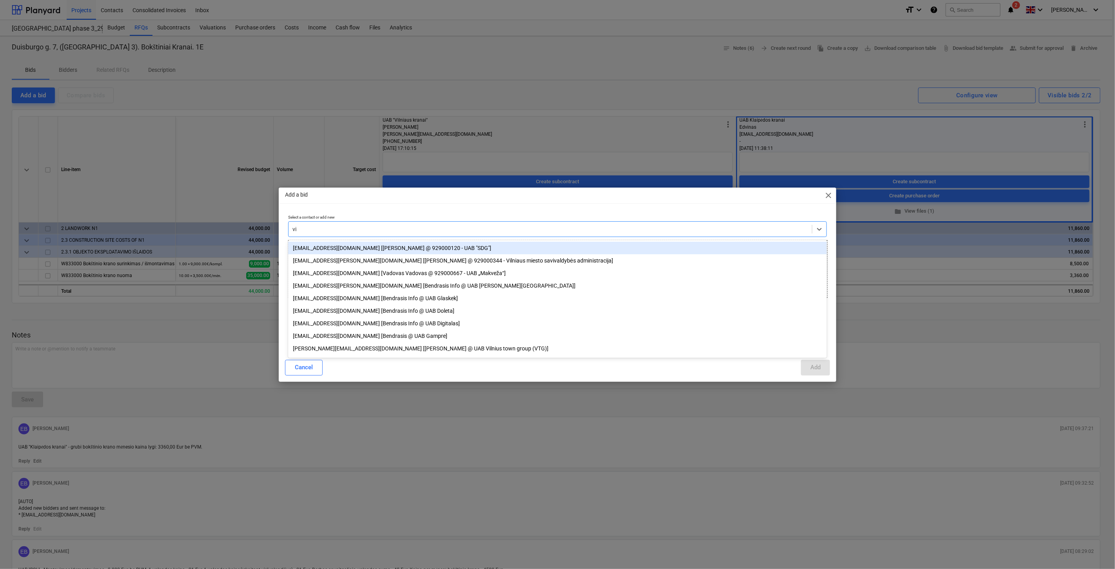
type input "v"
type input "kaun"
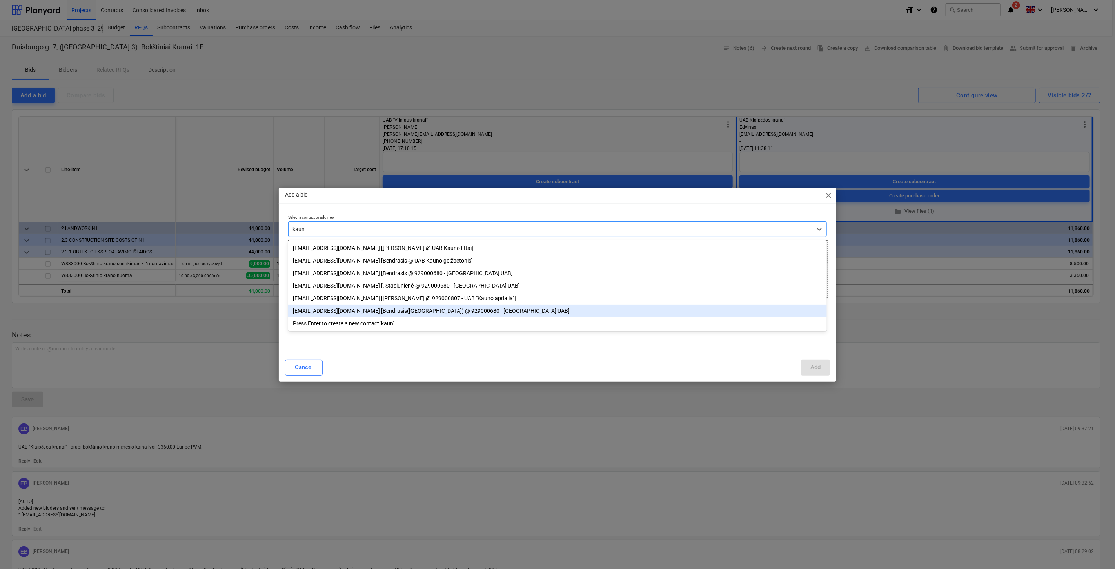
click at [476, 311] on div "[EMAIL_ADDRESS][DOMAIN_NAME] [Bendrasis([GEOGRAPHIC_DATA]) @ 929000680 - [GEOGR…" at bounding box center [557, 310] width 539 height 13
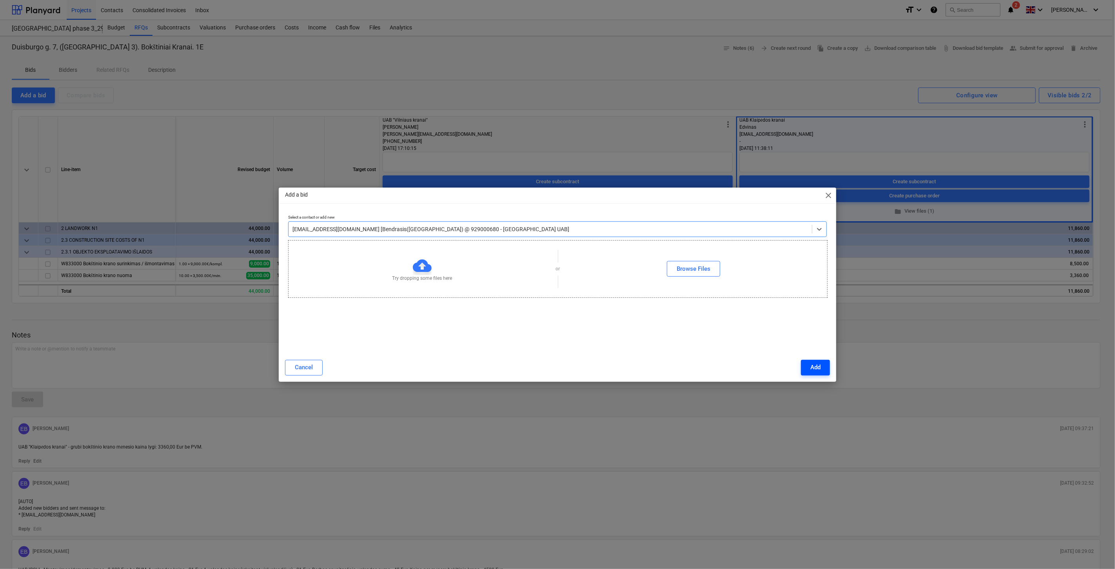
click at [806, 366] on button "Add" at bounding box center [815, 368] width 29 height 16
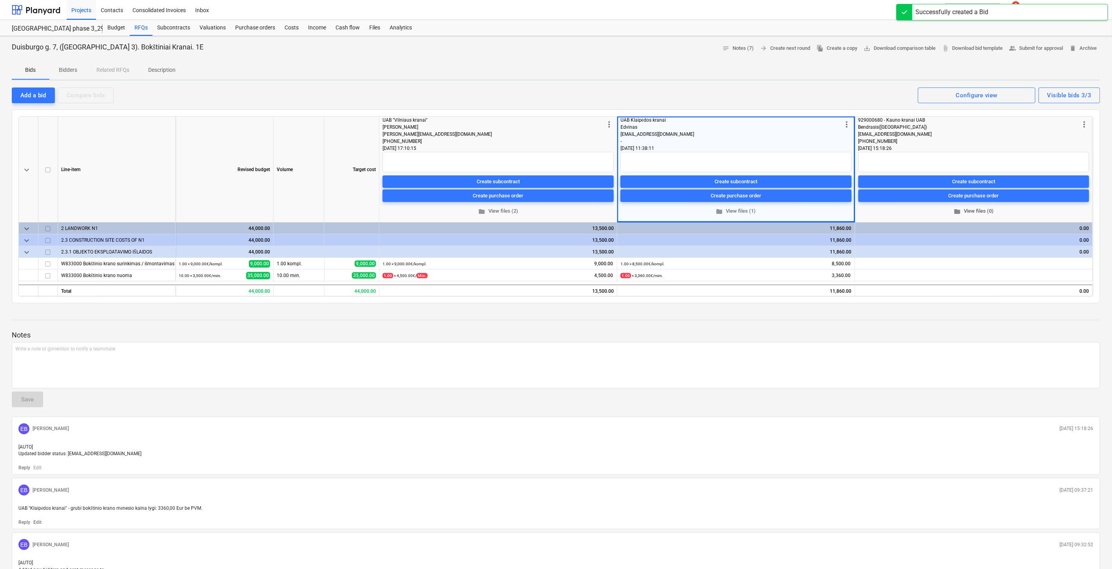
click at [962, 209] on span "folder View files (0)" at bounding box center [974, 211] width 225 height 9
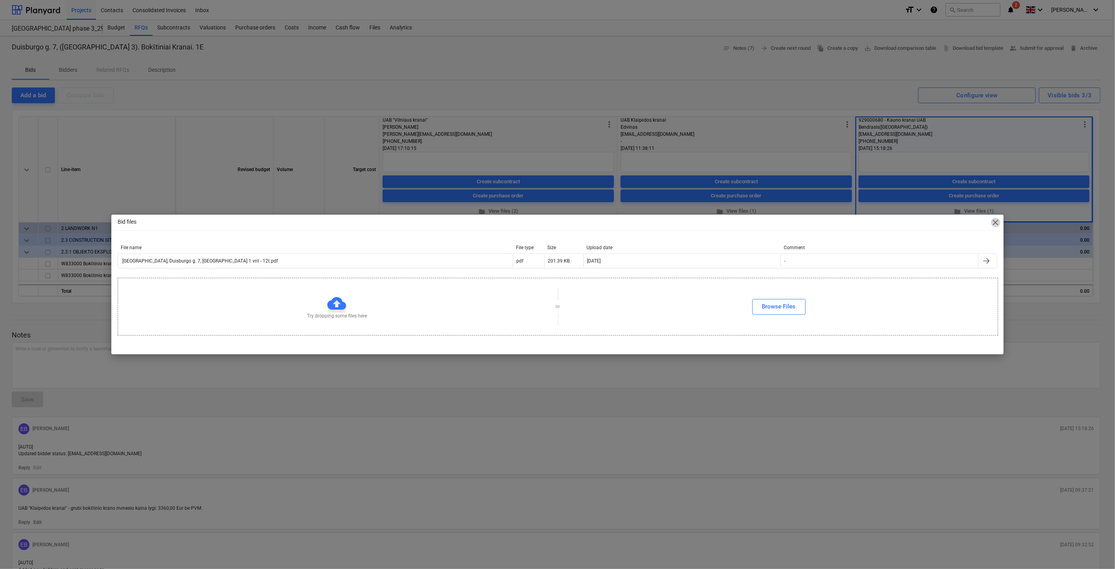
click at [995, 219] on span "close" at bounding box center [995, 222] width 9 height 9
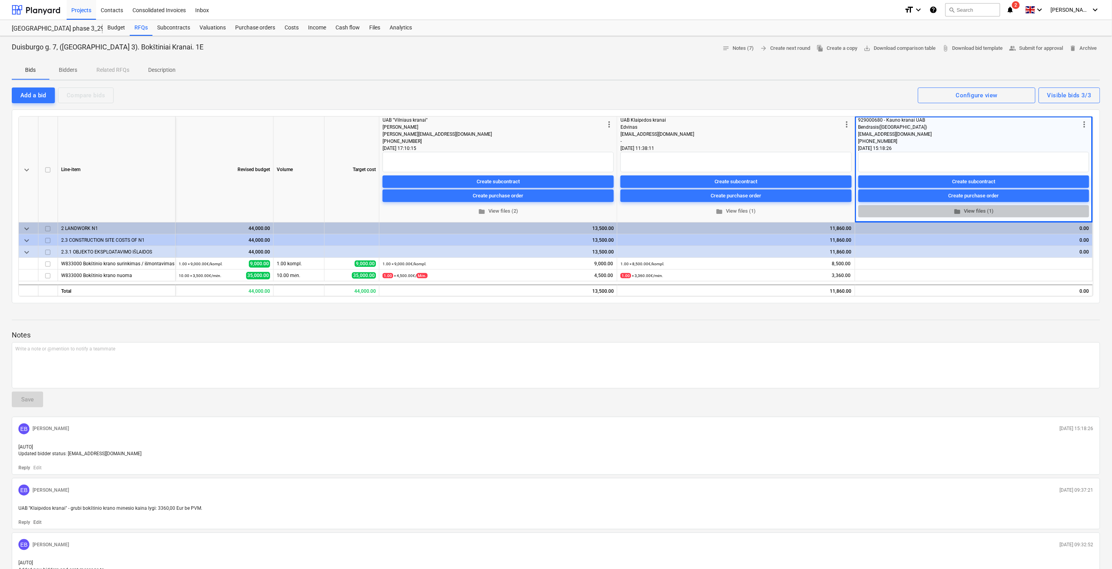
click at [967, 205] on button "folder View files (1)" at bounding box center [974, 211] width 231 height 12
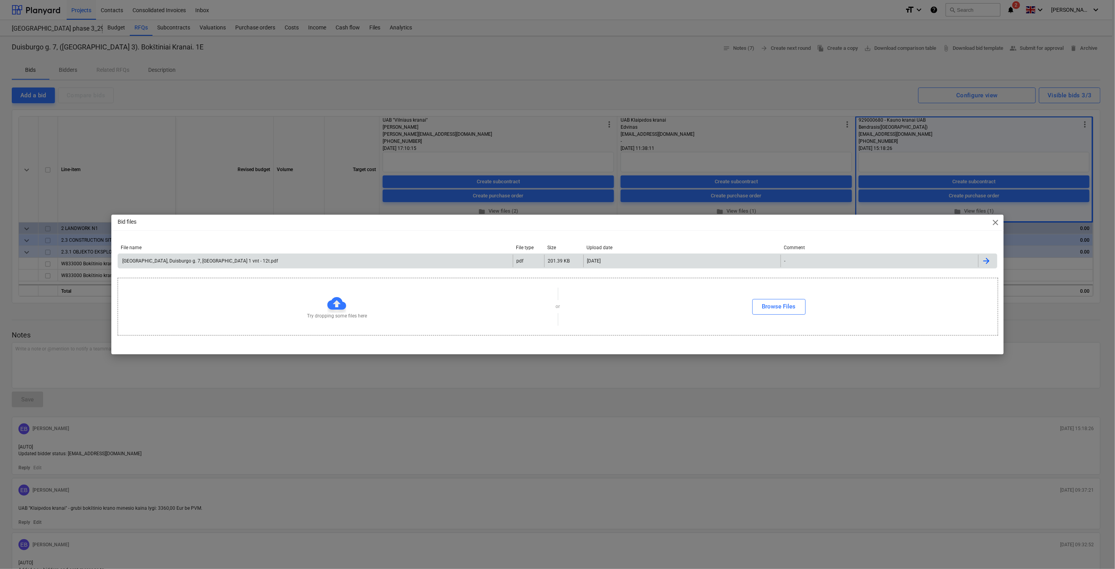
click at [445, 261] on div "[GEOGRAPHIC_DATA], Duisburgo g. 7, [GEOGRAPHIC_DATA] 1 vnt - 12t.pdf" at bounding box center [315, 260] width 395 height 13
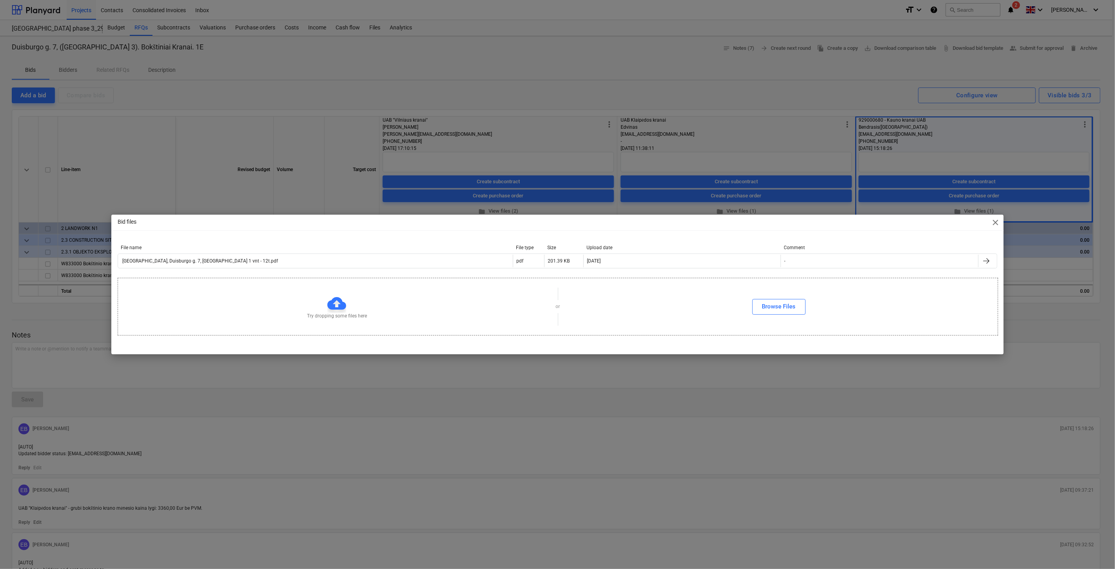
click at [992, 221] on span "close" at bounding box center [995, 222] width 9 height 9
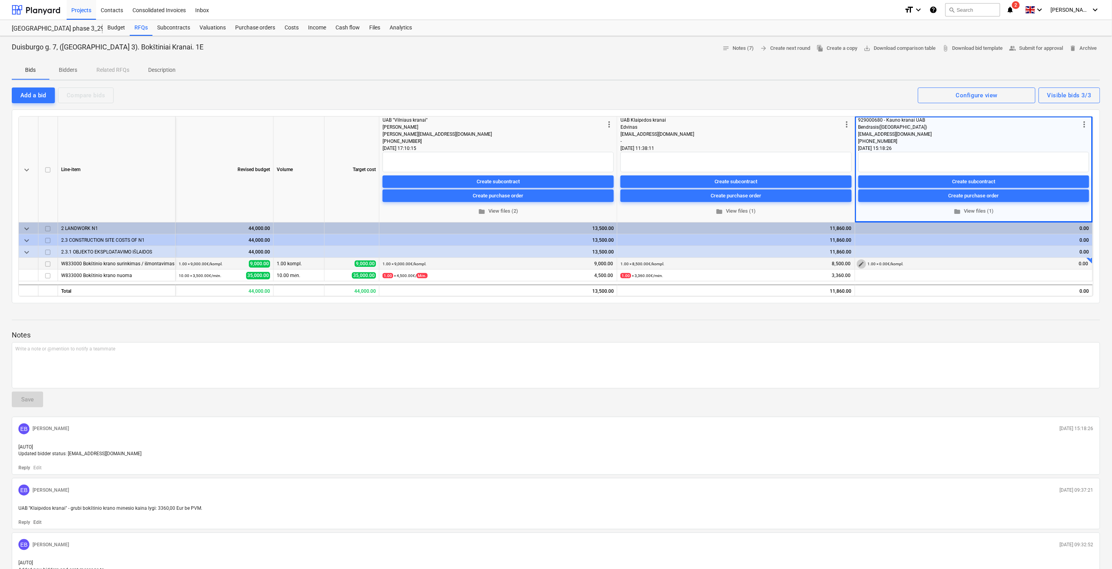
click at [859, 263] on button "edit" at bounding box center [861, 263] width 9 height 9
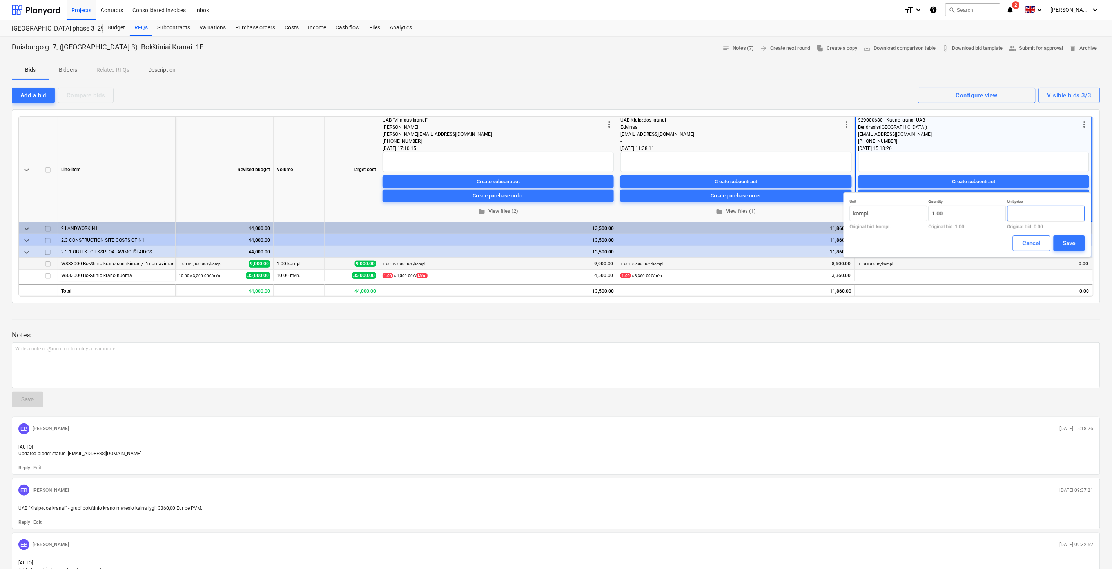
click at [1017, 212] on input "text" at bounding box center [1047, 213] width 78 height 16
type input "1"
type input "0.00"
click at [958, 214] on input "1" at bounding box center [968, 213] width 78 height 16
type input "č"
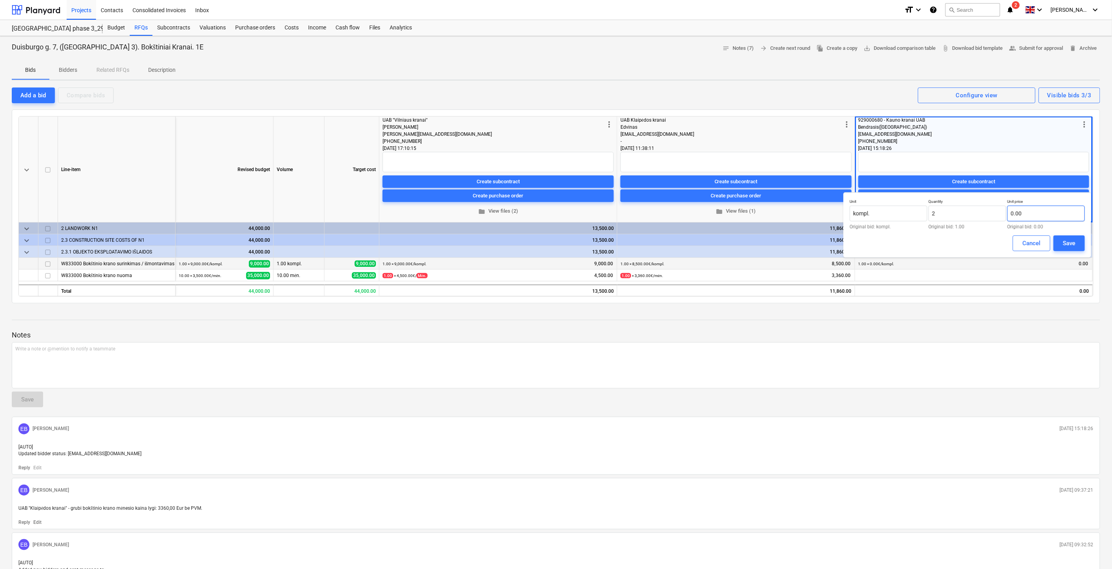
type input "2.00"
click at [1057, 212] on input "text" at bounding box center [1047, 213] width 78 height 16
type input "4,200.00"
click at [1073, 237] on button "Save" at bounding box center [1069, 243] width 31 height 16
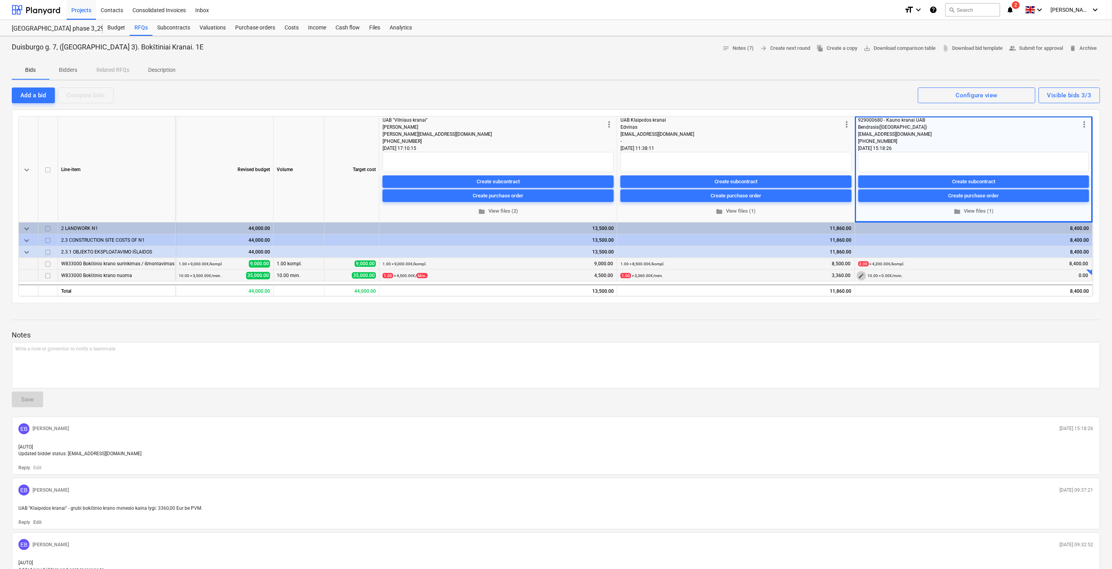
click at [863, 275] on span "edit" at bounding box center [862, 275] width 6 height 6
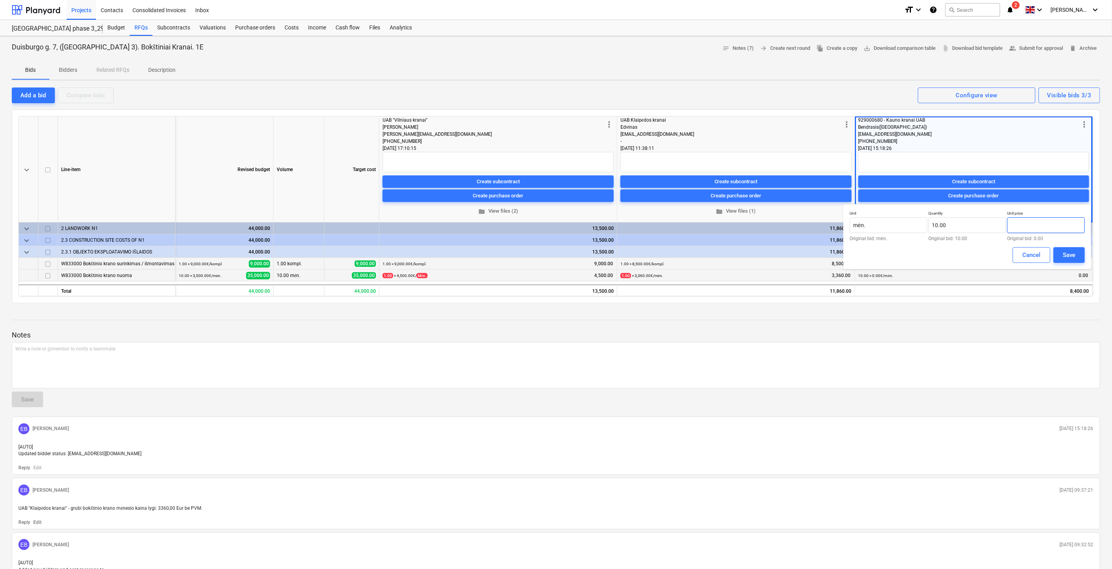
click at [1036, 226] on input "text" at bounding box center [1047, 225] width 78 height 16
type input "7,392.00"
click at [1059, 251] on button "Save" at bounding box center [1069, 255] width 31 height 16
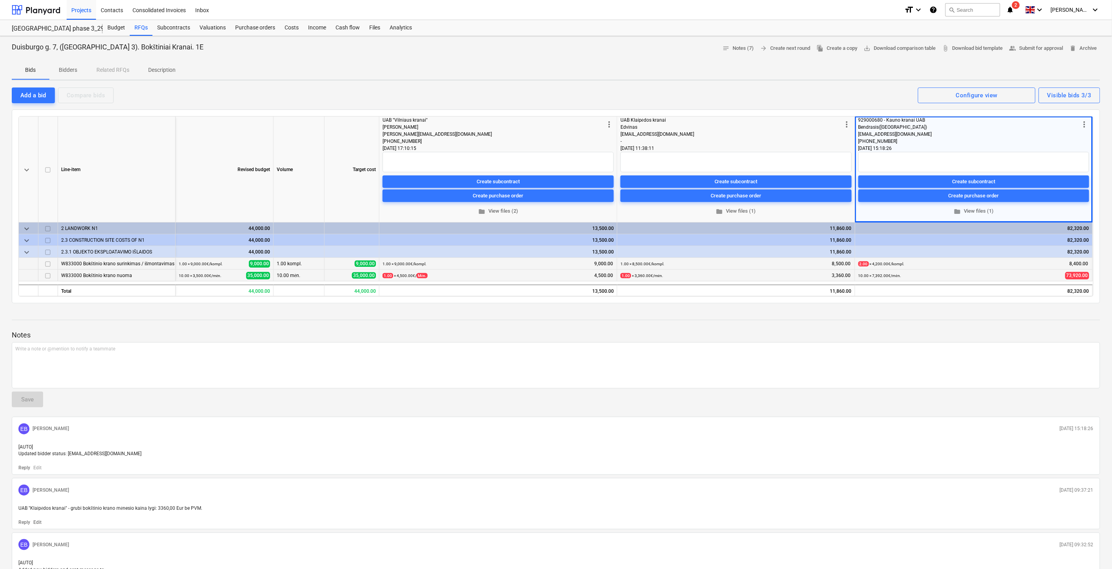
drag, startPoint x: 848, startPoint y: 319, endPoint x: 881, endPoint y: 312, distance: 33.7
click at [850, 318] on div "Notes Write a note or @mention to notify a teammate ﻿ Save EB [PERSON_NAME] [DA…" at bounding box center [556, 565] width 1089 height 513
click at [881, 312] on div at bounding box center [556, 312] width 1089 height 6
drag, startPoint x: 961, startPoint y: 312, endPoint x: 971, endPoint y: 309, distance: 11.0
click at [962, 311] on div at bounding box center [556, 312] width 1089 height 6
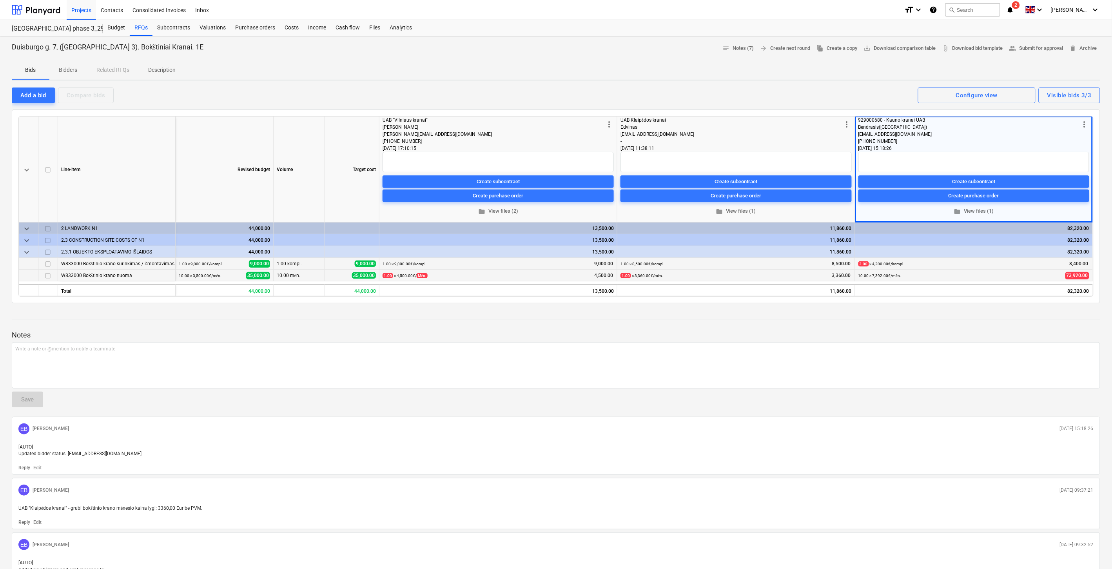
click at [971, 309] on div at bounding box center [556, 312] width 1089 height 6
click at [1047, 301] on div "keyboard_arrow_down Line-item Revised budget Volume Target cost more_vert UAB "…" at bounding box center [556, 206] width 1089 height 194
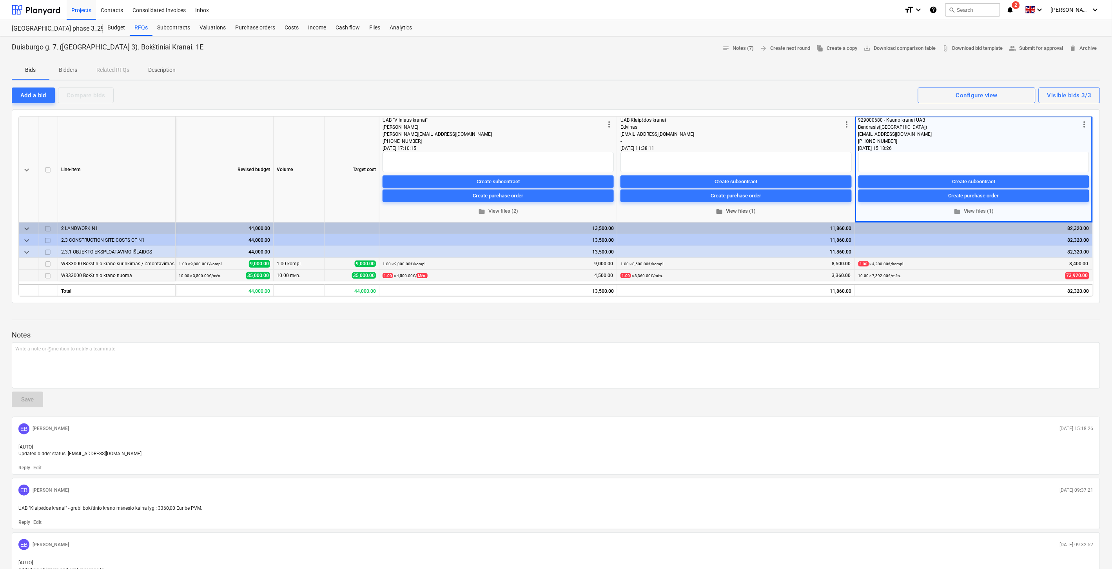
click at [739, 208] on span "folder View files (1)" at bounding box center [736, 211] width 225 height 9
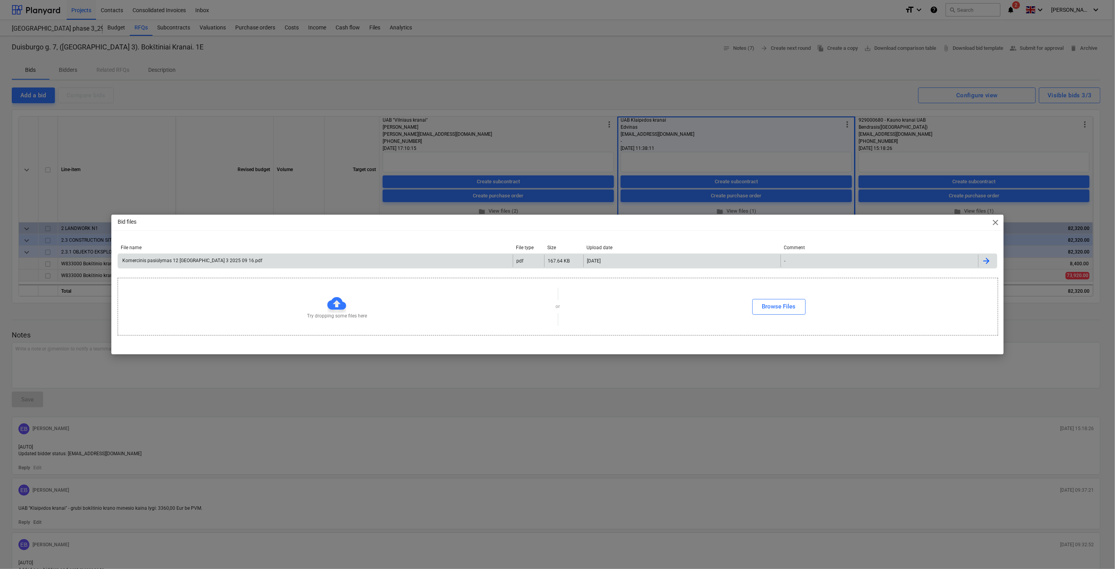
click at [461, 258] on div "Komercinis pasiūlymas 12 [GEOGRAPHIC_DATA] 3 2025 09 16.pdf" at bounding box center [315, 260] width 395 height 13
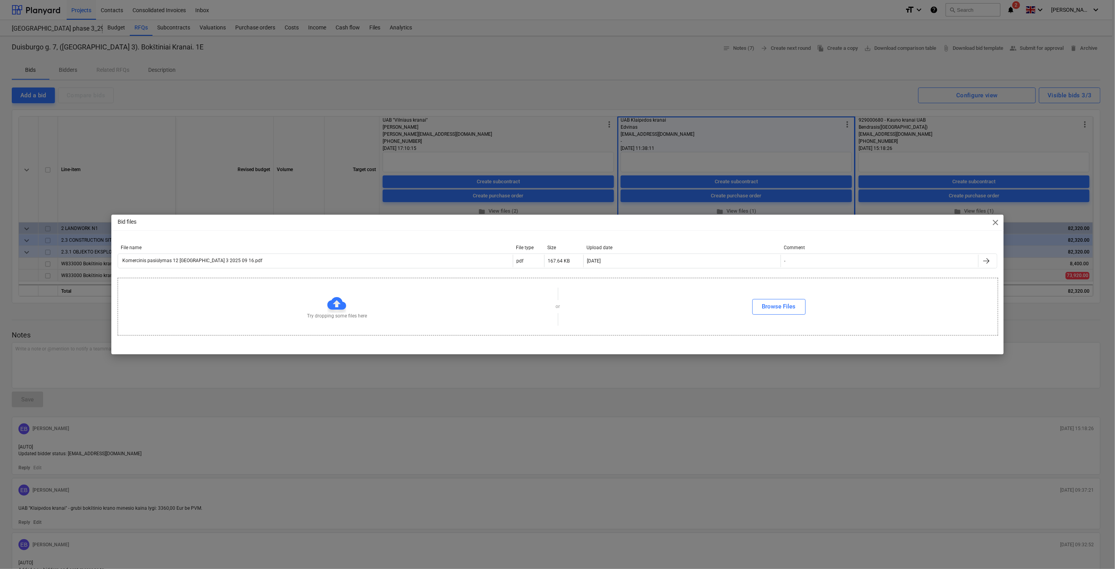
click at [993, 218] on span "close" at bounding box center [995, 222] width 9 height 9
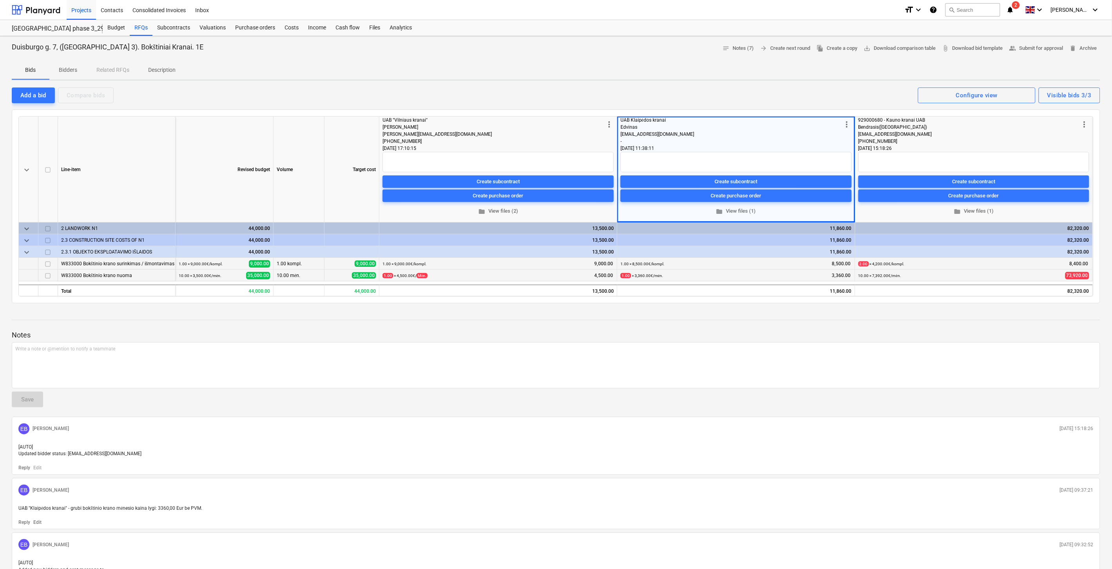
click at [912, 320] on div "Notes Write a note or @mention to notify a teammate ﻿ Save EB [PERSON_NAME] [DA…" at bounding box center [556, 565] width 1089 height 513
click at [935, 314] on div at bounding box center [556, 312] width 1089 height 6
drag, startPoint x: 945, startPoint y: 312, endPoint x: 975, endPoint y: 307, distance: 30.6
click at [946, 312] on div at bounding box center [556, 312] width 1089 height 6
click at [975, 307] on div "Duisburgo g. 7, ([GEOGRAPHIC_DATA] 3). Bokštiniai Kranai. 1E notes Notes (7) ar…" at bounding box center [556, 445] width 1112 height 818
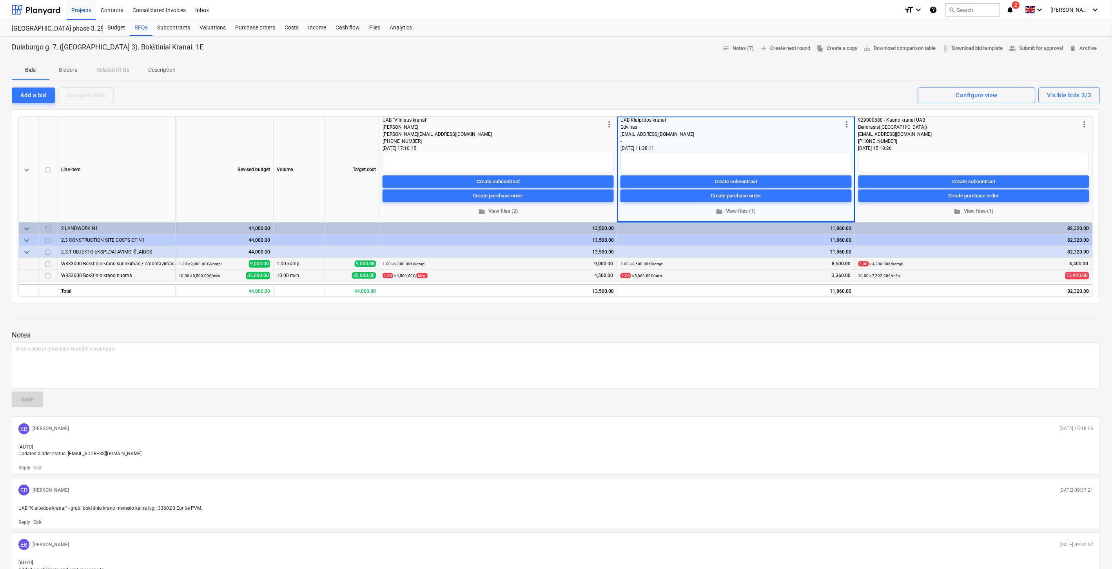
click at [975, 307] on div "Duisburgo g. 7, ([GEOGRAPHIC_DATA] 3). Bokštiniai Kranai. 1E notes Notes (7) ar…" at bounding box center [556, 445] width 1112 height 818
drag, startPoint x: 756, startPoint y: 331, endPoint x: 791, endPoint y: 319, distance: 37.3
click at [757, 331] on p "Notes" at bounding box center [556, 334] width 1089 height 9
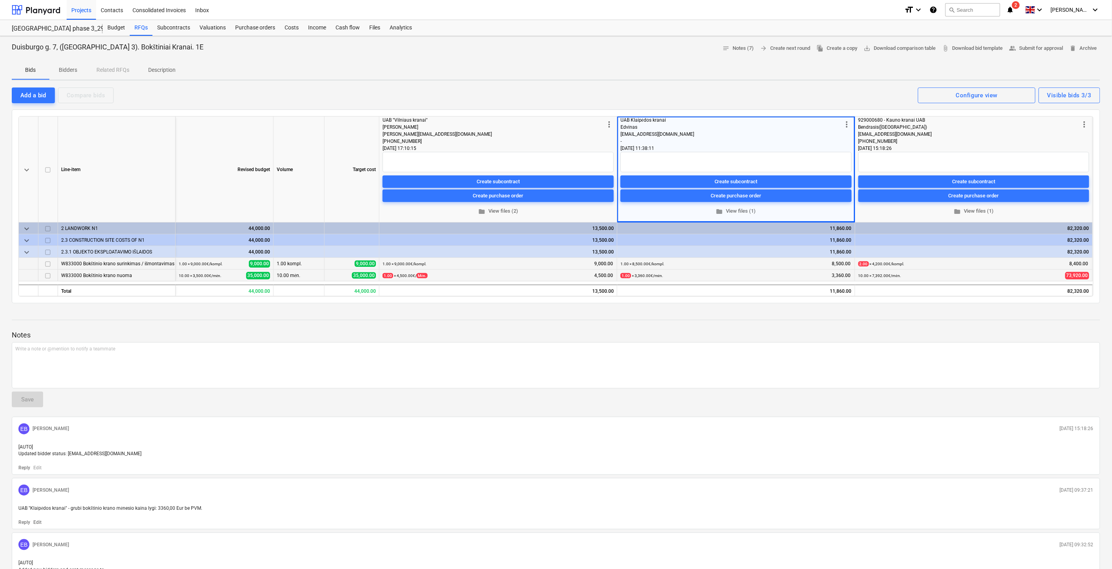
click at [791, 318] on div "Notes Write a note or @mention to notify a teammate ﻿ Save EB [PERSON_NAME] [DA…" at bounding box center [556, 565] width 1089 height 513
drag, startPoint x: 145, startPoint y: 30, endPoint x: 170, endPoint y: 27, distance: 25.3
click at [145, 30] on div "RFQs" at bounding box center [141, 28] width 23 height 16
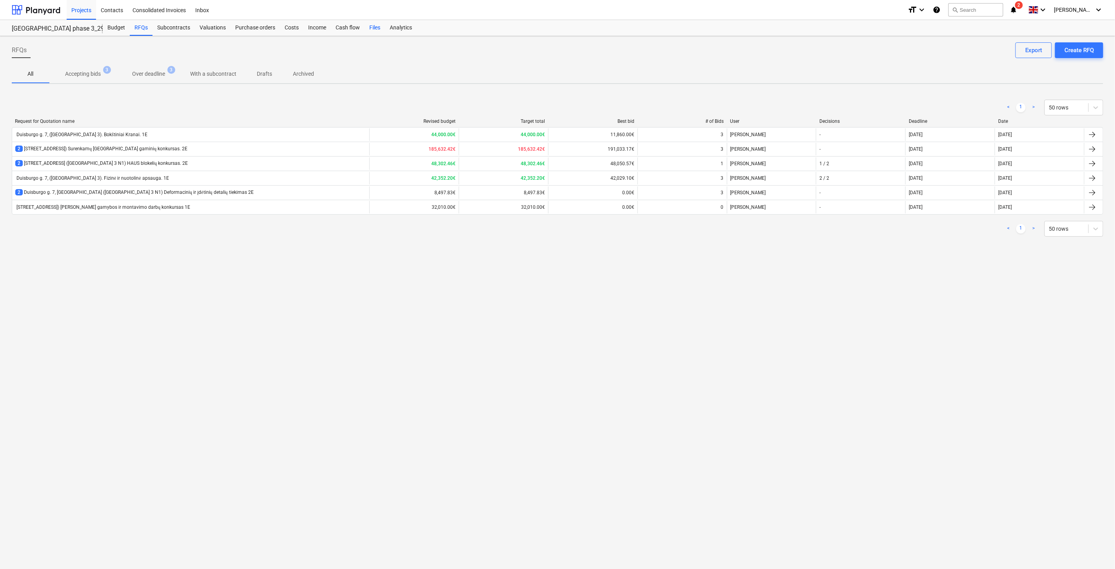
click at [371, 35] on div "Files" at bounding box center [375, 28] width 20 height 16
